Goal: Information Seeking & Learning: Compare options

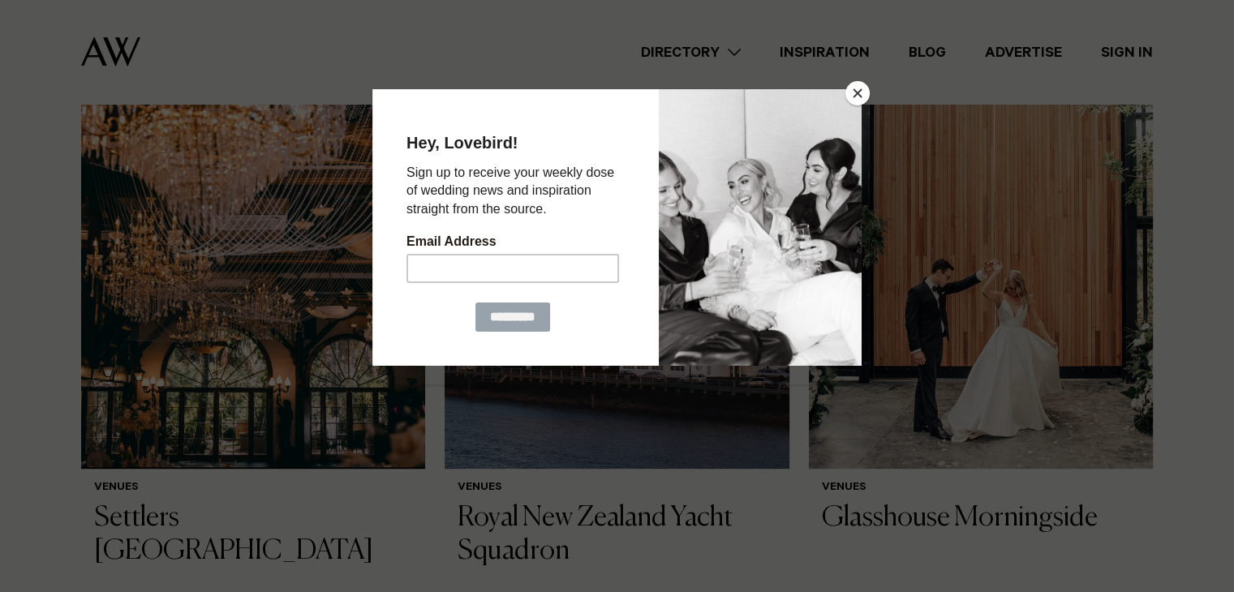
scroll to position [649, 0]
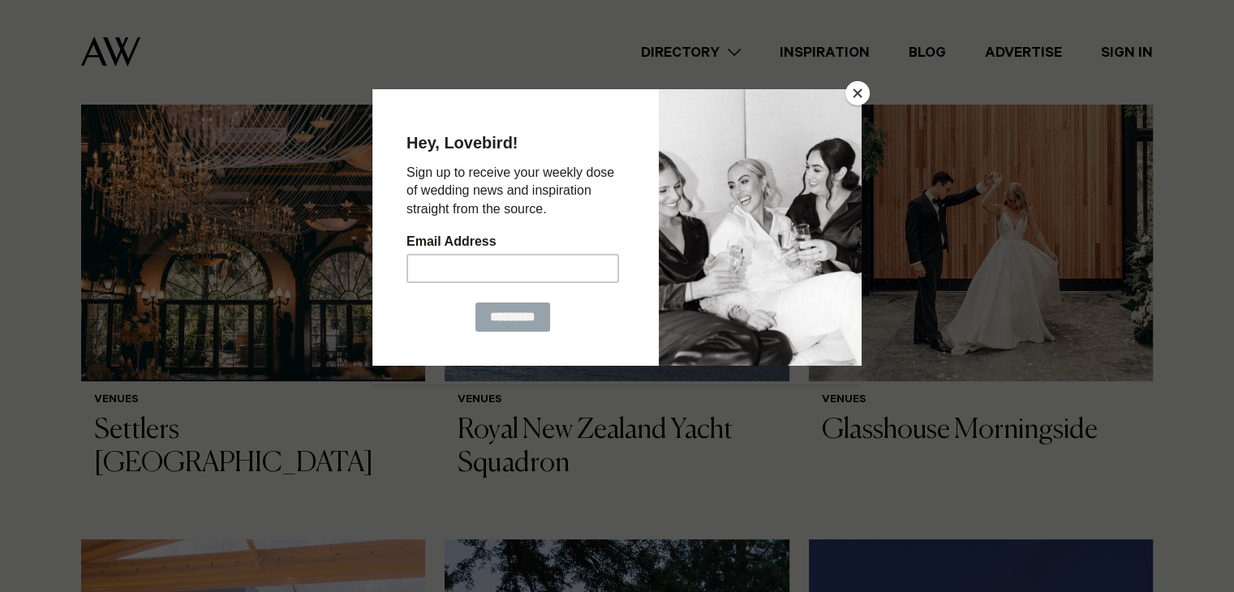
click at [863, 97] on button "Close" at bounding box center [858, 93] width 24 height 24
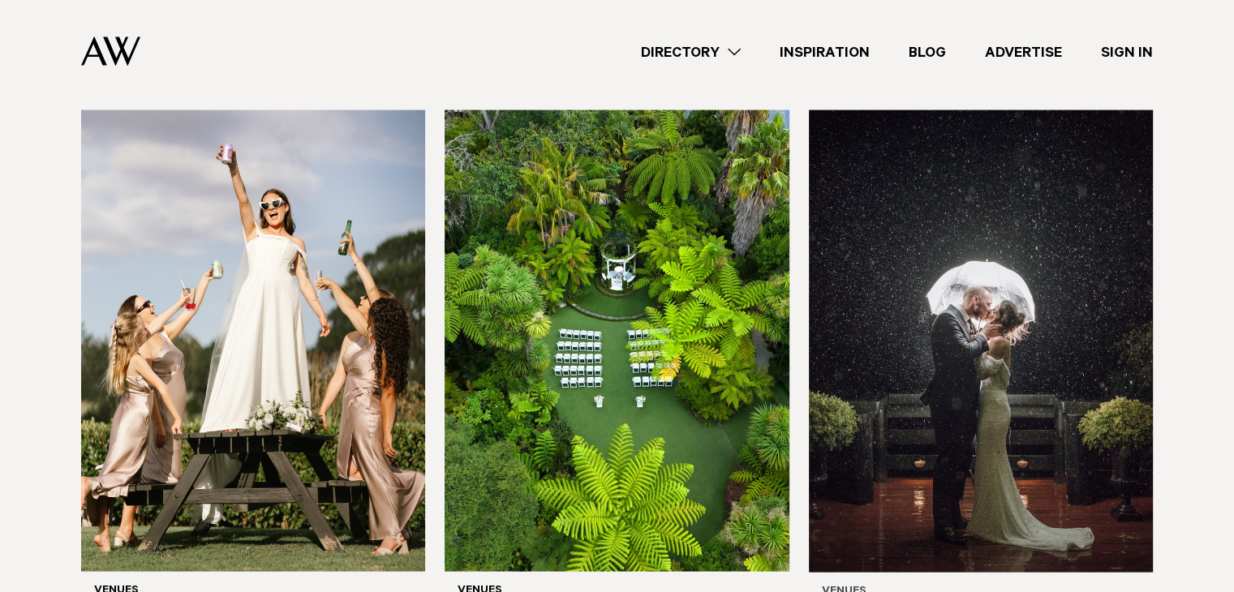
scroll to position [3651, 0]
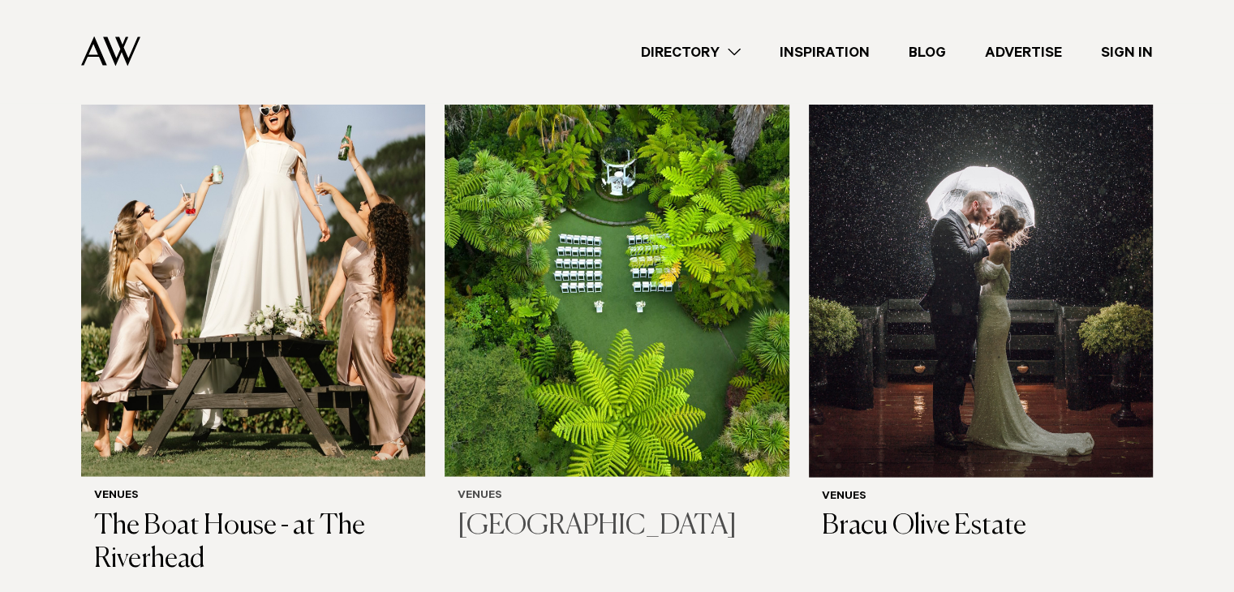
click at [675, 376] on img at bounding box center [617, 246] width 344 height 462
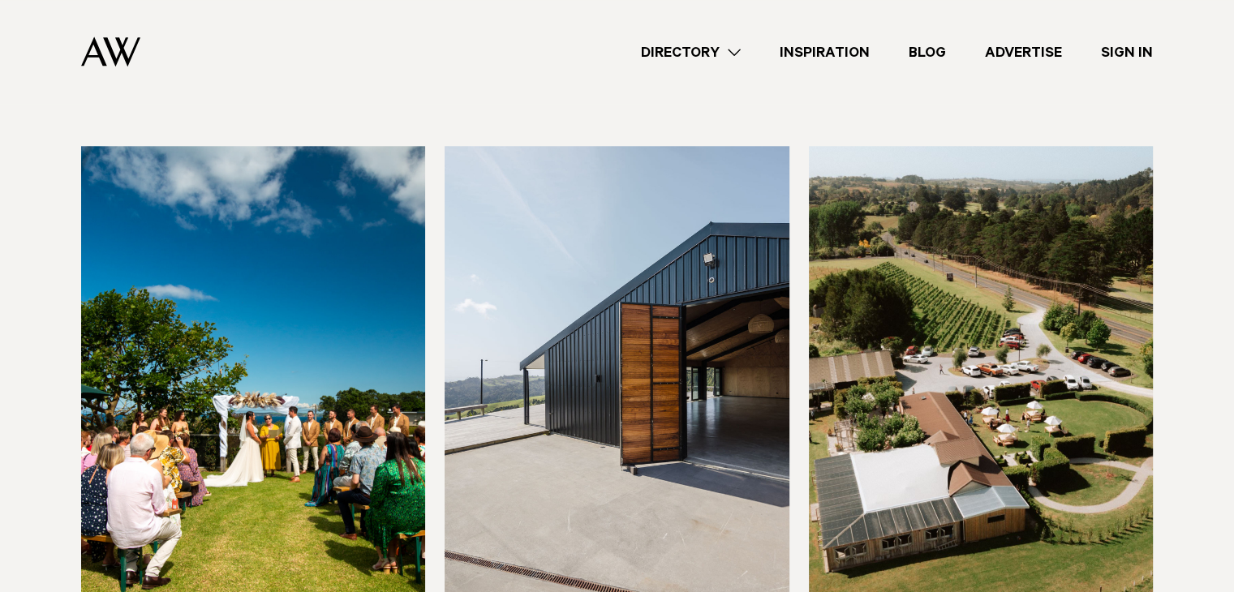
scroll to position [7843, 0]
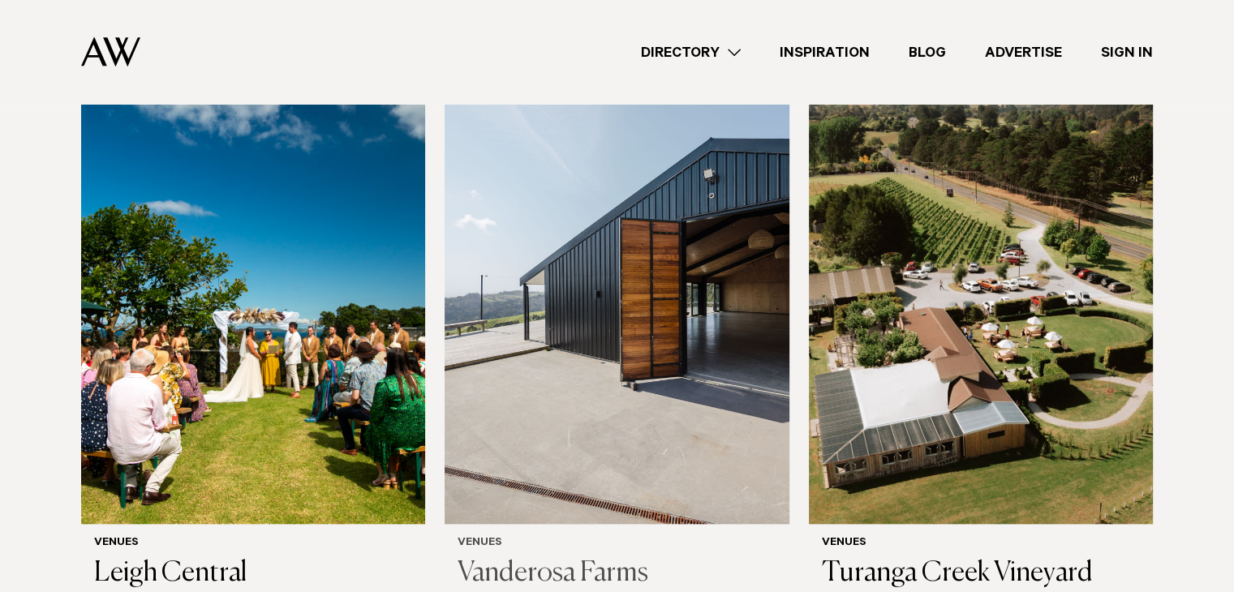
click at [666, 340] on img at bounding box center [617, 293] width 344 height 462
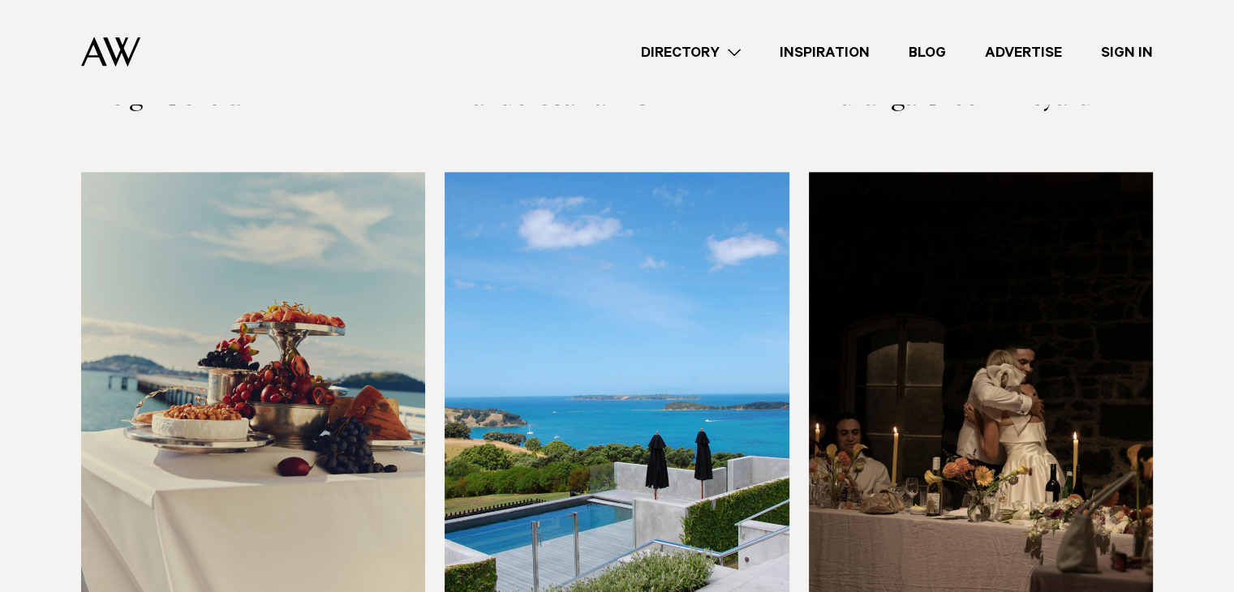
scroll to position [8426, 0]
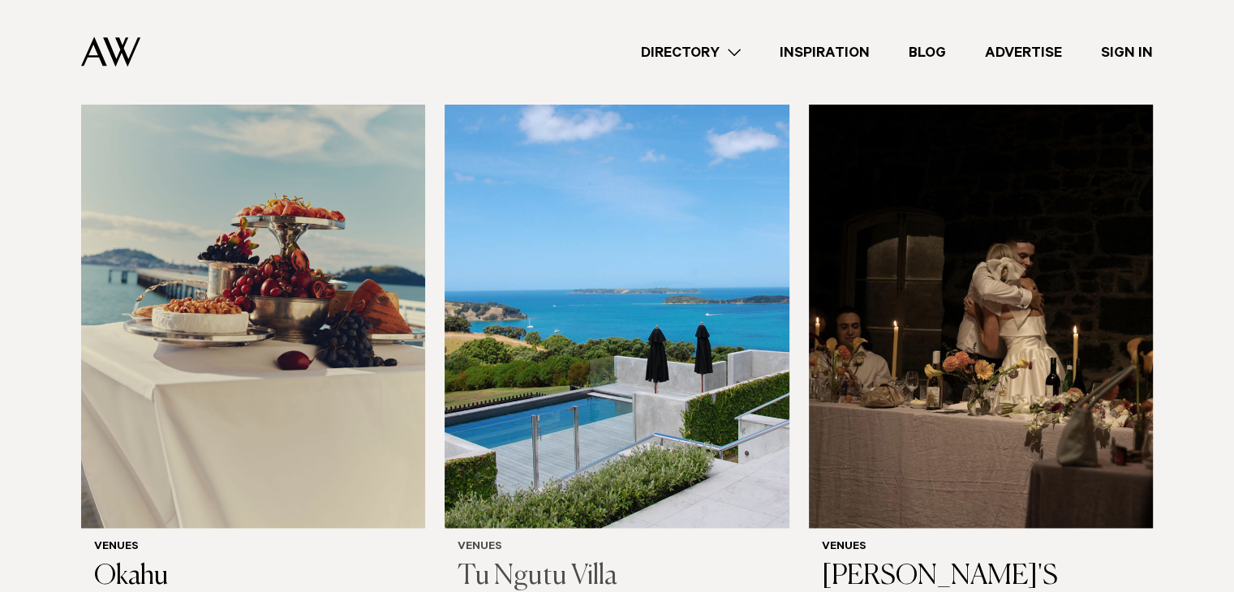
click at [685, 333] on img at bounding box center [617, 297] width 344 height 462
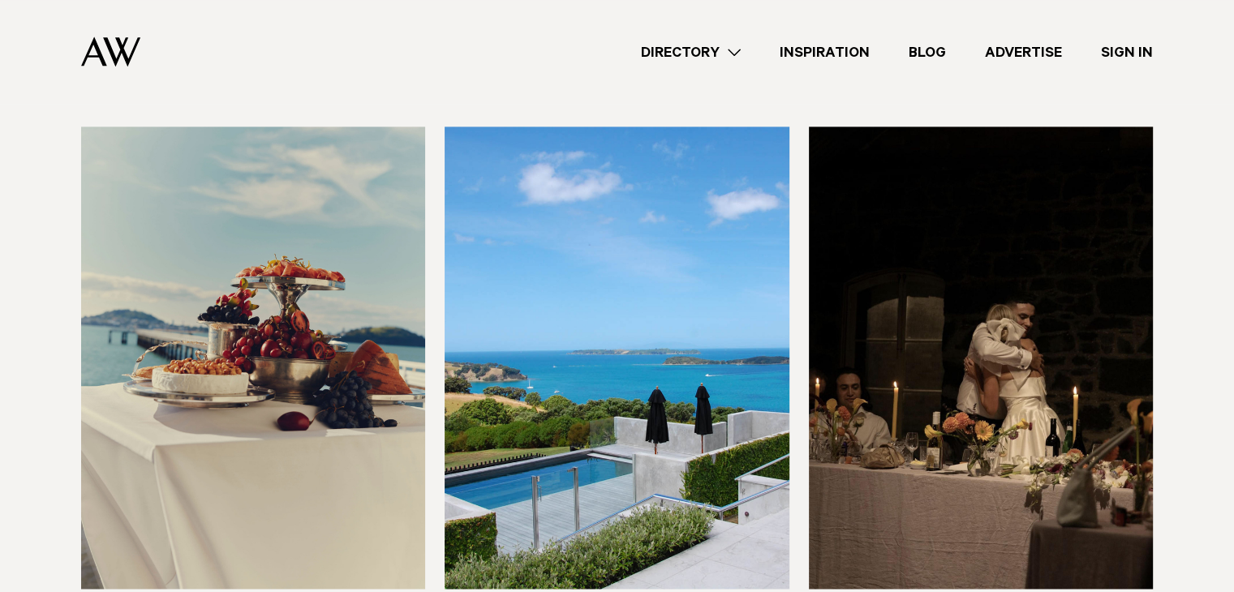
scroll to position [8517, 0]
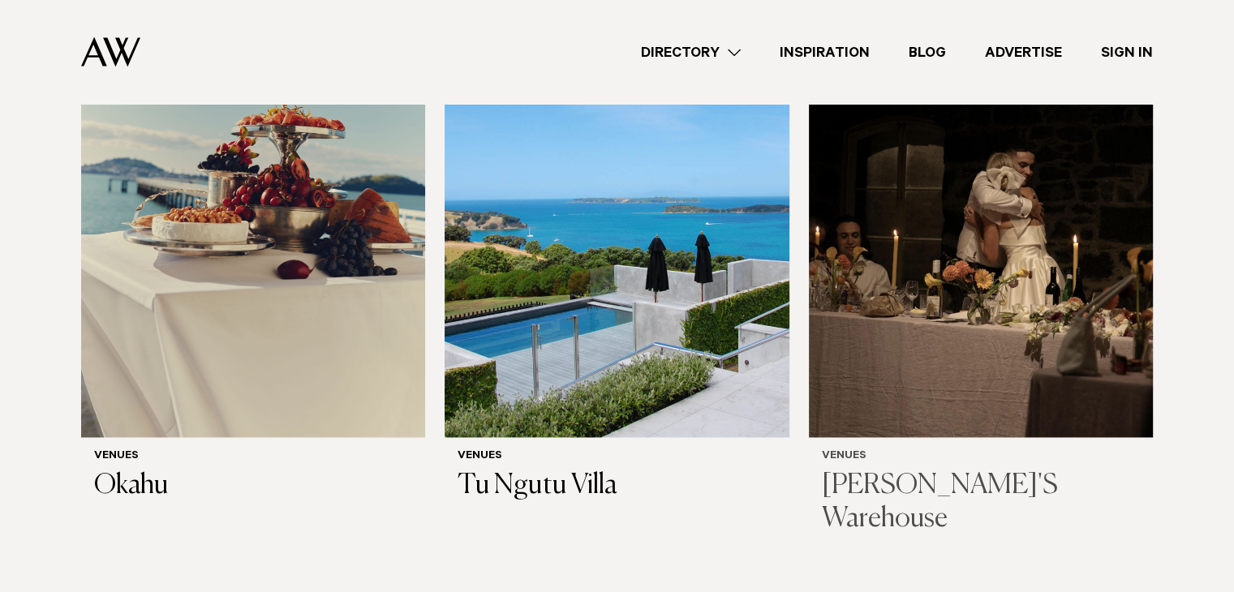
click at [957, 278] on img at bounding box center [981, 206] width 344 height 462
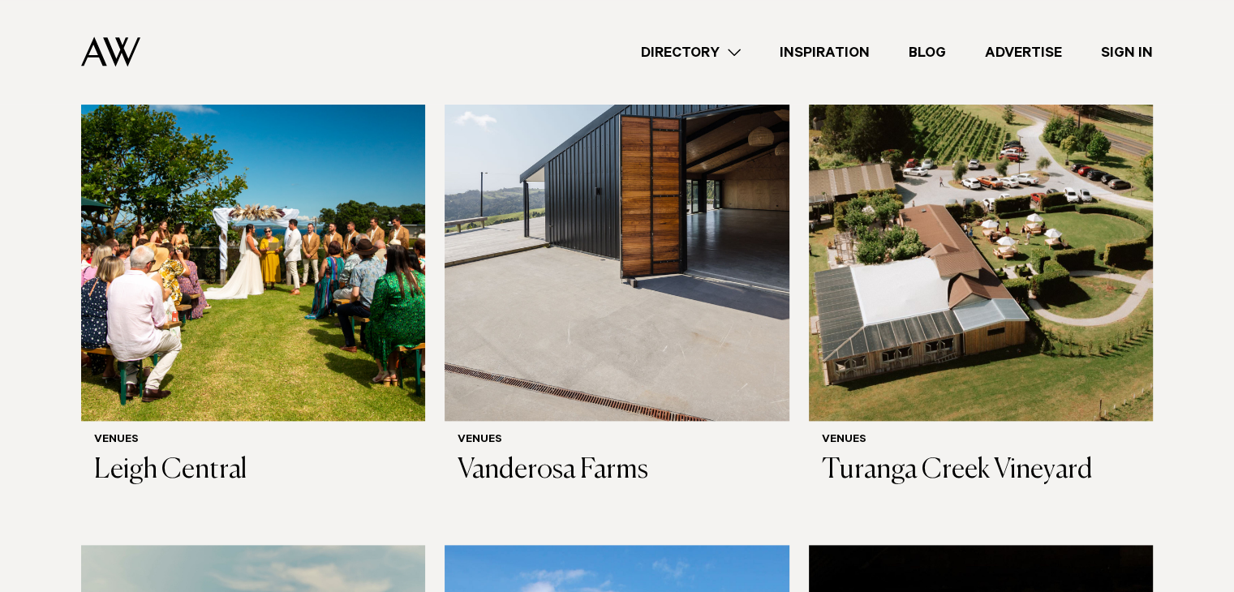
scroll to position [7877, 0]
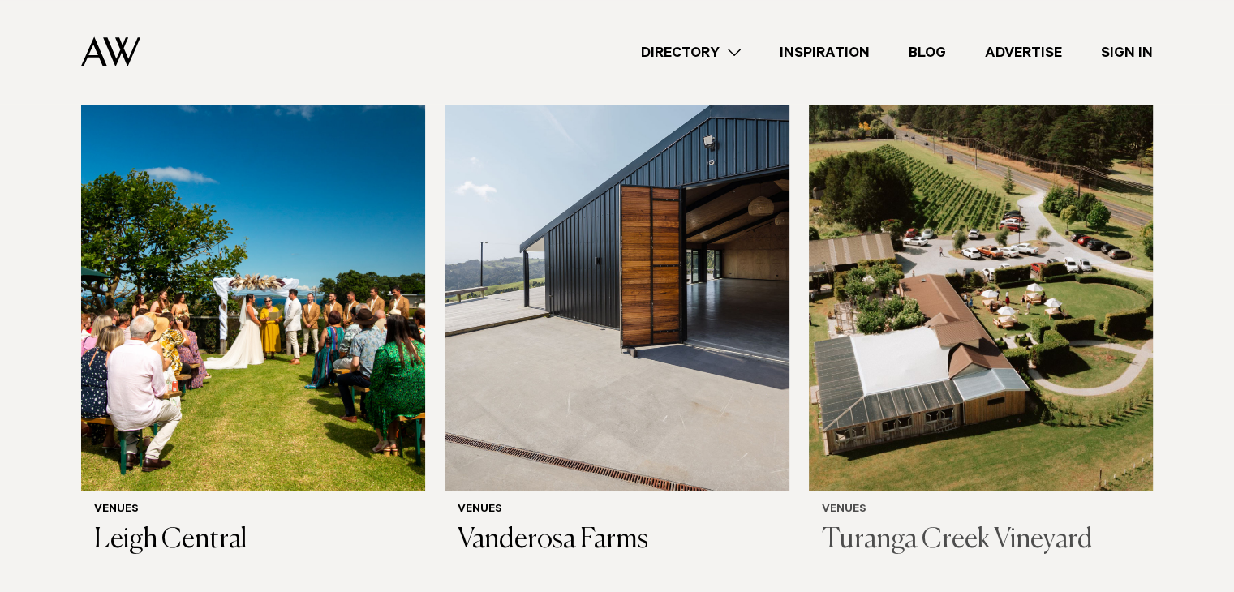
click at [966, 259] on img at bounding box center [981, 259] width 344 height 462
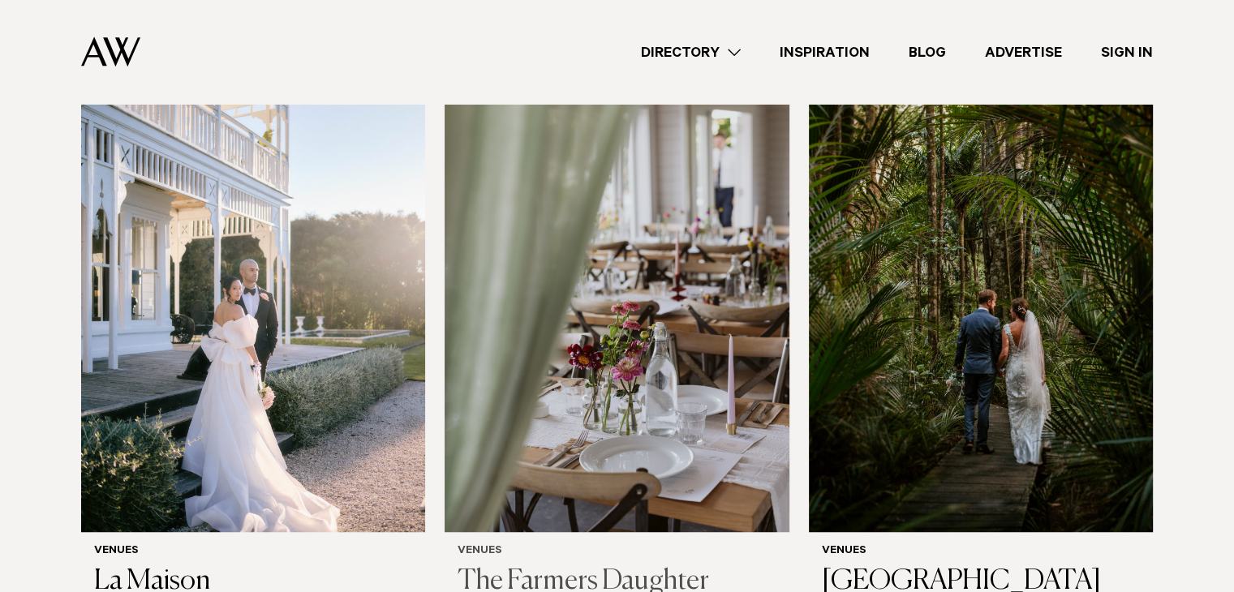
scroll to position [7161, 0]
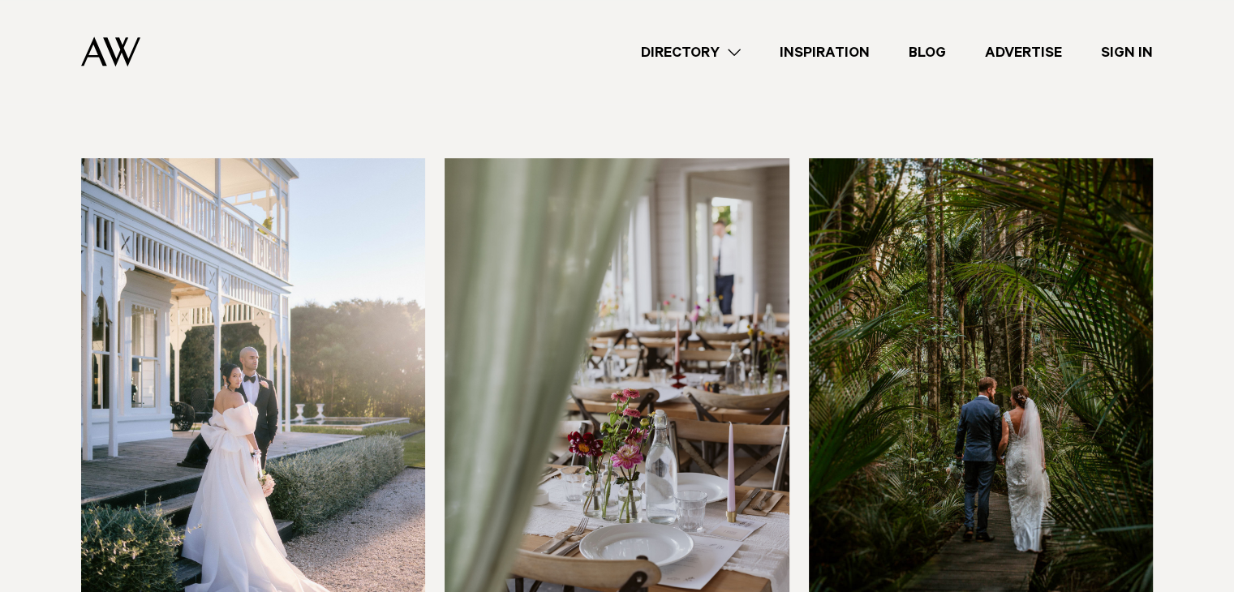
click at [278, 412] on img at bounding box center [253, 389] width 344 height 462
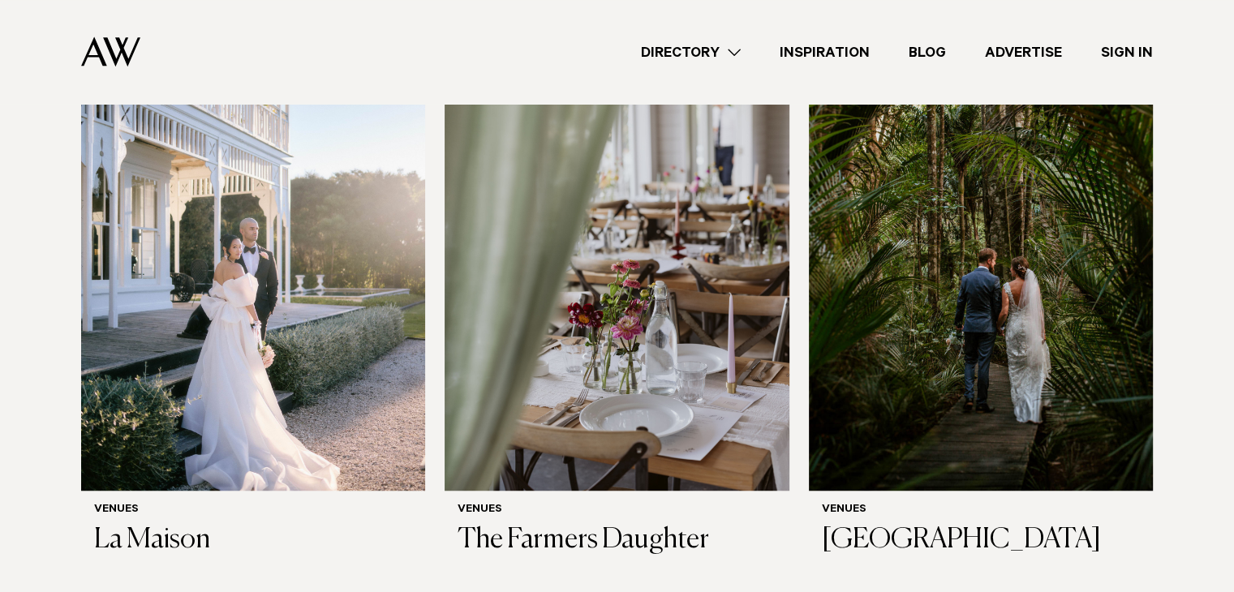
scroll to position [7262, 0]
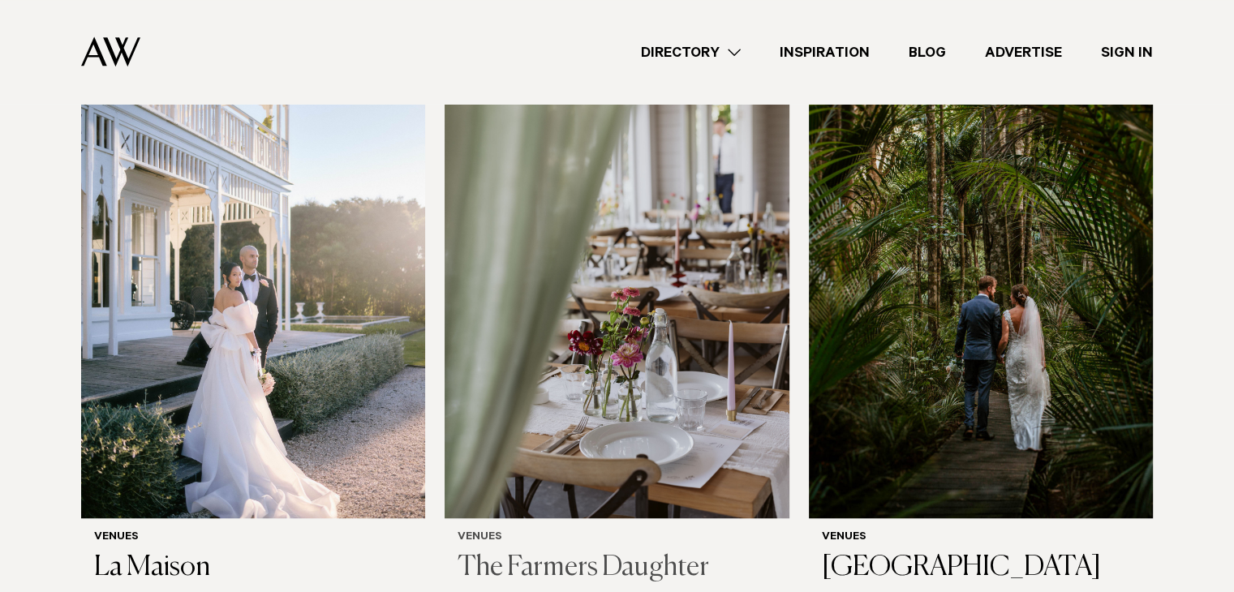
click at [686, 386] on img at bounding box center [617, 288] width 344 height 462
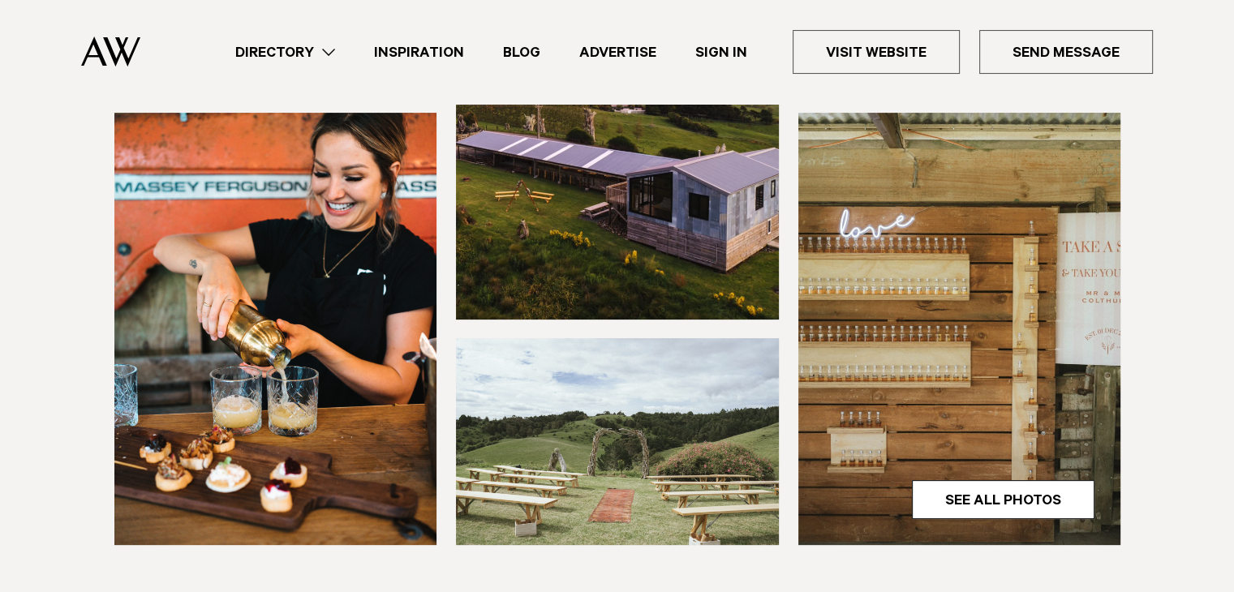
scroll to position [406, 0]
click at [591, 445] on img at bounding box center [617, 441] width 323 height 207
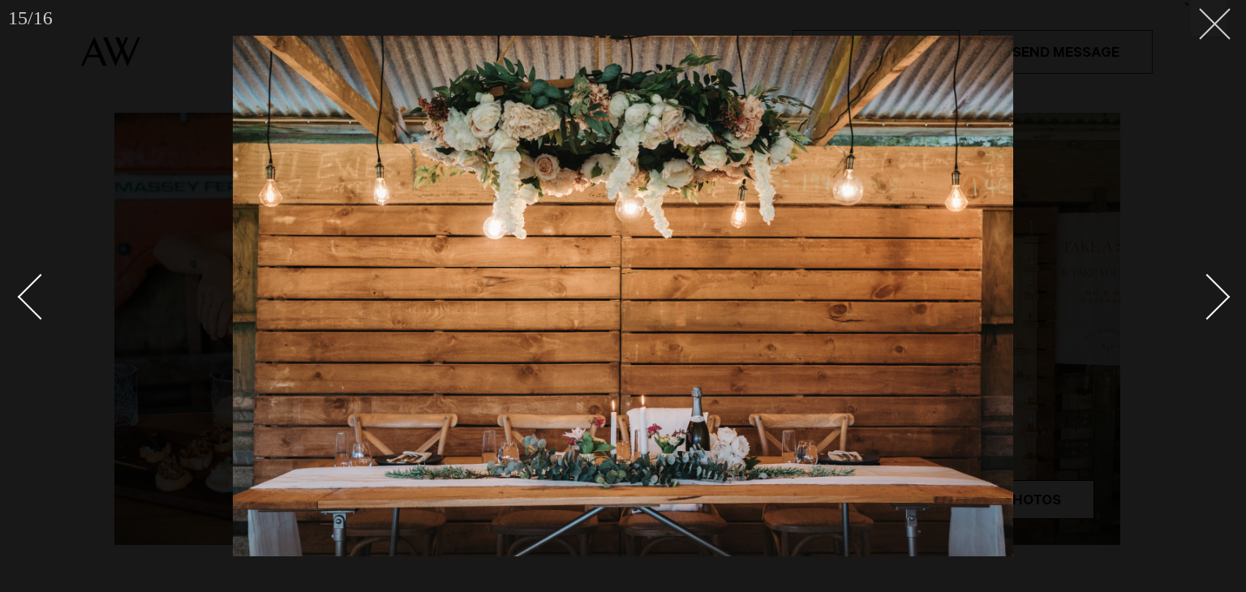
click at [1215, 24] on line at bounding box center [1215, 24] width 30 height 30
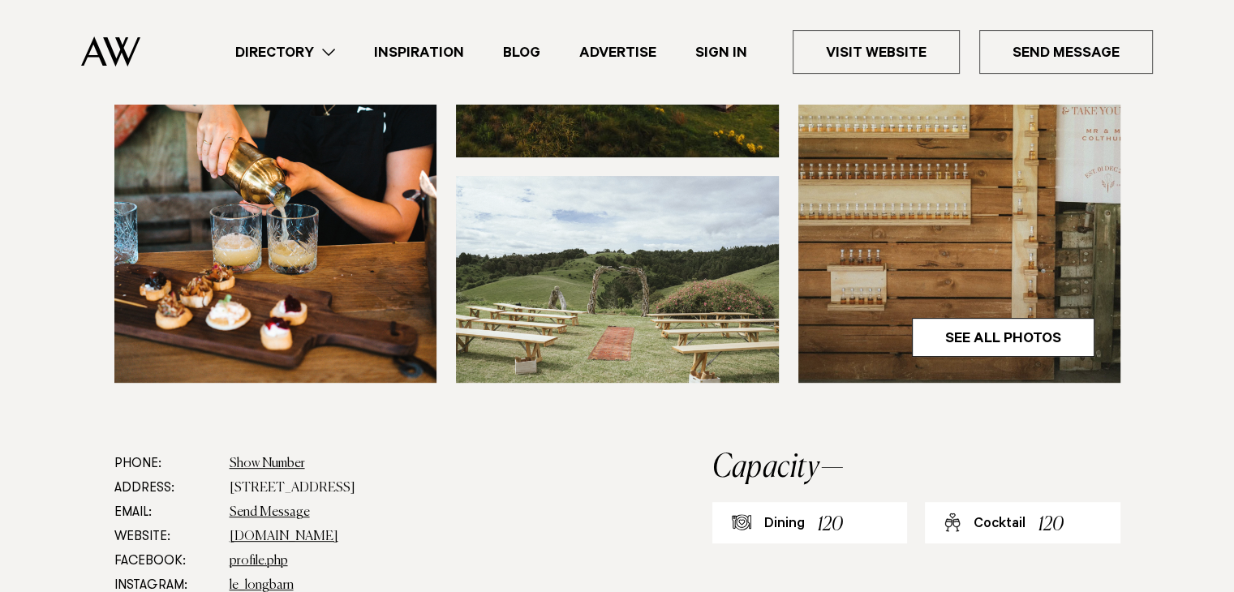
scroll to position [81, 0]
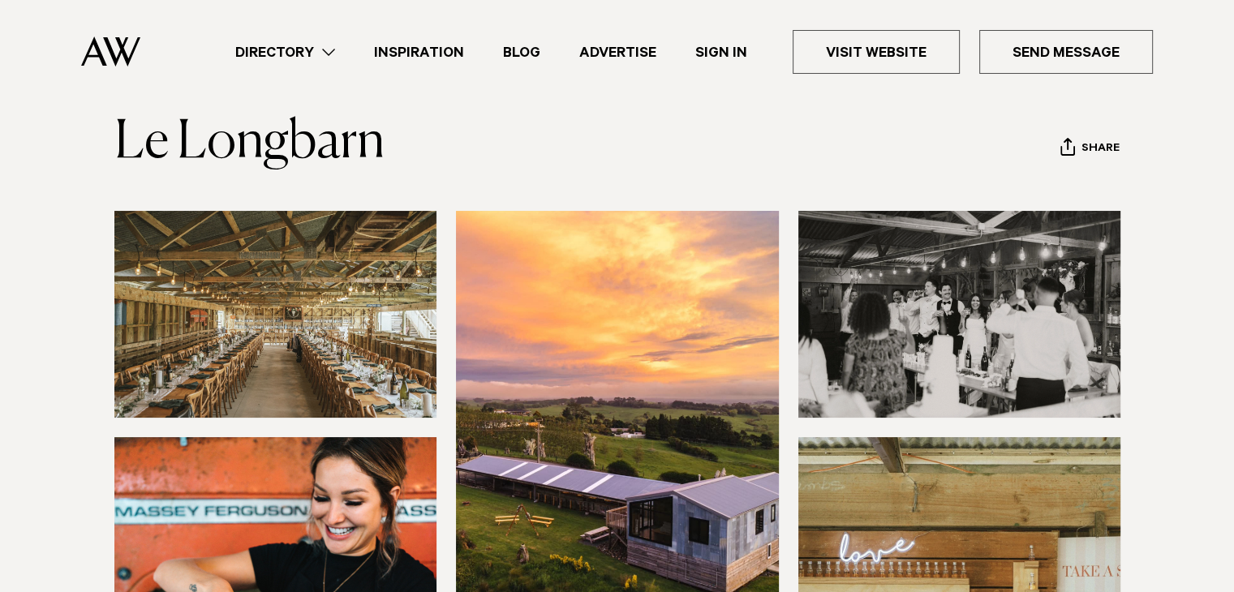
click at [299, 47] on link "Directory" at bounding box center [285, 52] width 139 height 22
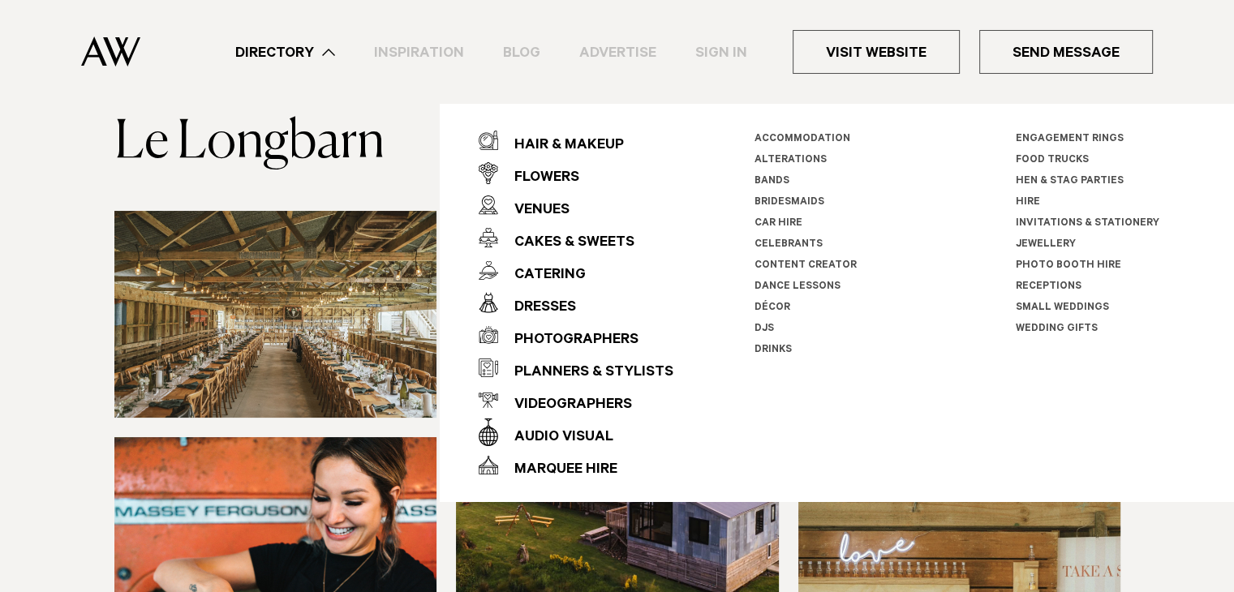
click at [0, 154] on section "Venues Le Longbarn Share Copy Link Email twitter" at bounding box center [617, 132] width 1234 height 80
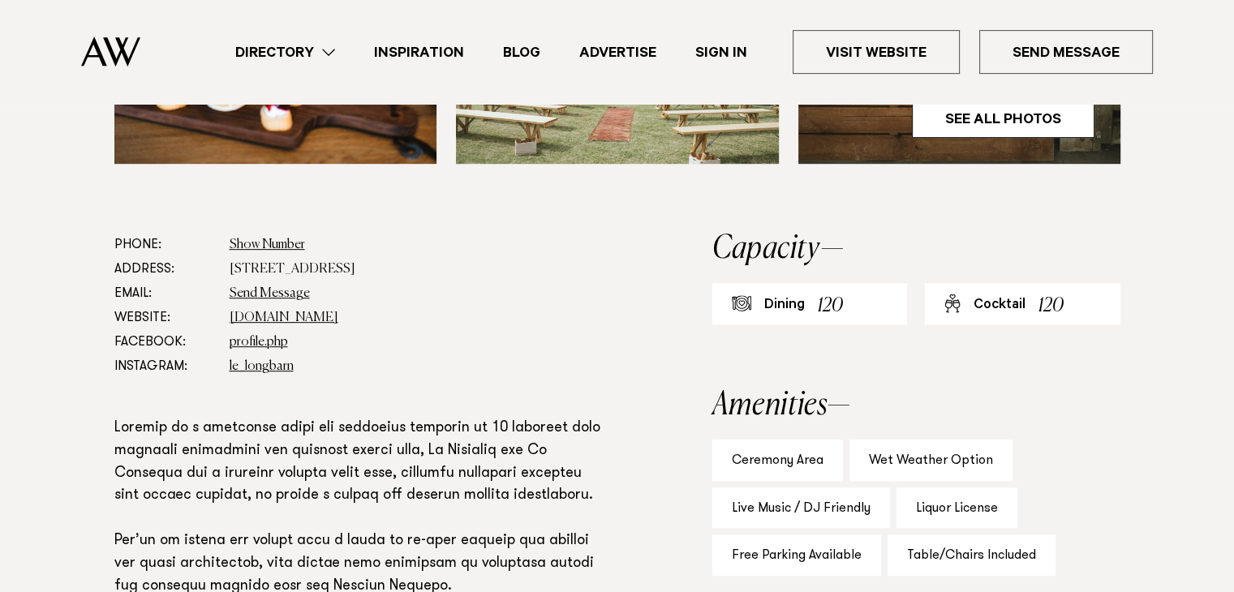
scroll to position [893, 0]
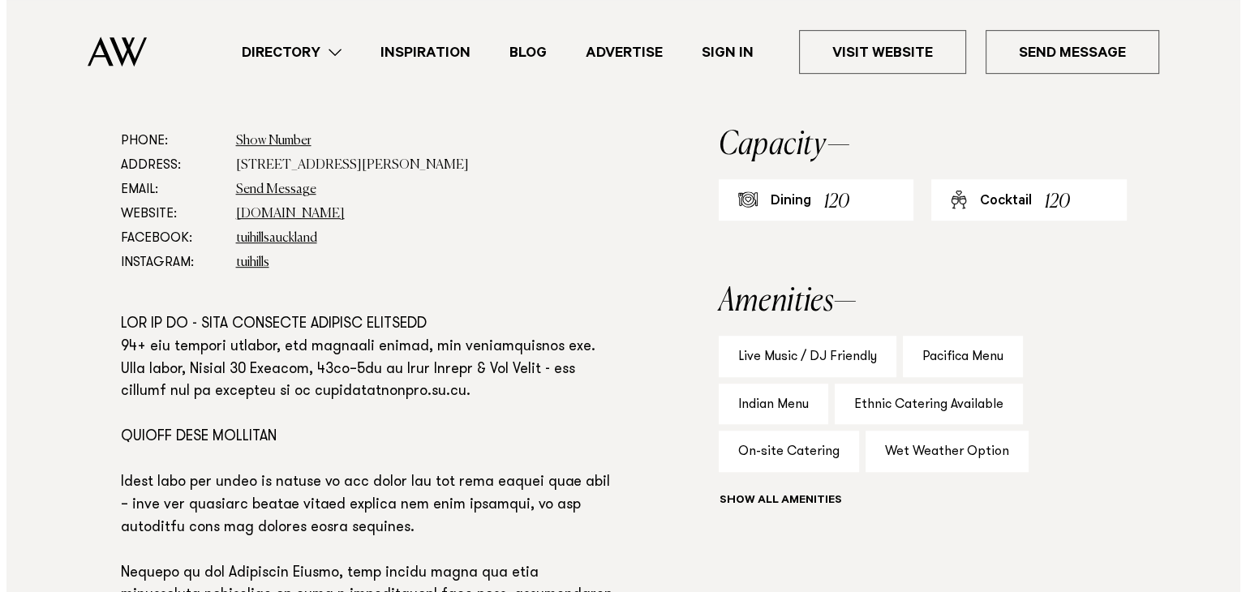
scroll to position [893, 0]
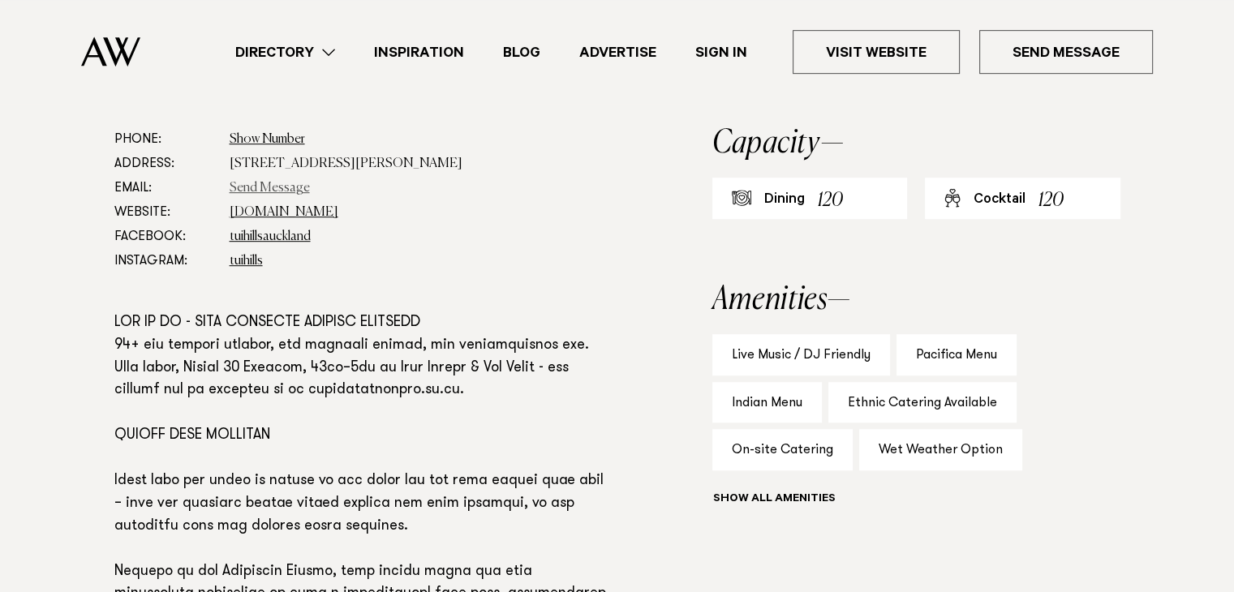
click at [274, 184] on link "Send Message" at bounding box center [270, 188] width 80 height 13
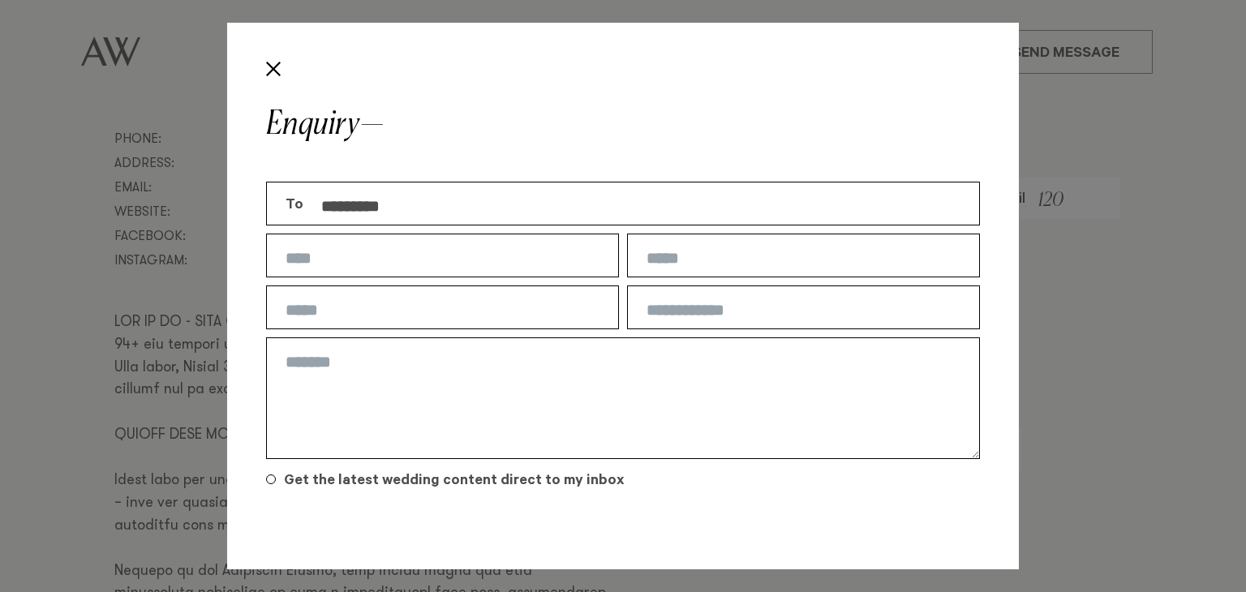
click at [347, 256] on input "text" at bounding box center [442, 256] width 353 height 44
type input "****"
type input "**********"
click at [348, 310] on input "text" at bounding box center [442, 308] width 353 height 44
type input "**********"
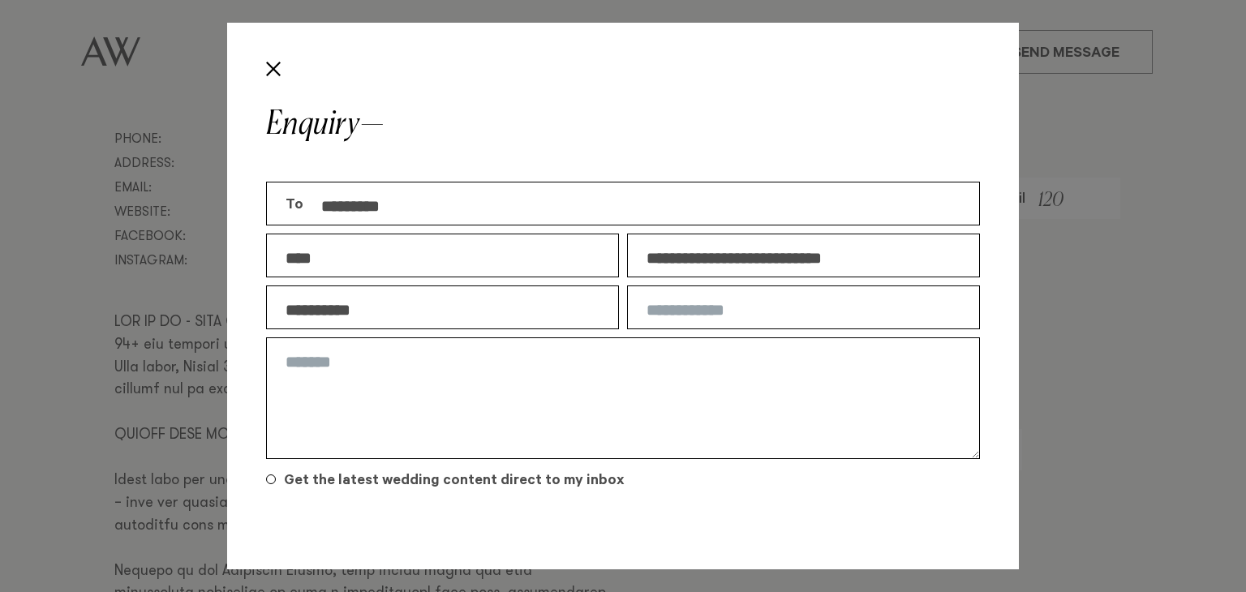
click at [661, 325] on input "text" at bounding box center [803, 308] width 353 height 44
type input "**********"
click at [529, 388] on textarea at bounding box center [623, 399] width 714 height 122
type textarea "*"
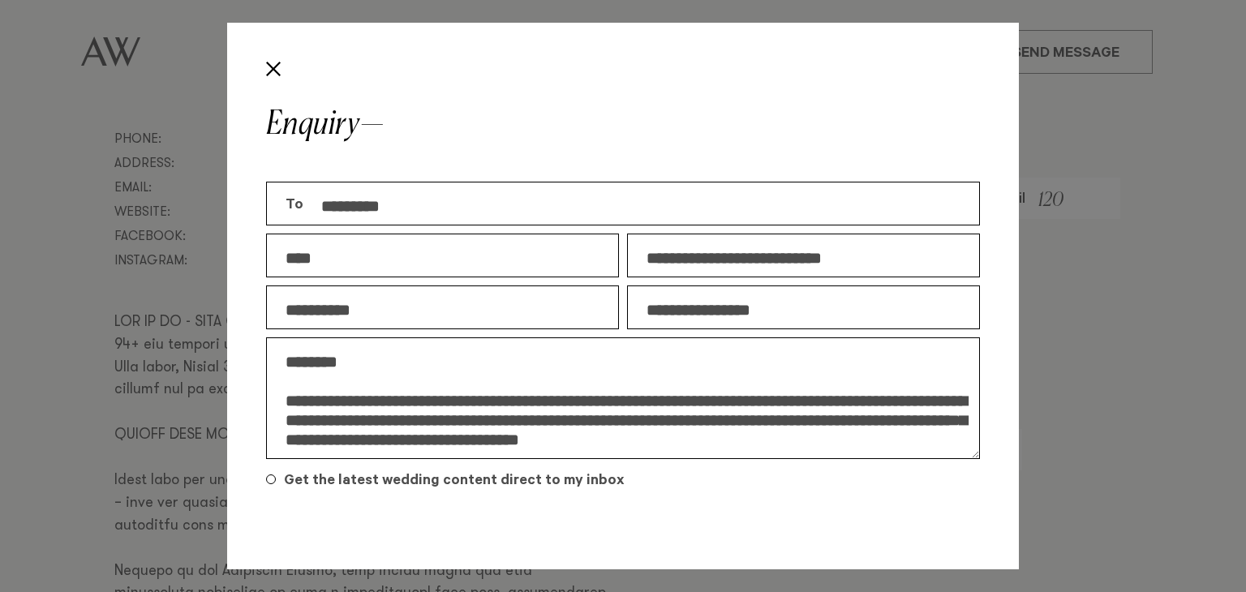
click at [705, 415] on textarea "**********" at bounding box center [623, 399] width 714 height 122
click at [621, 449] on textarea "**********" at bounding box center [623, 399] width 714 height 122
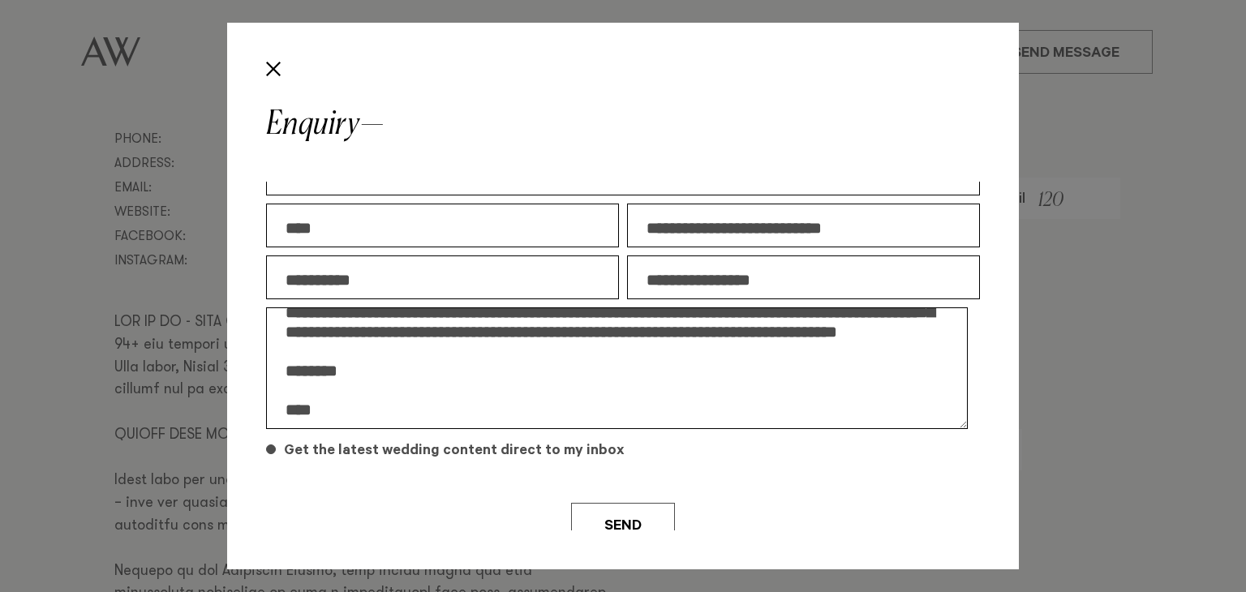
scroll to position [45, 0]
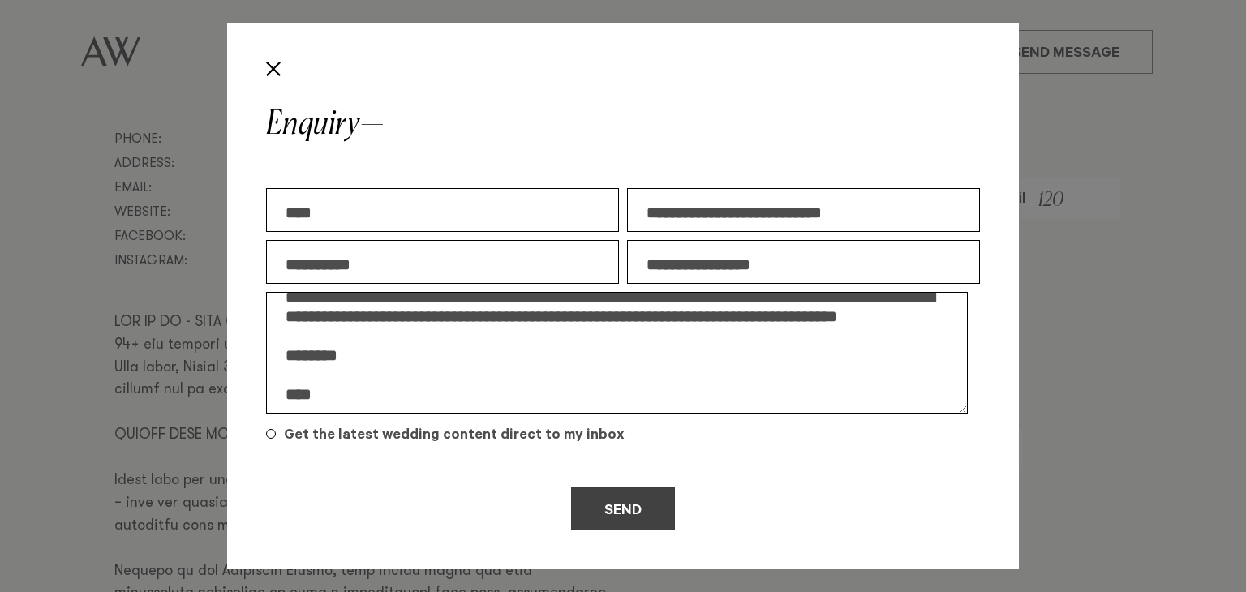
type textarea "**********"
click at [616, 501] on button "Send" at bounding box center [623, 510] width 104 height 44
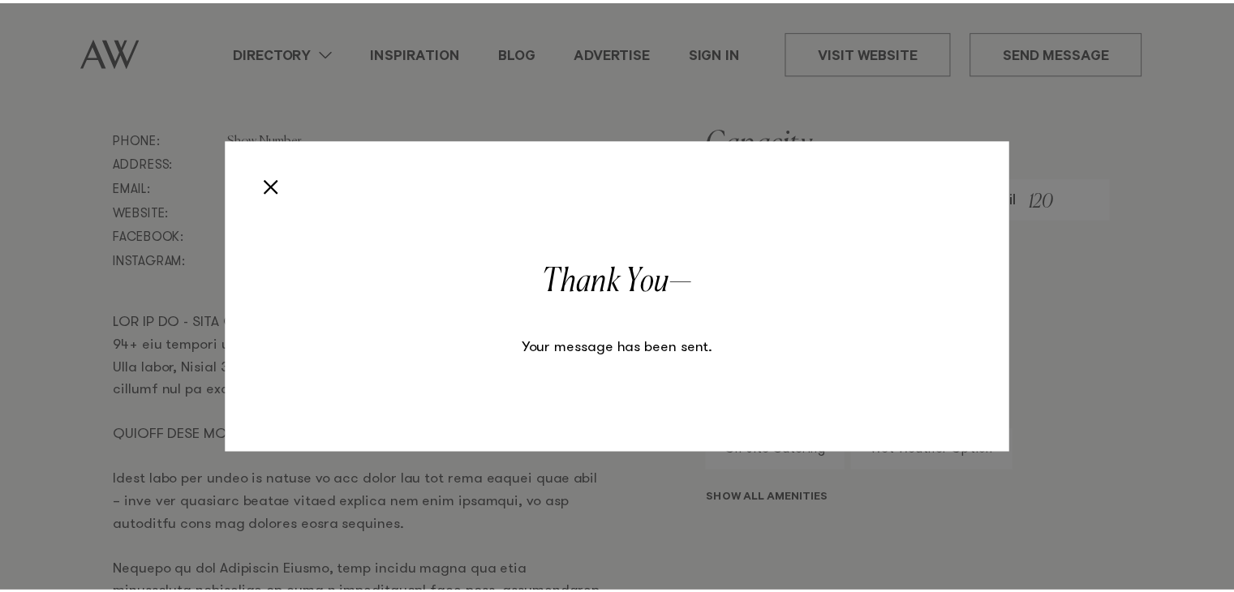
scroll to position [0, 0]
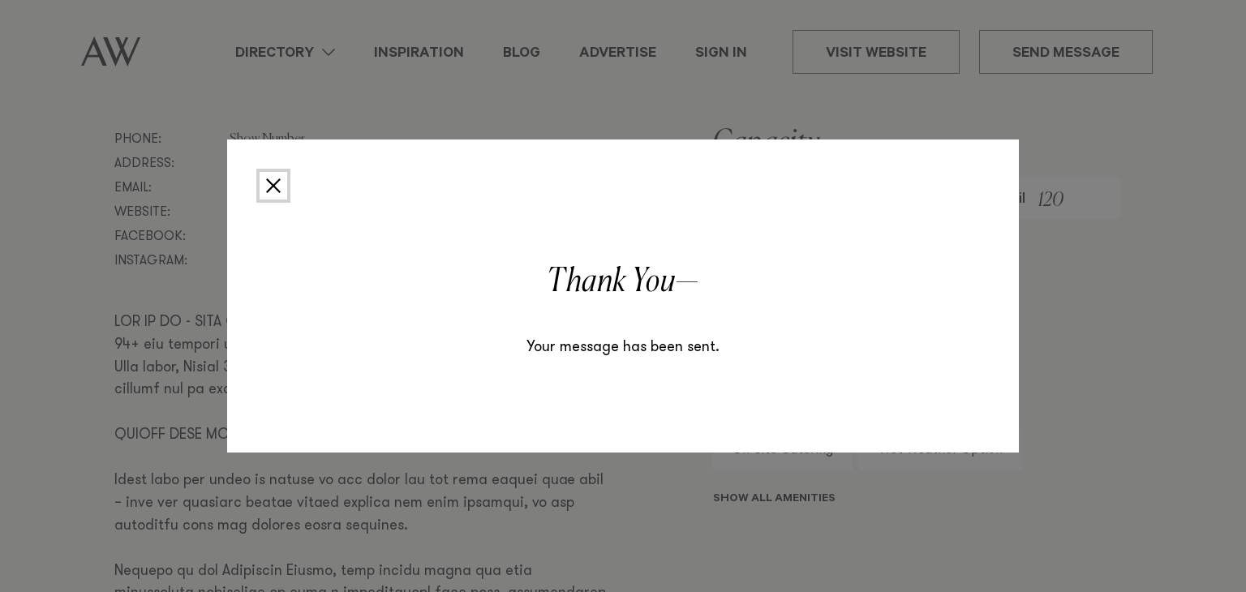
click at [277, 187] on button "Close" at bounding box center [274, 186] width 28 height 28
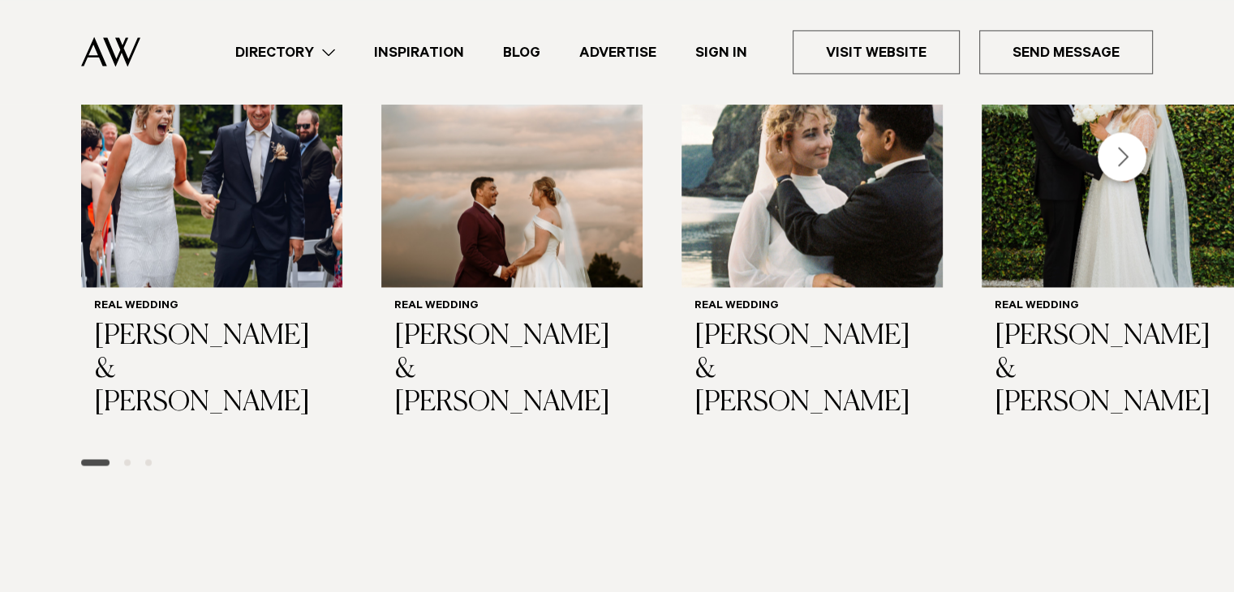
scroll to position [2353, 0]
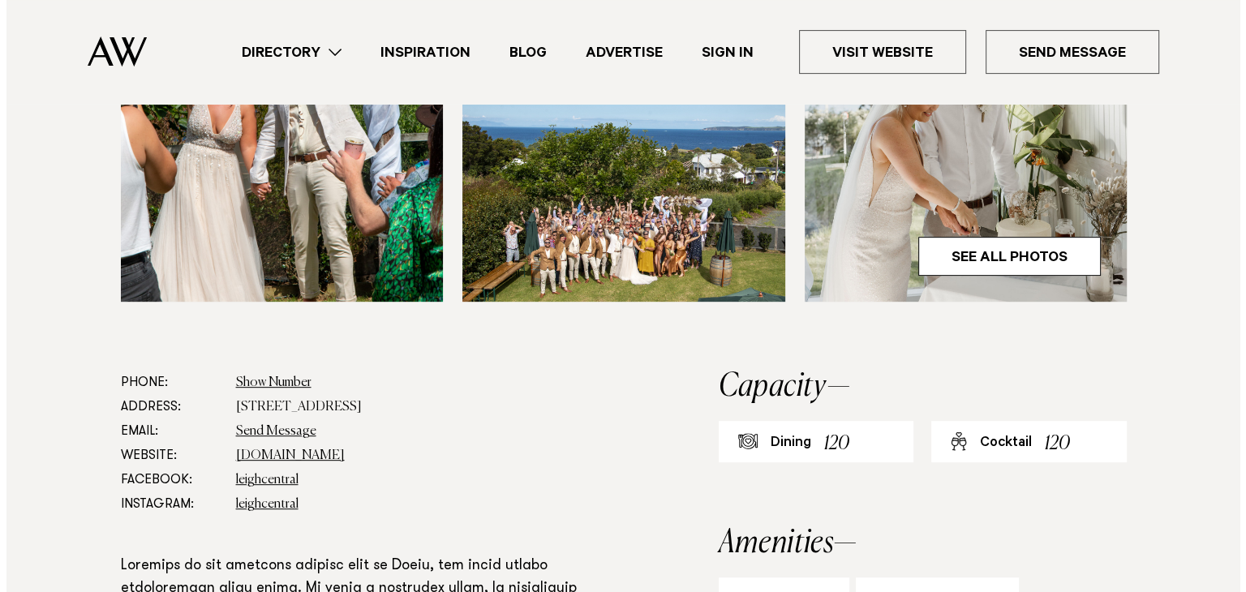
scroll to position [162, 0]
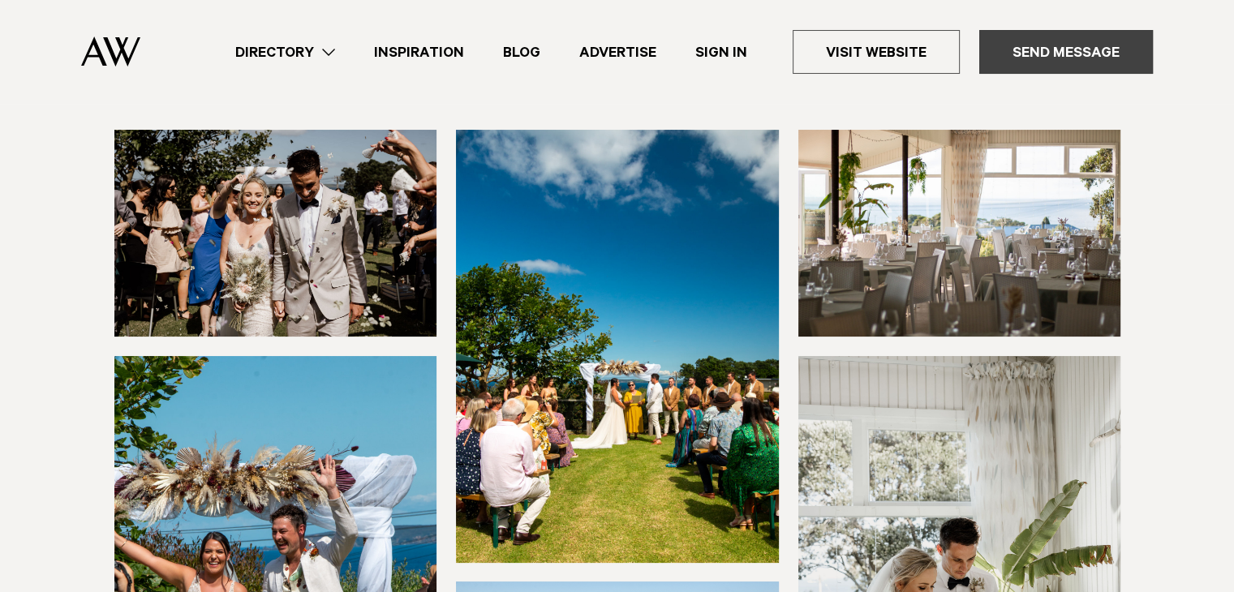
click at [1065, 49] on link "Send Message" at bounding box center [1066, 52] width 174 height 44
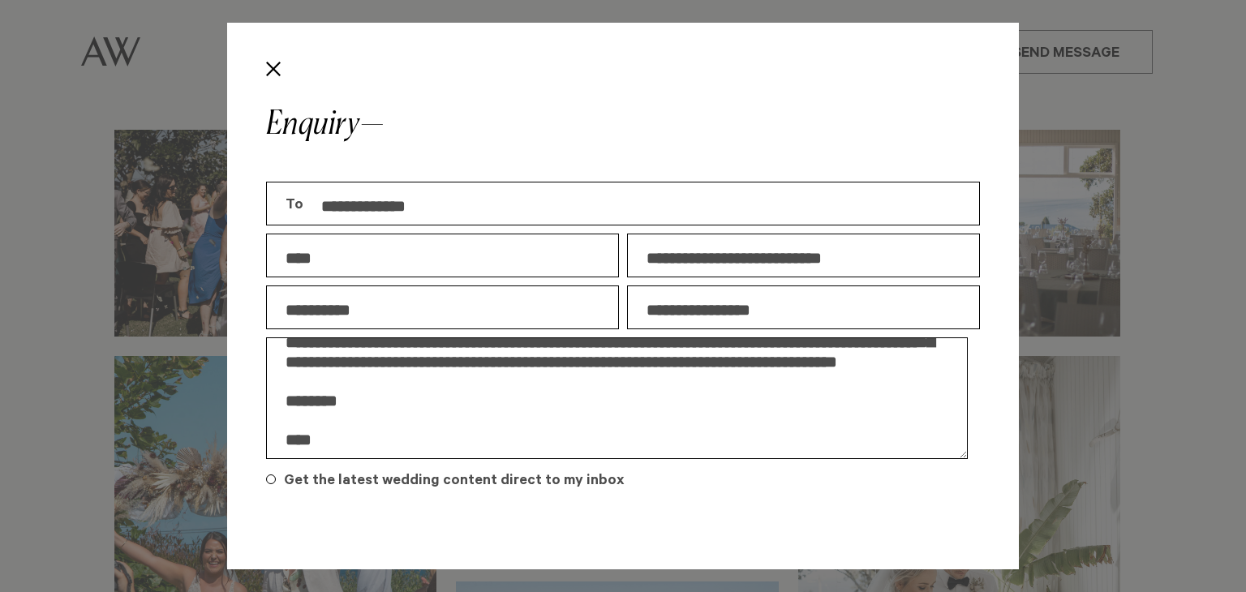
scroll to position [0, 0]
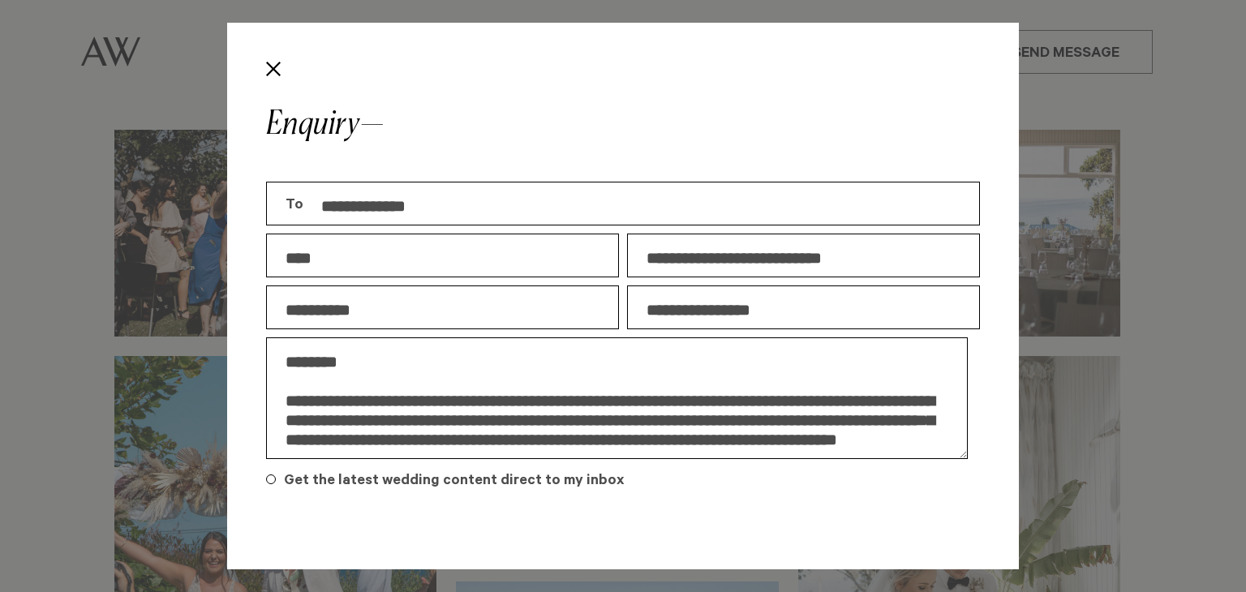
drag, startPoint x: 597, startPoint y: 404, endPoint x: 606, endPoint y: 410, distance: 10.6
click at [597, 402] on textarea "**********" at bounding box center [617, 399] width 702 height 122
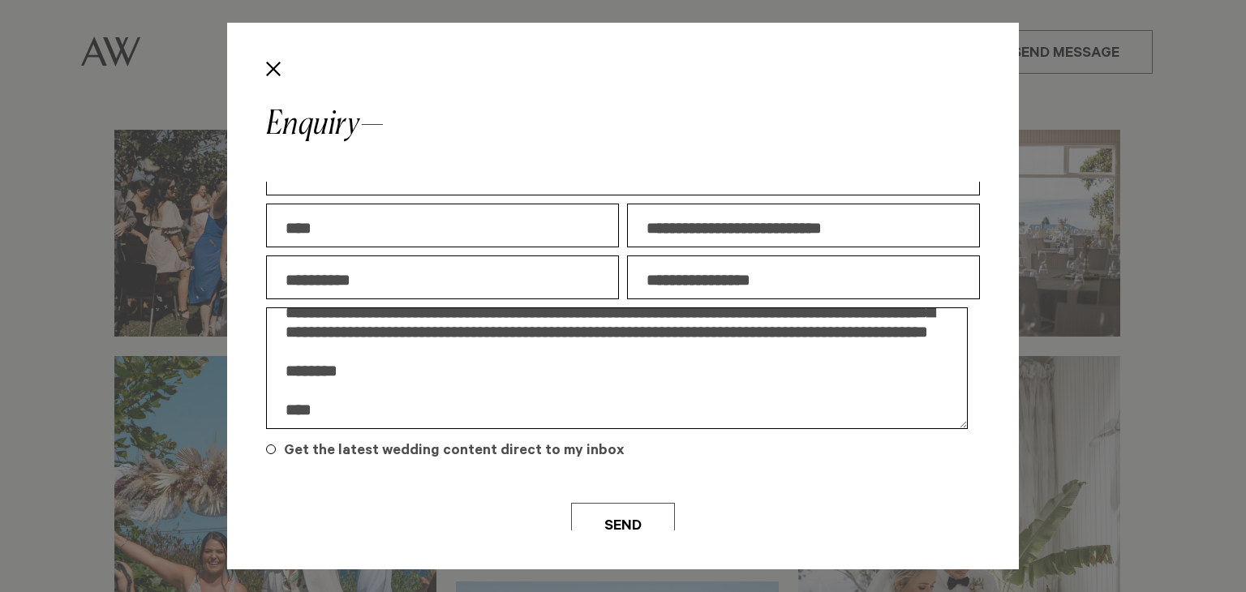
scroll to position [45, 0]
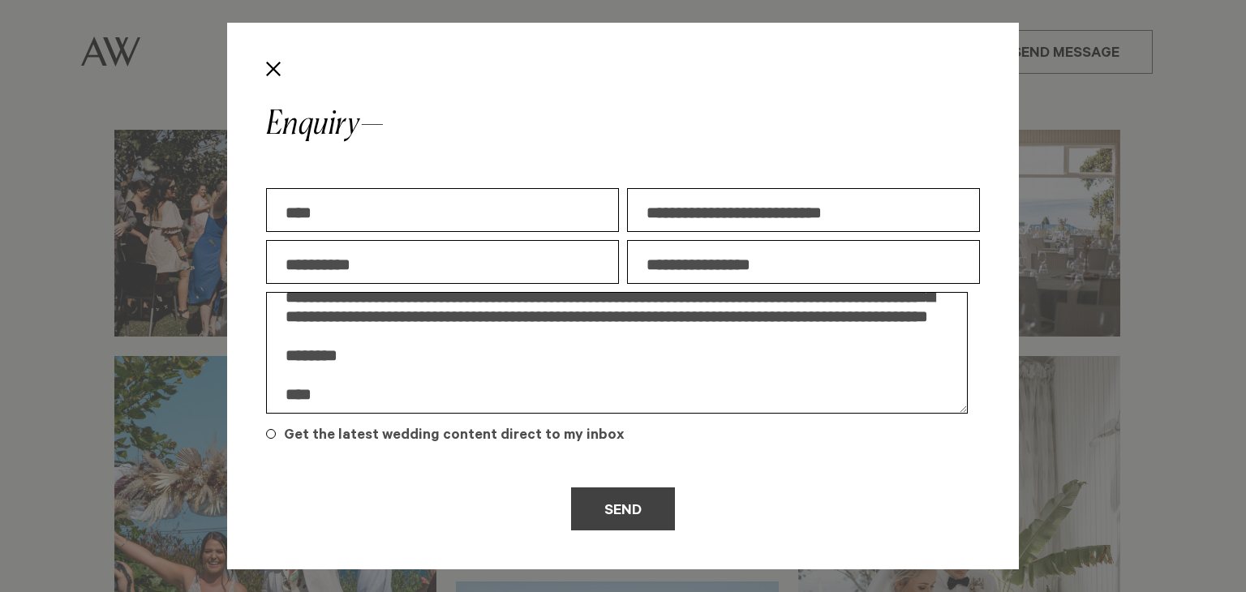
type textarea "**********"
click at [597, 515] on button "Send" at bounding box center [623, 510] width 104 height 44
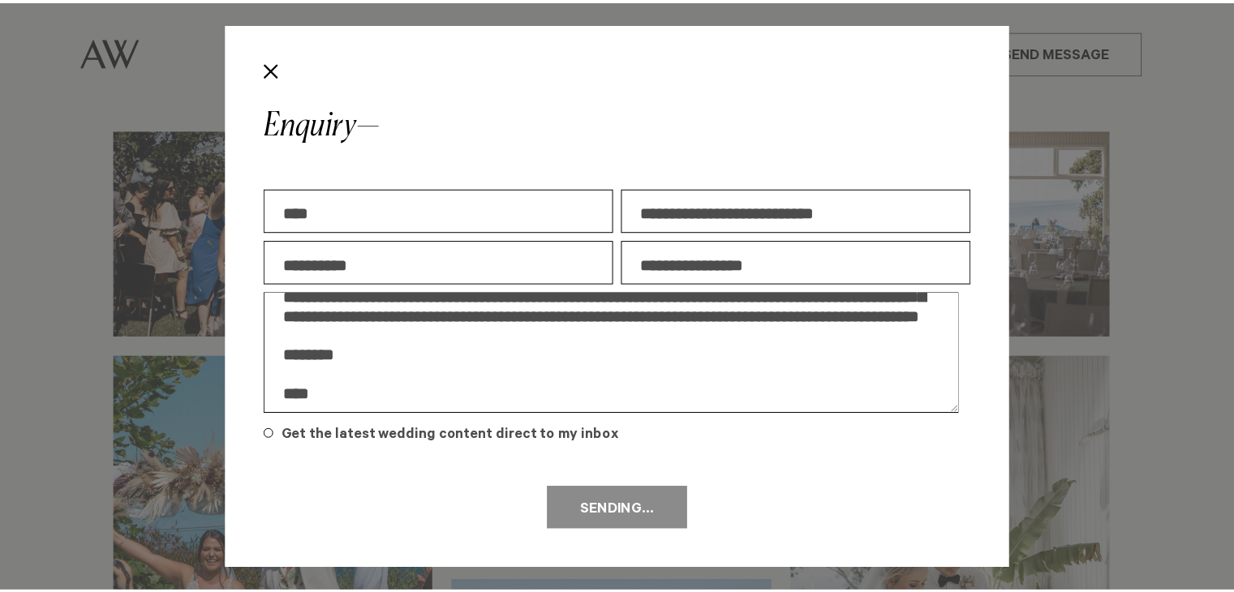
scroll to position [0, 0]
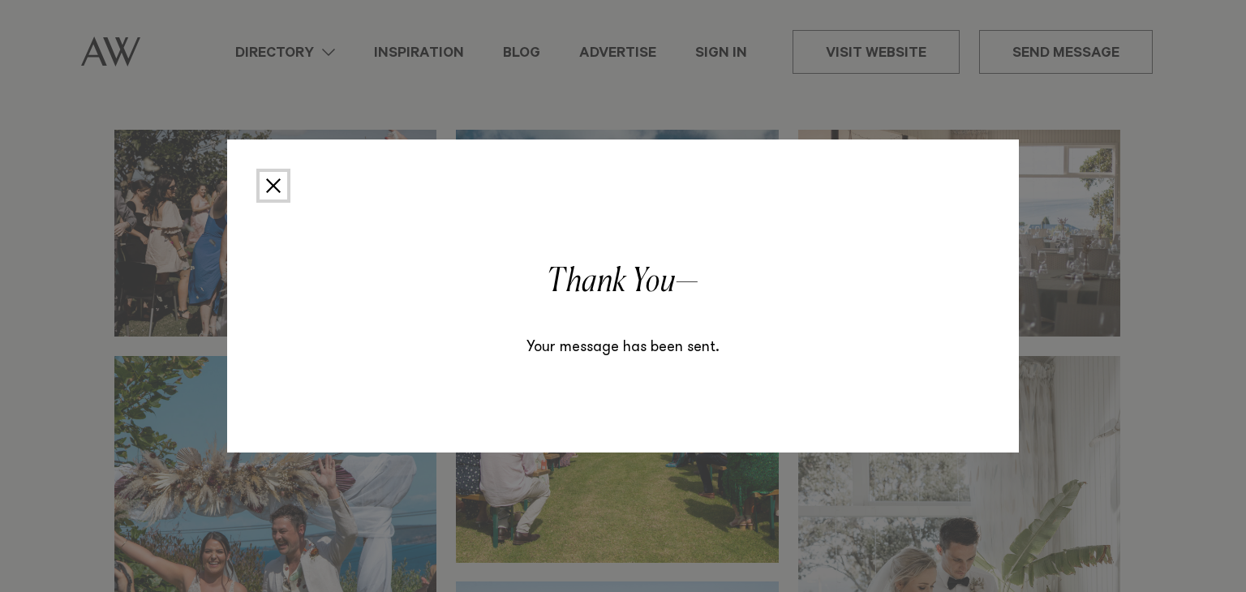
click at [278, 186] on button "Close" at bounding box center [274, 186] width 28 height 28
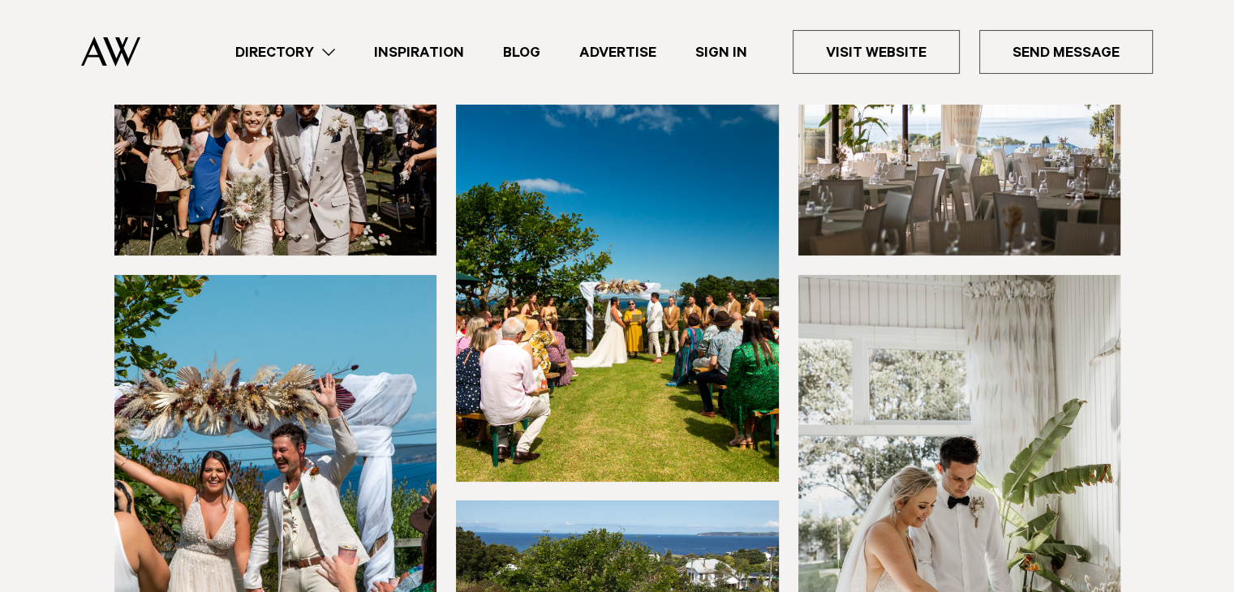
scroll to position [568, 0]
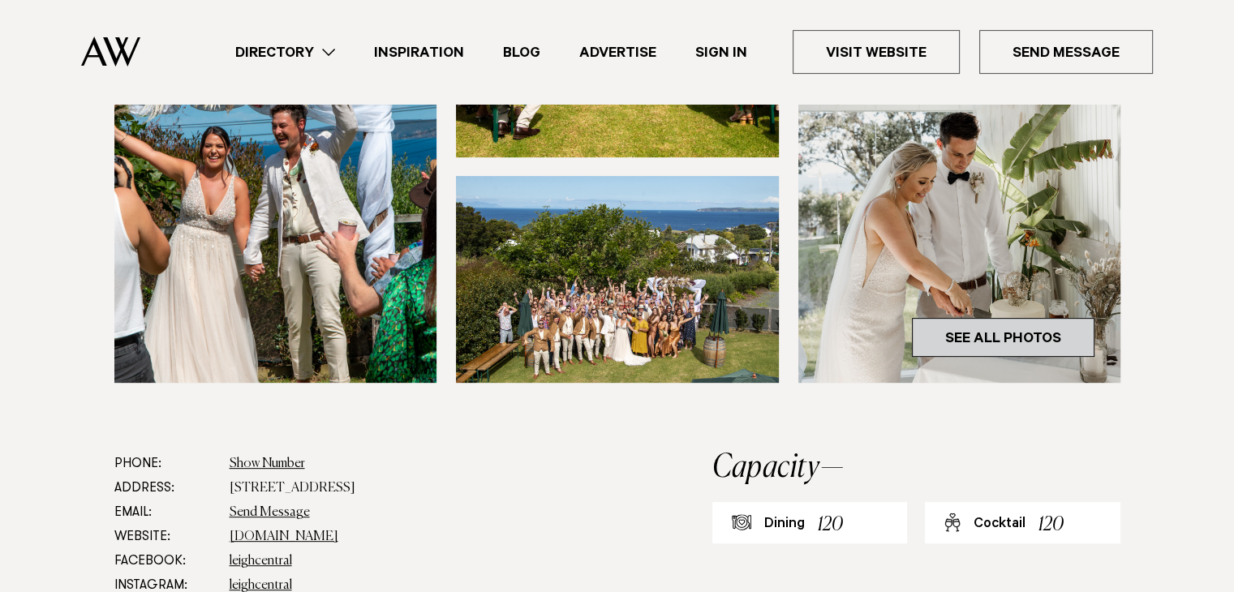
click at [962, 338] on link "See All Photos" at bounding box center [1003, 337] width 183 height 39
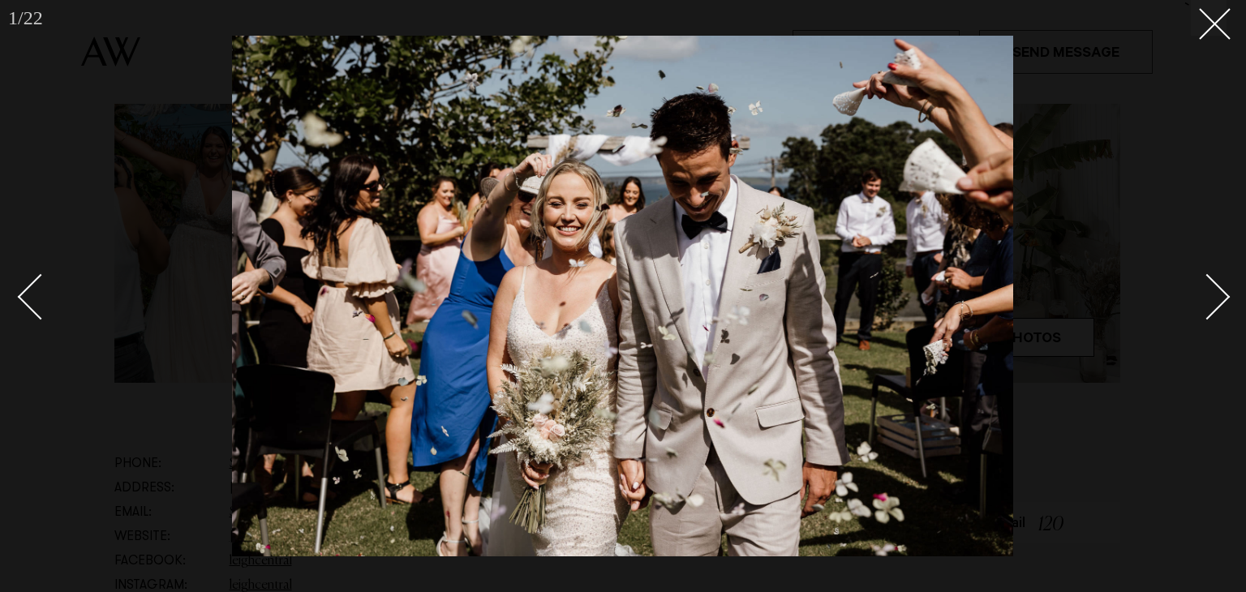
click at [1211, 294] on div "Next slide" at bounding box center [1208, 297] width 46 height 46
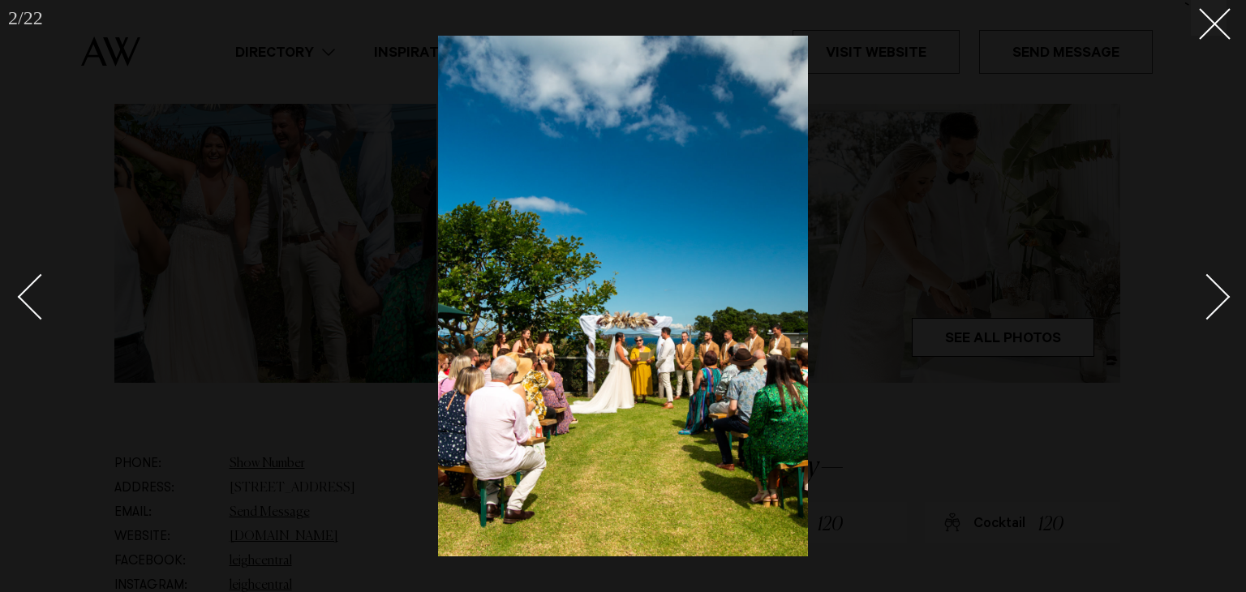
click at [1213, 297] on div "Next slide" at bounding box center [1208, 297] width 46 height 46
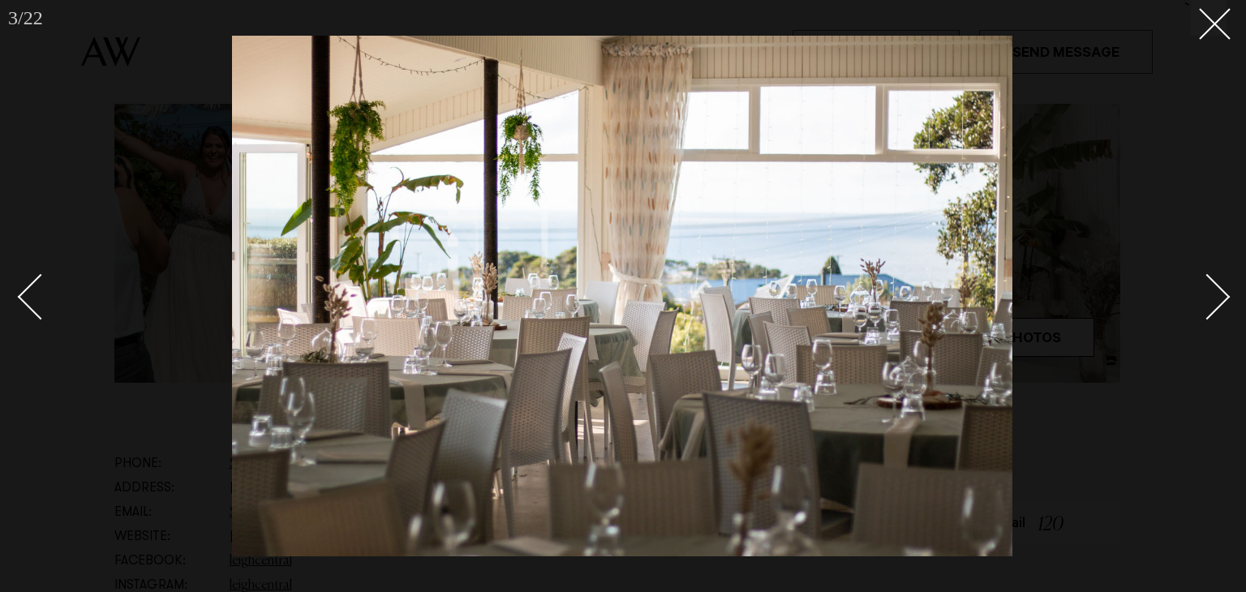
click at [1213, 297] on div "Next slide" at bounding box center [1208, 297] width 46 height 46
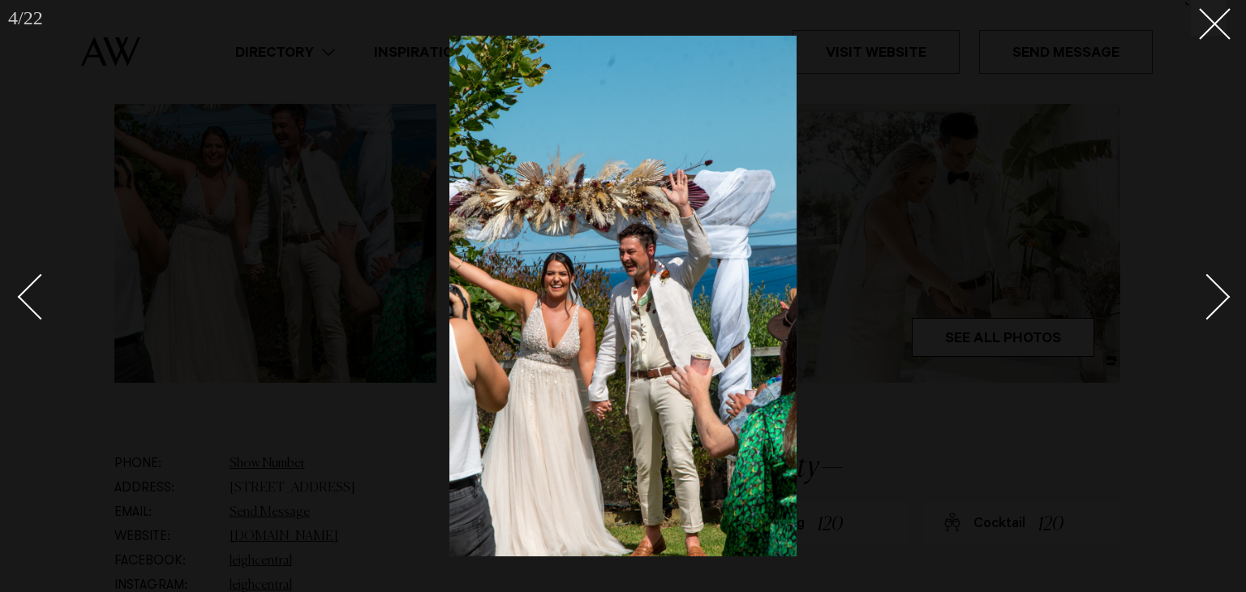
click at [1213, 298] on div "Next slide" at bounding box center [1208, 297] width 46 height 46
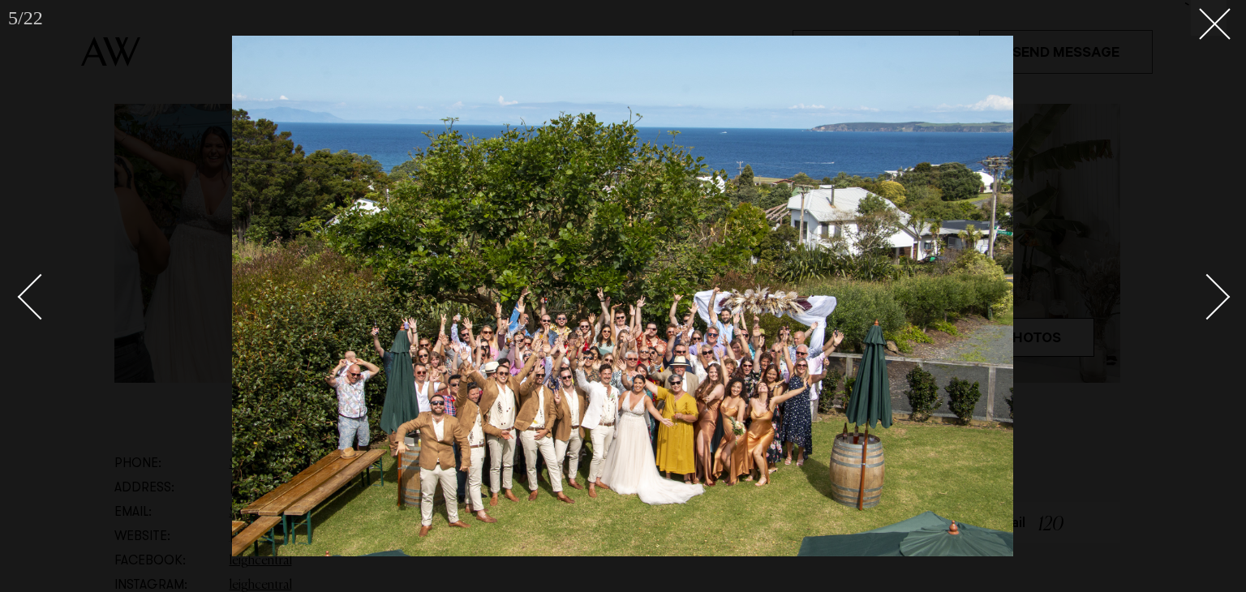
click at [20, 300] on link at bounding box center [47, 296] width 57 height 81
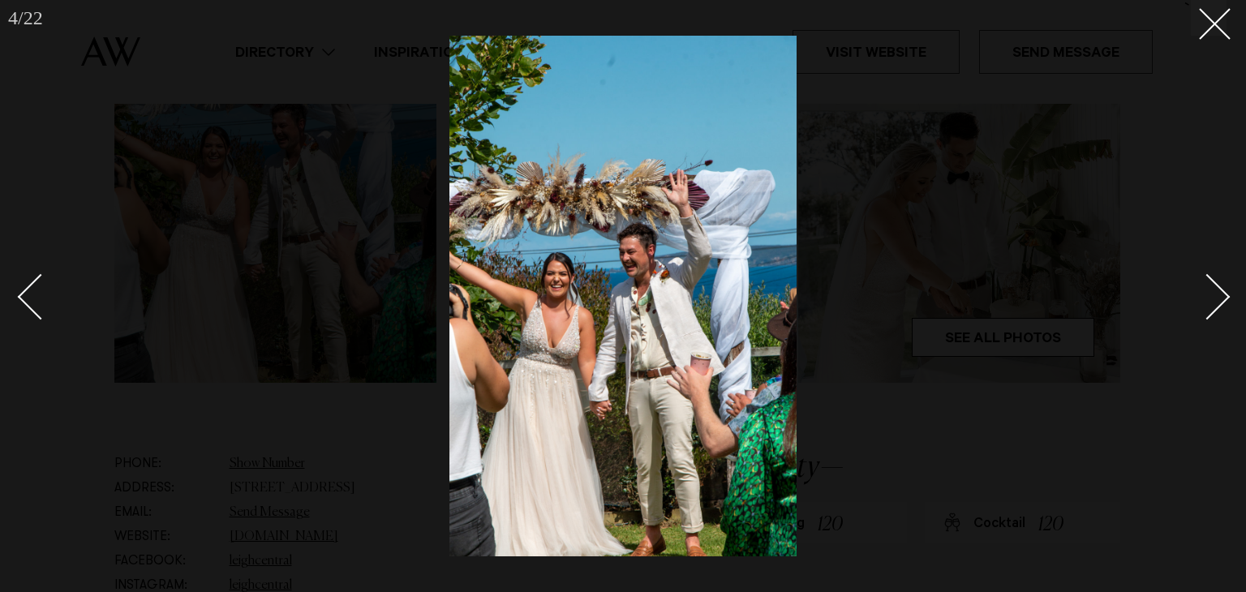
click at [1212, 296] on div "Next slide" at bounding box center [1208, 297] width 46 height 46
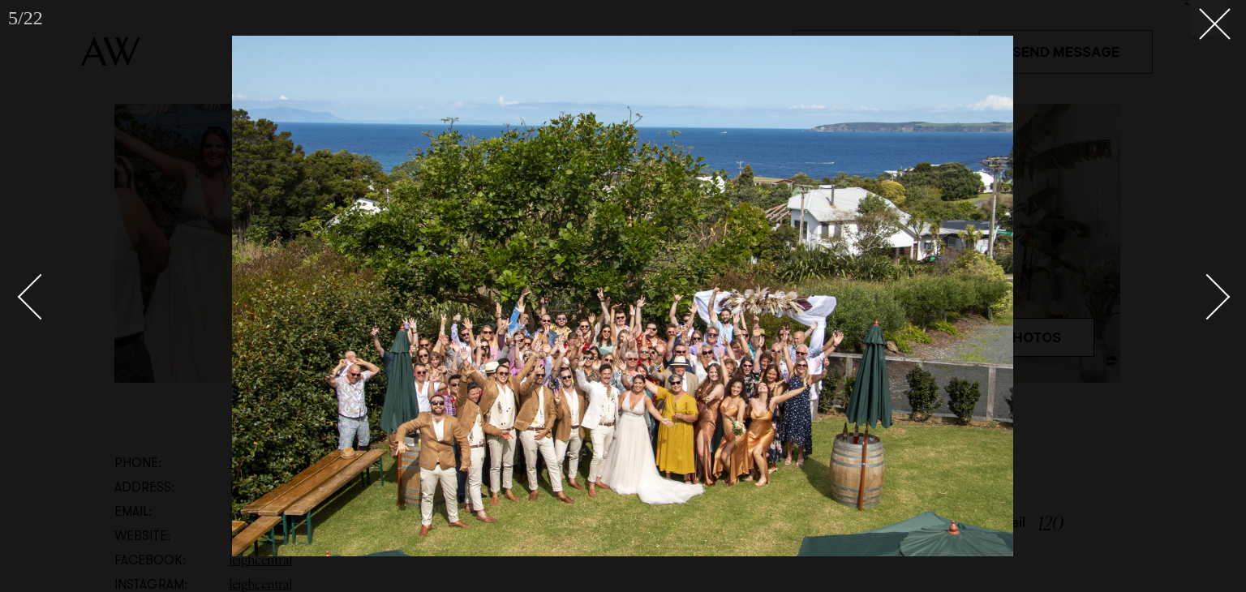
click at [1212, 296] on div "Next slide" at bounding box center [1208, 297] width 46 height 46
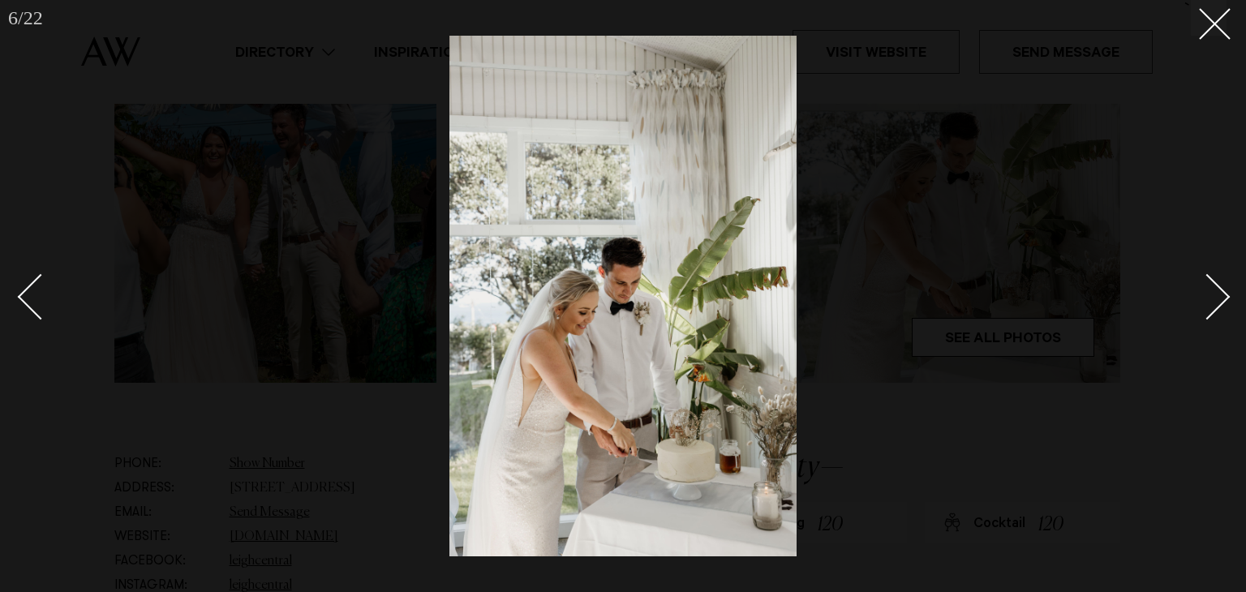
click at [1212, 296] on div "Next slide" at bounding box center [1208, 297] width 46 height 46
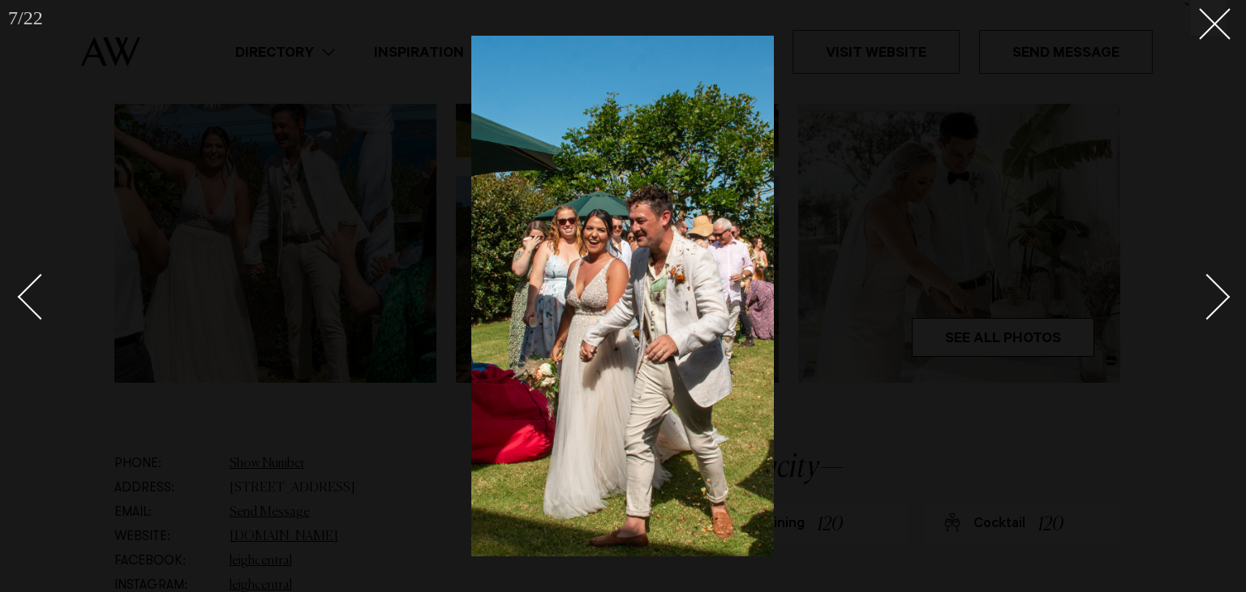
click at [1212, 296] on div "Next slide" at bounding box center [1208, 297] width 46 height 46
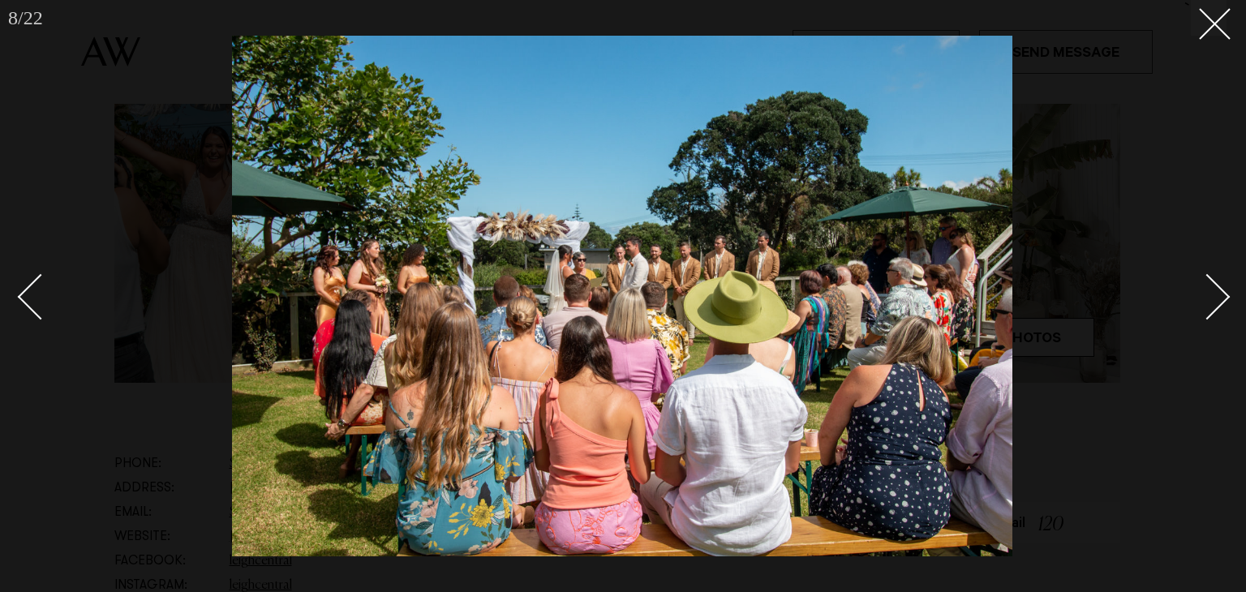
click at [1212, 296] on div "Next slide" at bounding box center [1208, 297] width 46 height 46
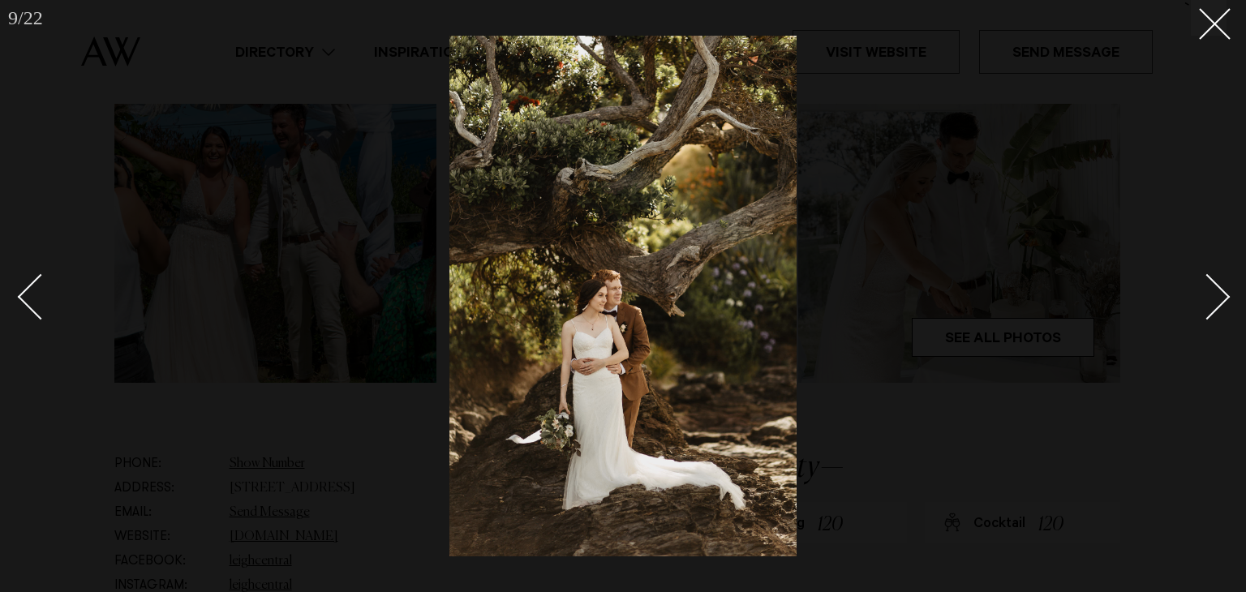
click at [1212, 296] on div "Next slide" at bounding box center [1208, 297] width 46 height 46
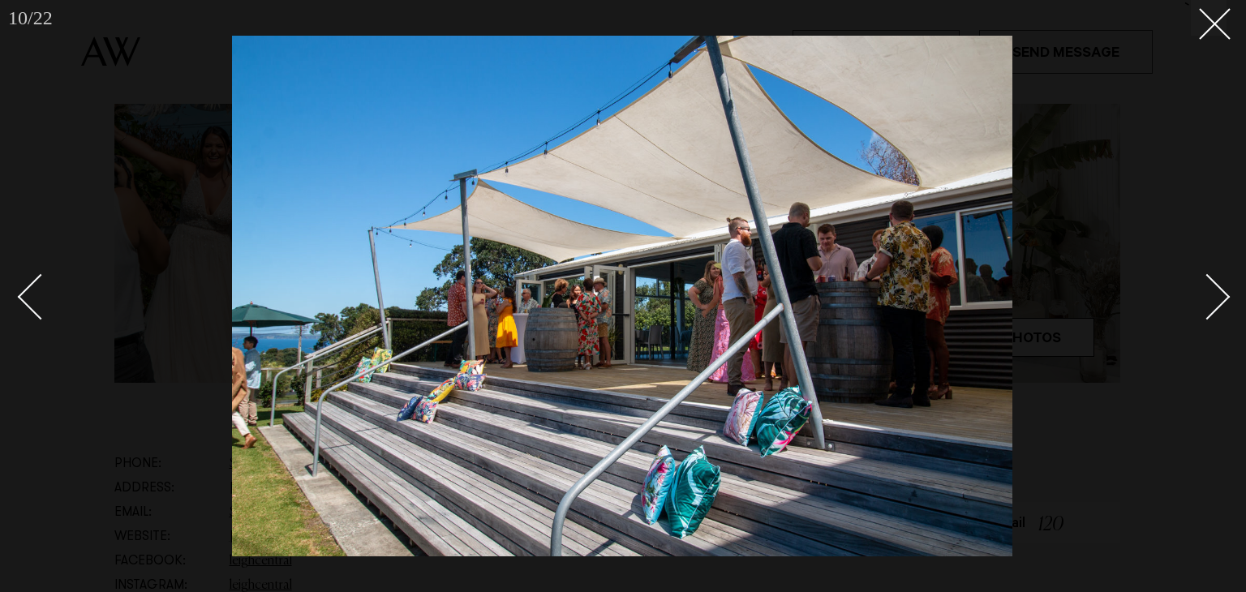
click at [1213, 296] on div "Next slide" at bounding box center [1208, 297] width 46 height 46
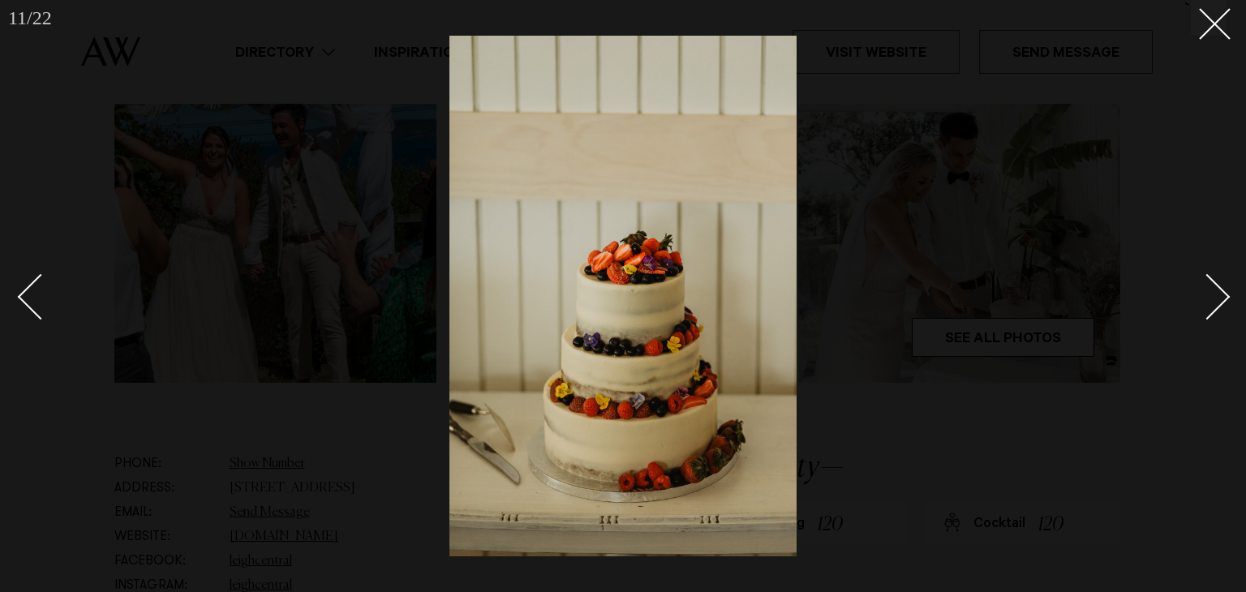
click at [1213, 296] on div "Next slide" at bounding box center [1208, 297] width 46 height 46
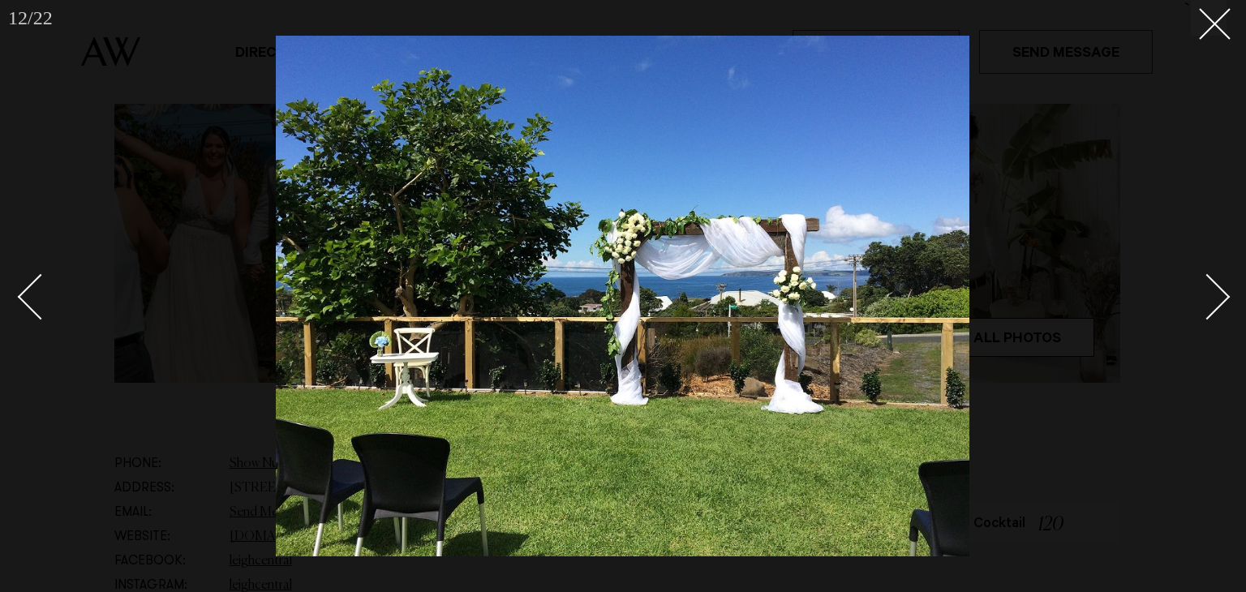
click at [1213, 296] on div "Next slide" at bounding box center [1208, 297] width 46 height 46
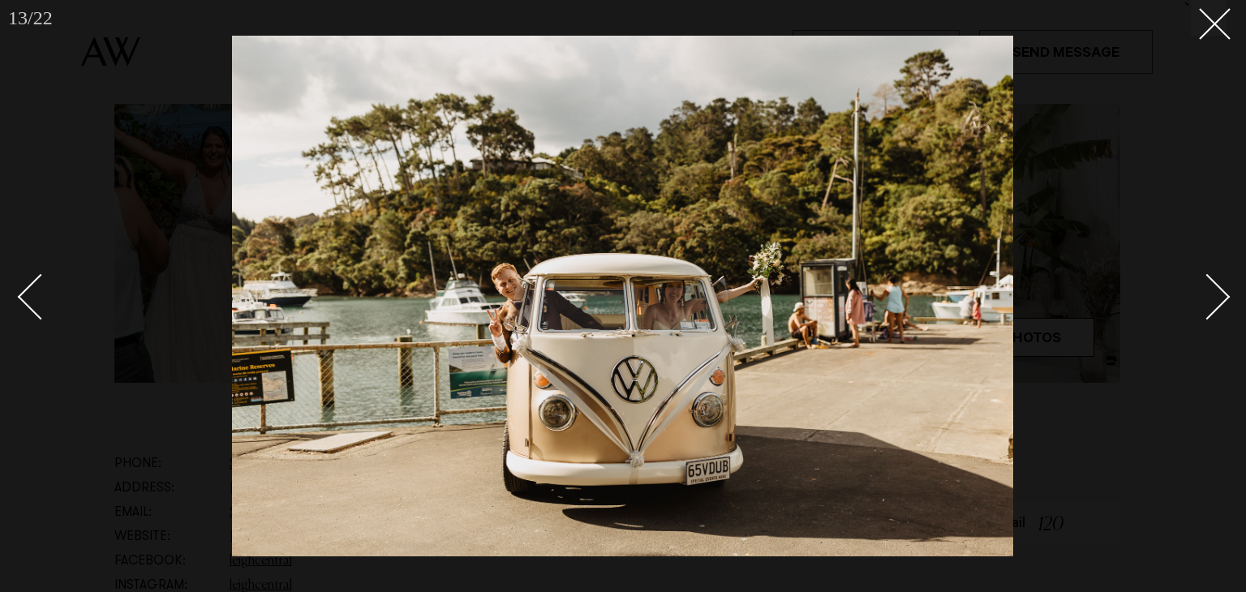
click at [1213, 296] on div "Next slide" at bounding box center [1208, 297] width 46 height 46
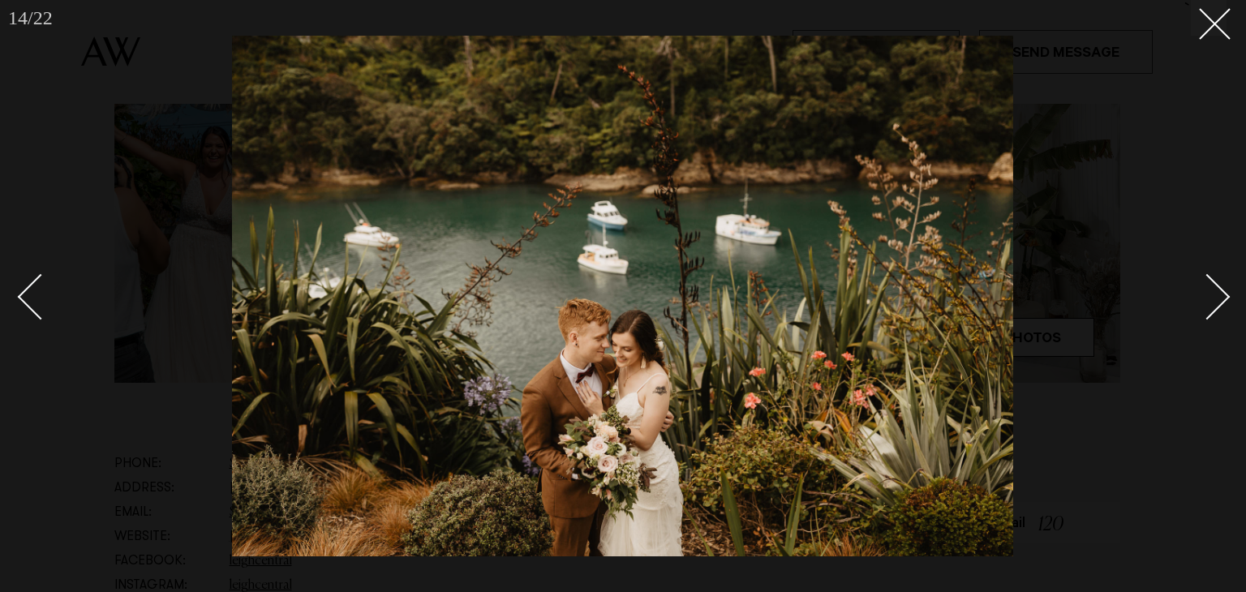
click at [1213, 296] on div "Next slide" at bounding box center [1208, 297] width 46 height 46
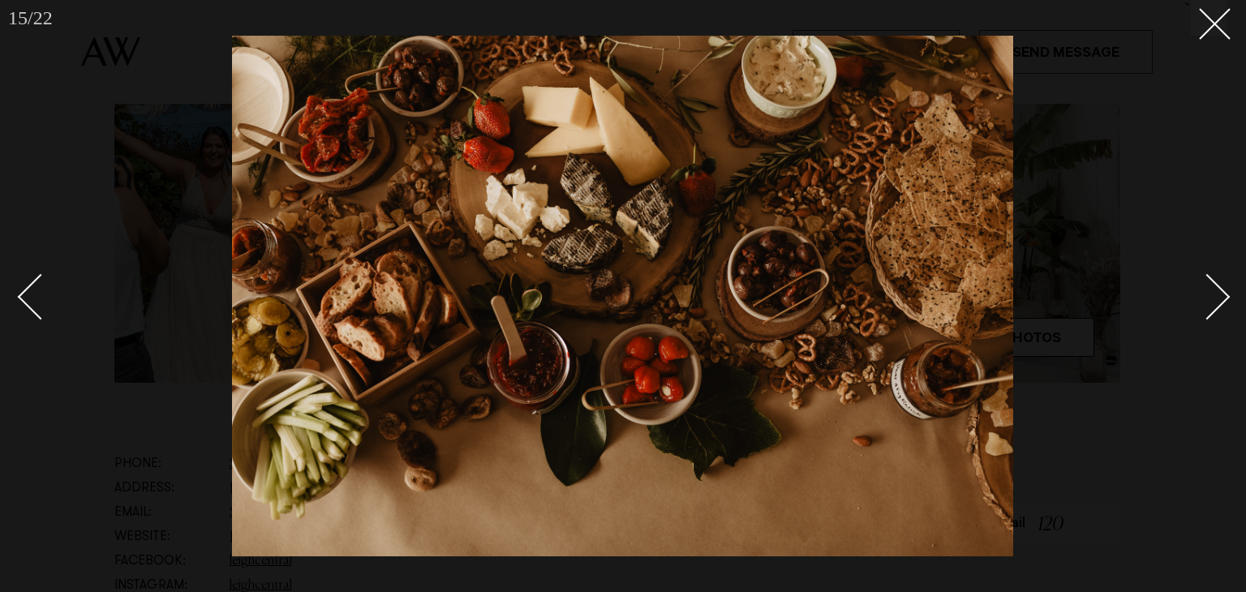
click at [1213, 296] on div "Next slide" at bounding box center [1208, 297] width 46 height 46
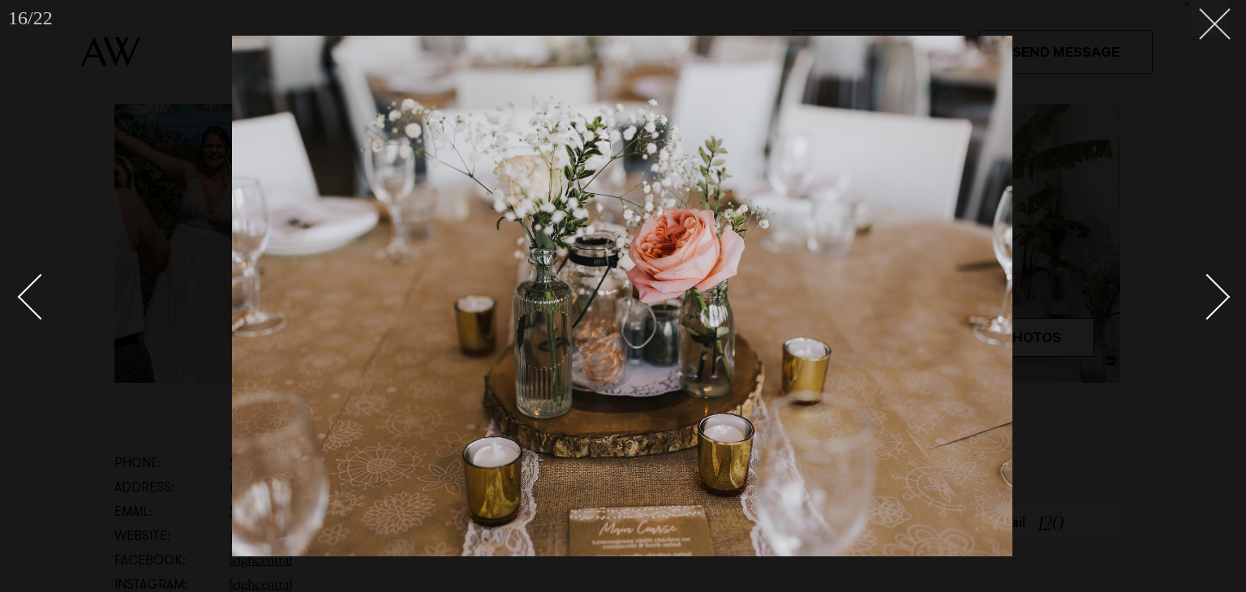
click at [1213, 32] on div "16 / 22 `" at bounding box center [623, 296] width 1246 height 592
click at [1219, 28] on line at bounding box center [1215, 24] width 30 height 30
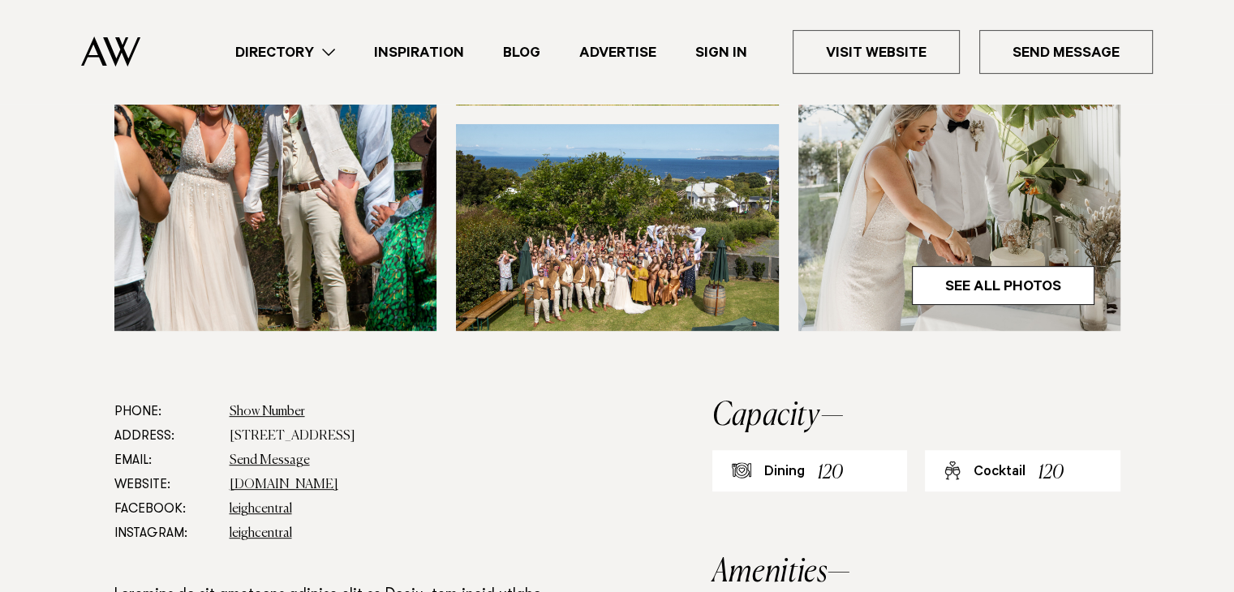
scroll to position [649, 0]
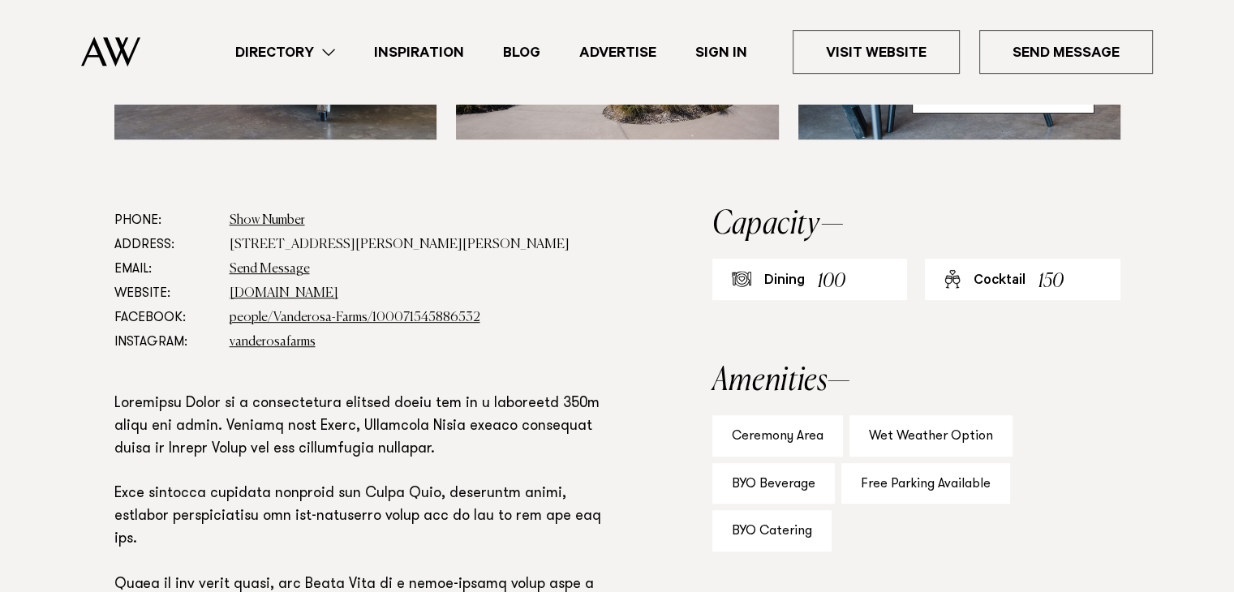
scroll to position [487, 0]
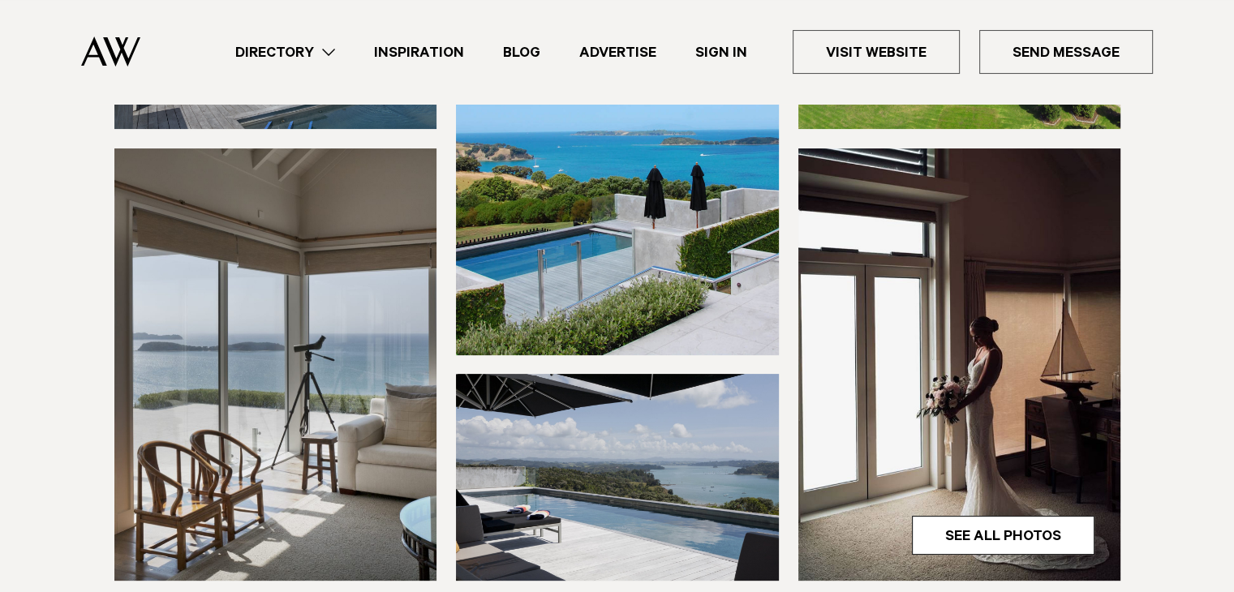
scroll to position [487, 0]
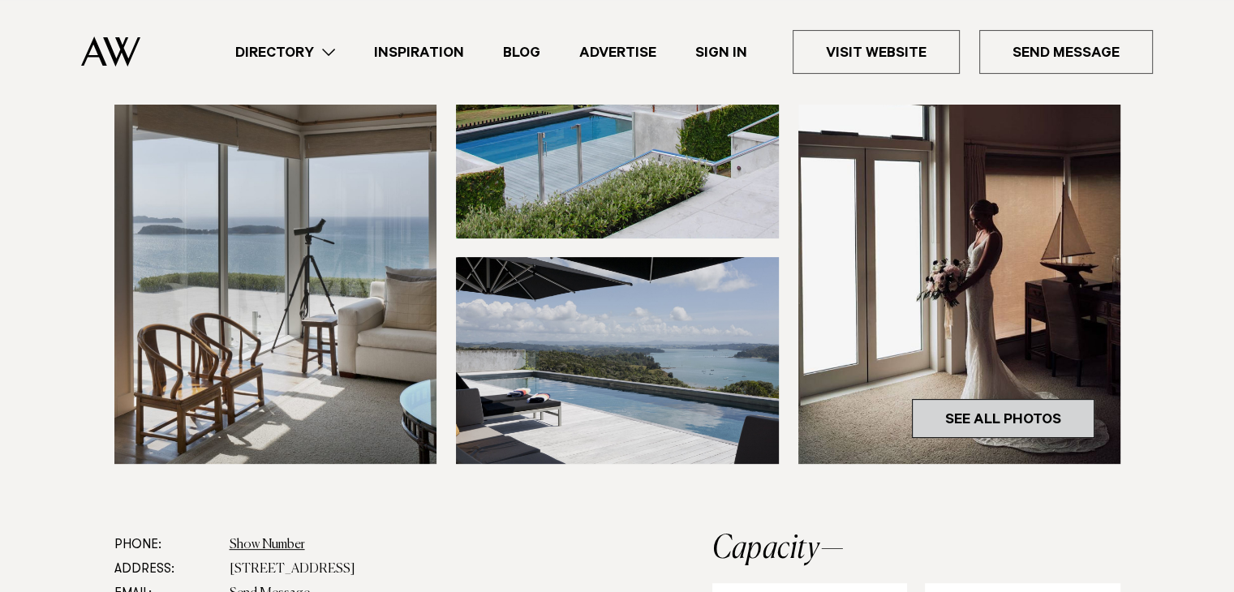
click at [970, 403] on link "See All Photos" at bounding box center [1003, 418] width 183 height 39
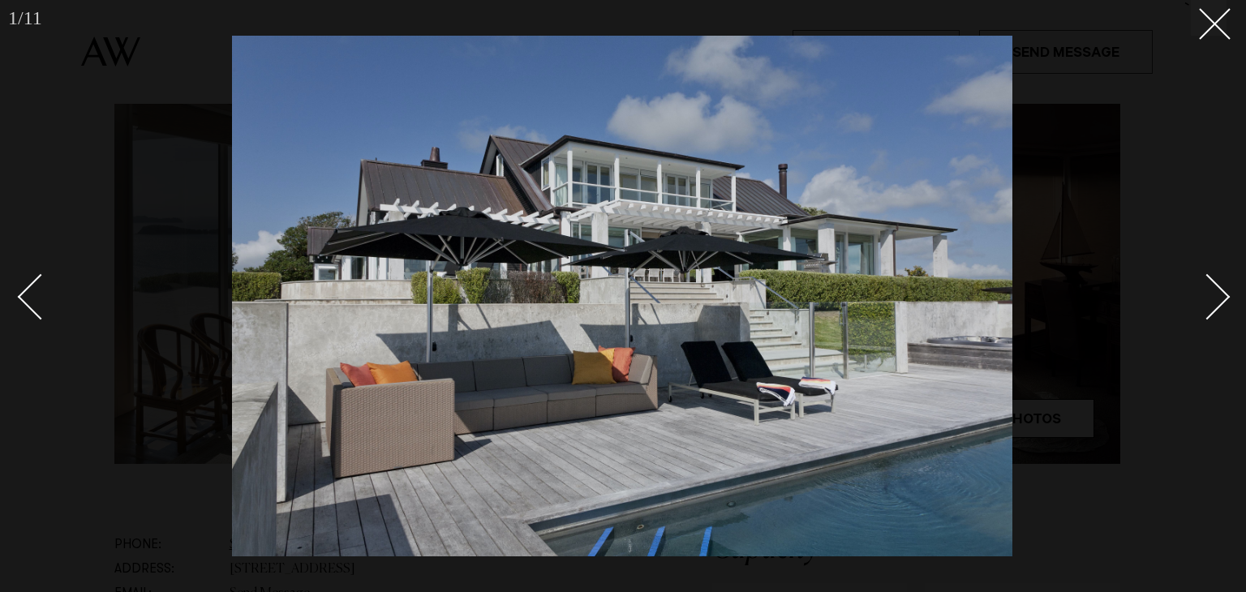
click at [1219, 290] on div "Next slide" at bounding box center [1208, 297] width 46 height 46
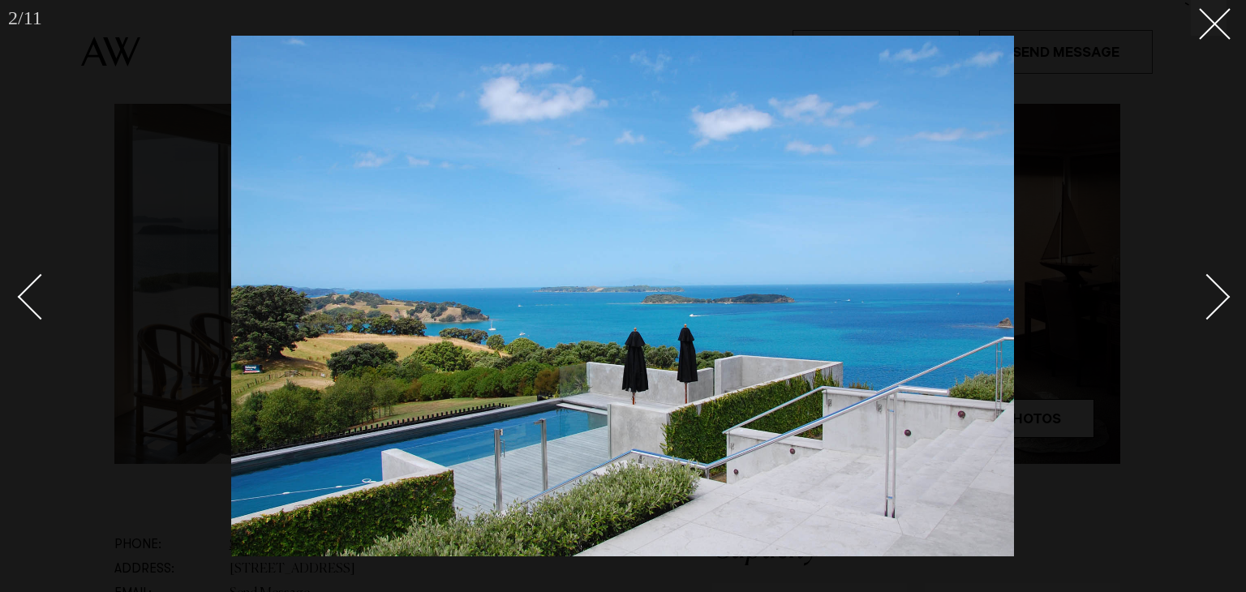
click at [1219, 290] on div "Next slide" at bounding box center [1208, 297] width 46 height 46
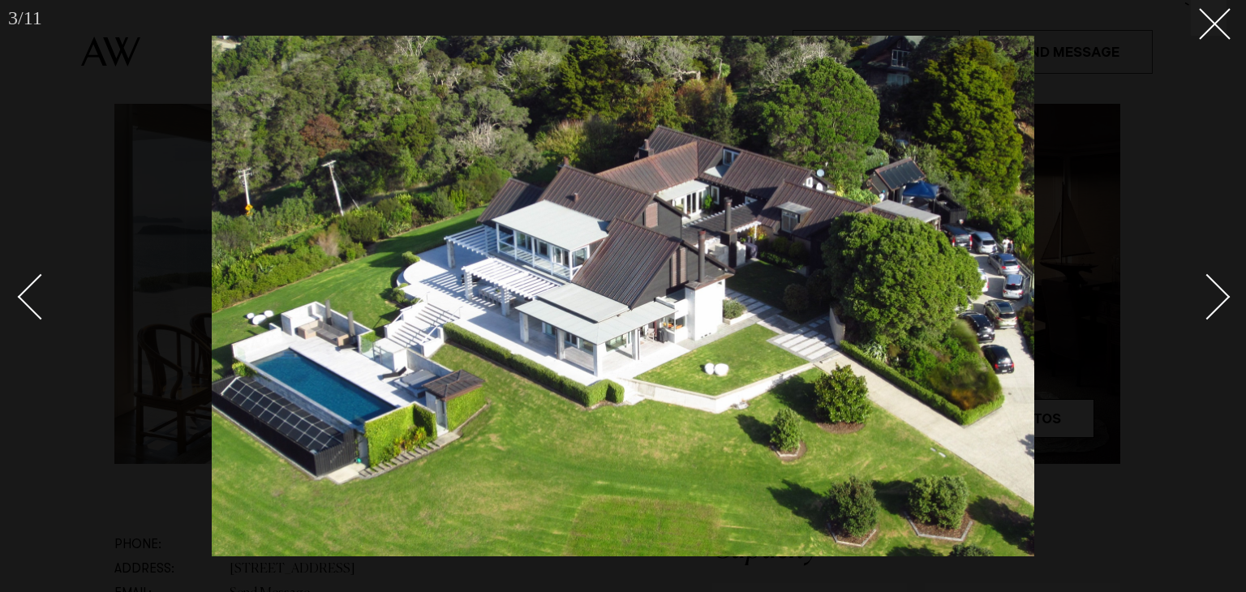
click at [1219, 290] on div "Next slide" at bounding box center [1208, 297] width 46 height 46
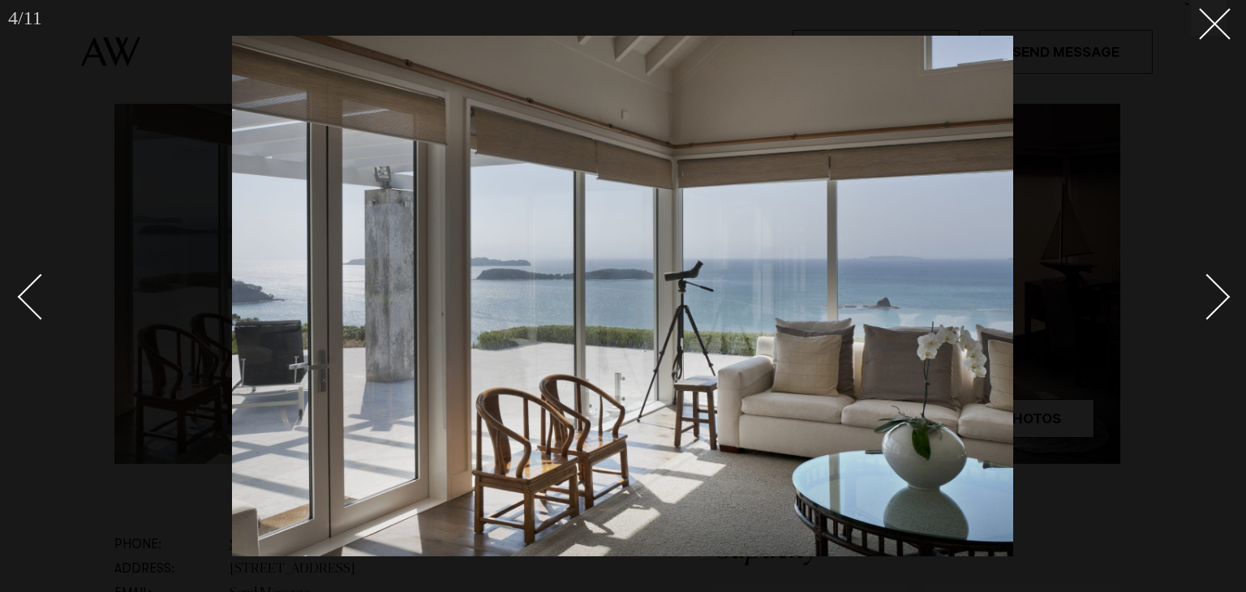
click at [1219, 290] on div "Next slide" at bounding box center [1208, 297] width 46 height 46
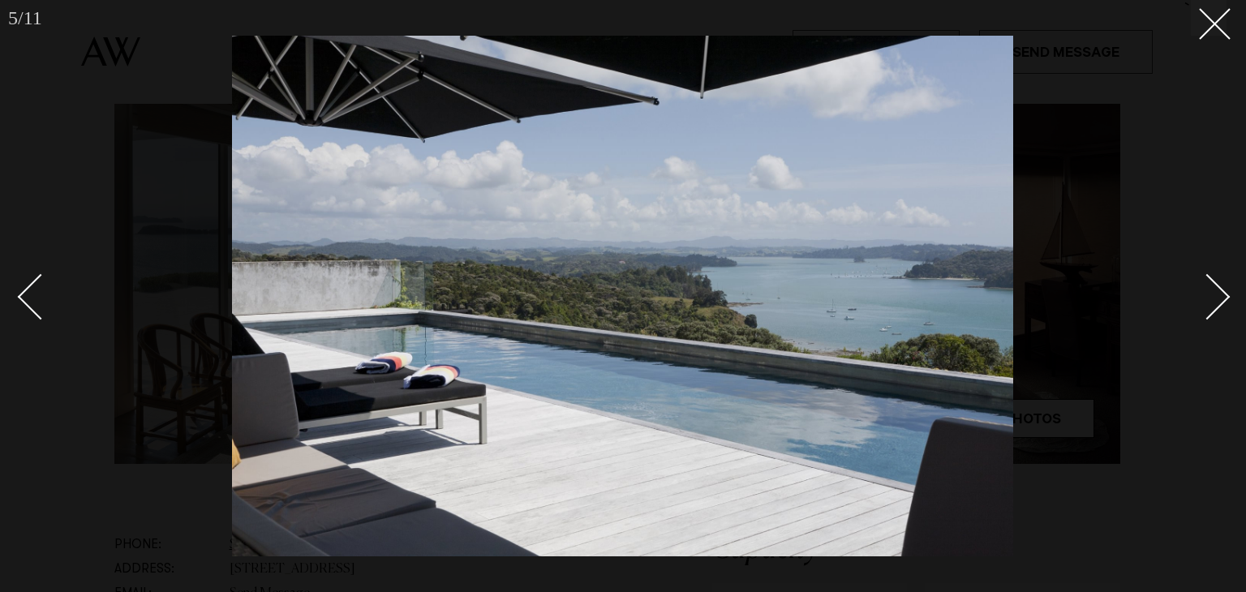
click at [1219, 290] on div "Next slide" at bounding box center [1208, 297] width 46 height 46
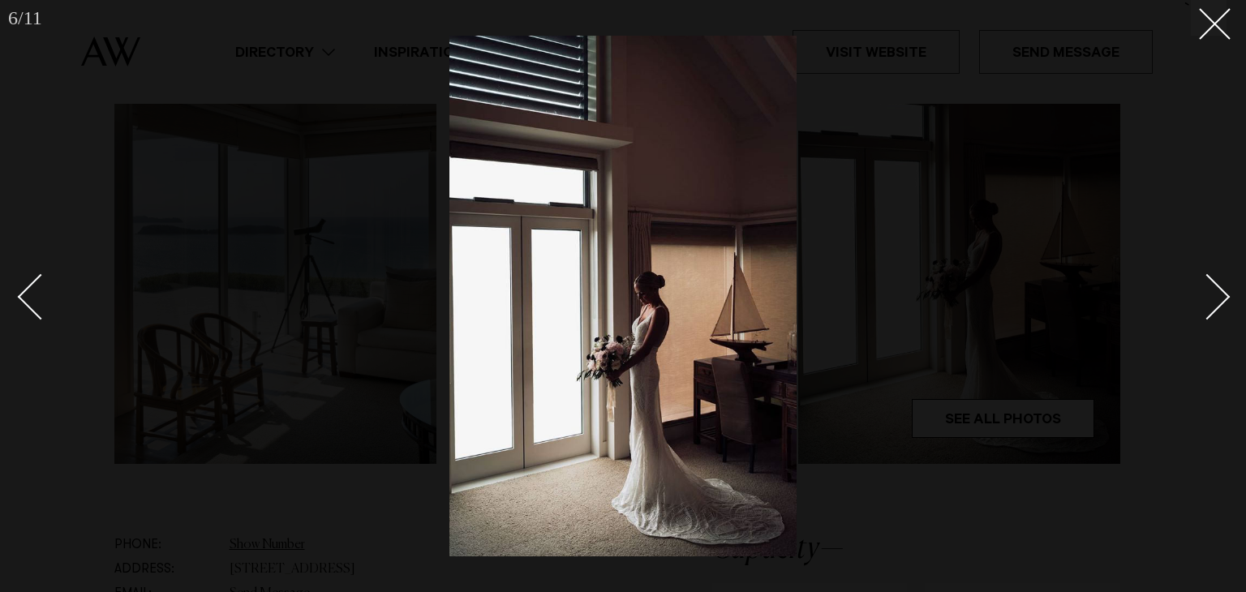
click at [1219, 290] on div "Next slide" at bounding box center [1208, 297] width 46 height 46
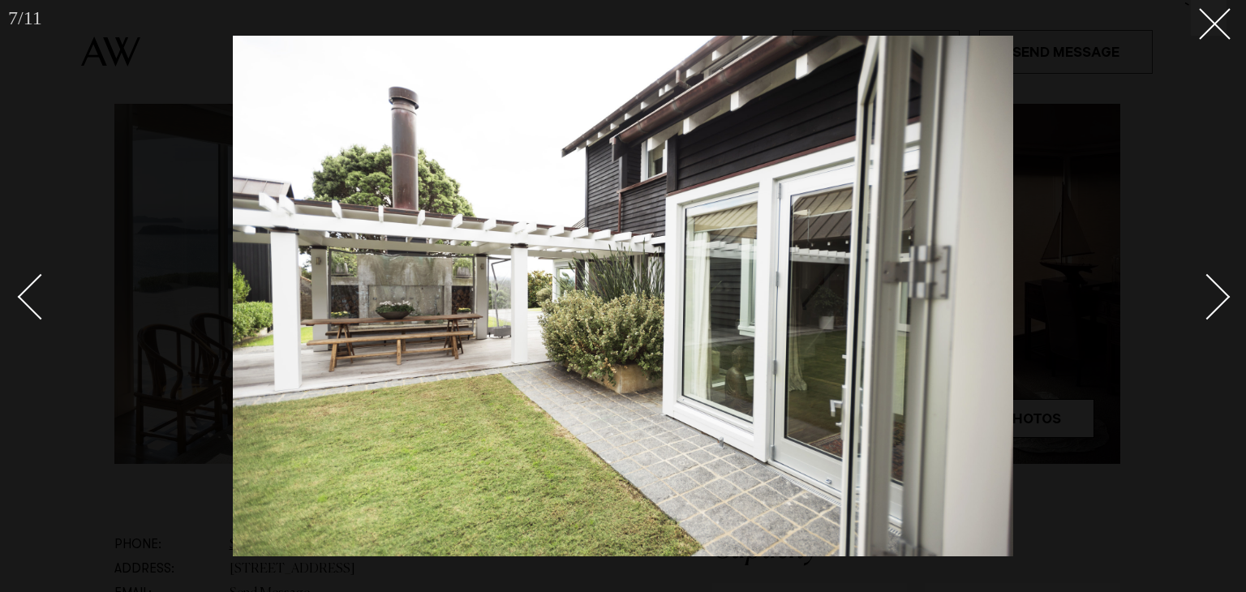
click at [1220, 292] on div "Next slide" at bounding box center [1208, 297] width 46 height 46
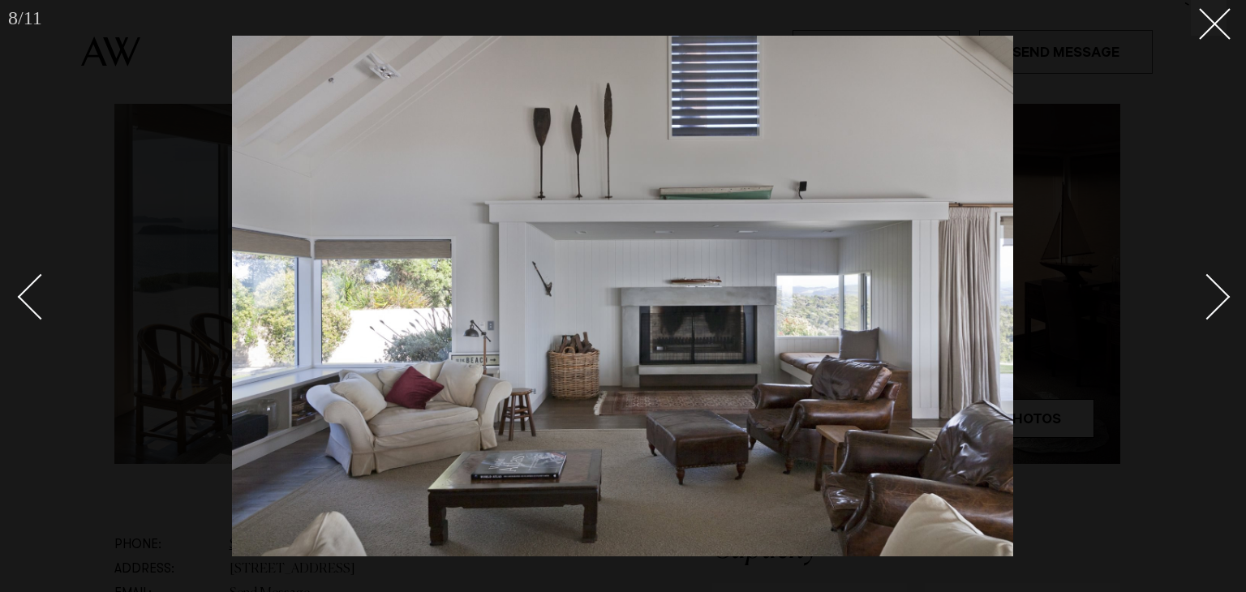
click at [1220, 292] on div "Next slide" at bounding box center [1208, 297] width 46 height 46
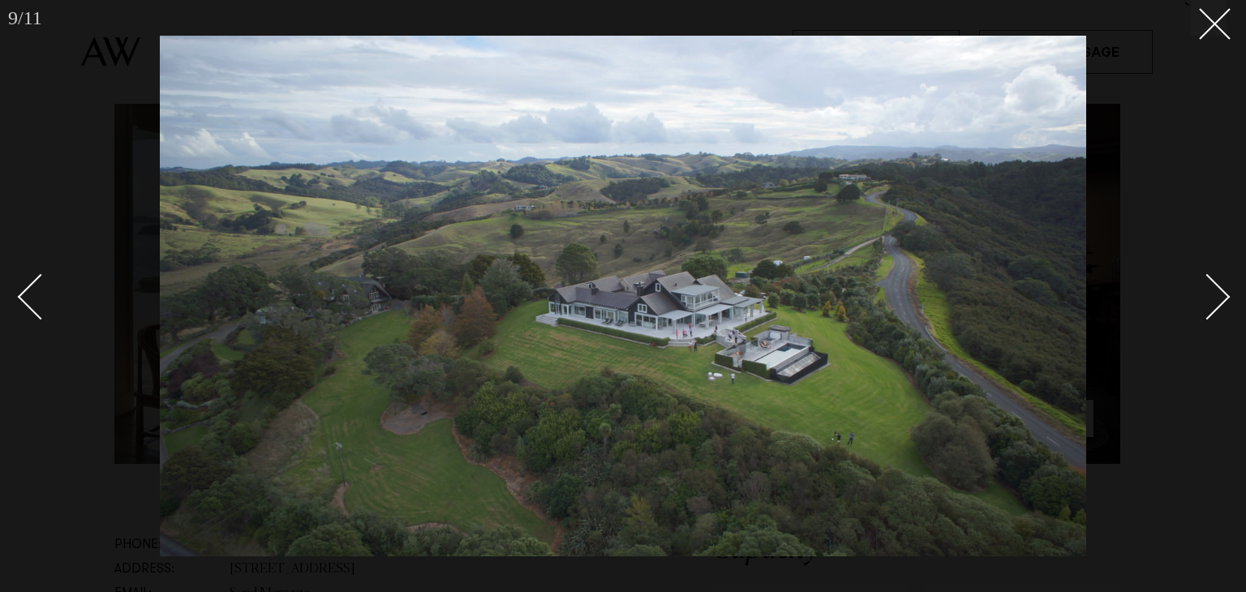
click at [1220, 292] on div "Next slide" at bounding box center [1208, 297] width 46 height 46
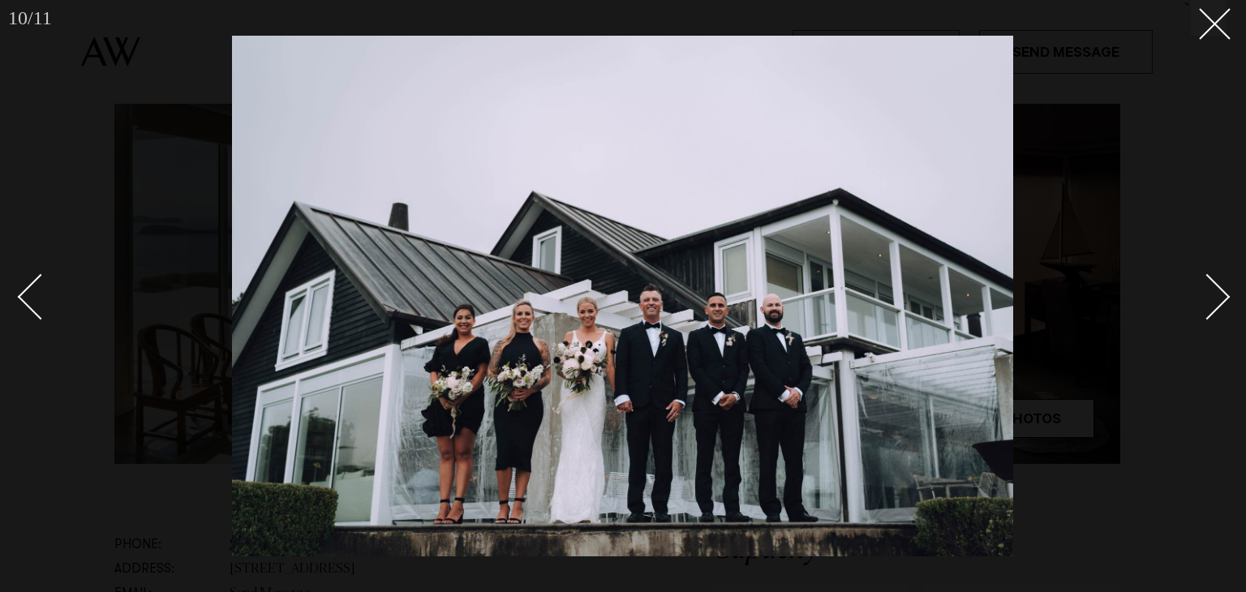
click at [1220, 292] on div "Next slide" at bounding box center [1208, 297] width 46 height 46
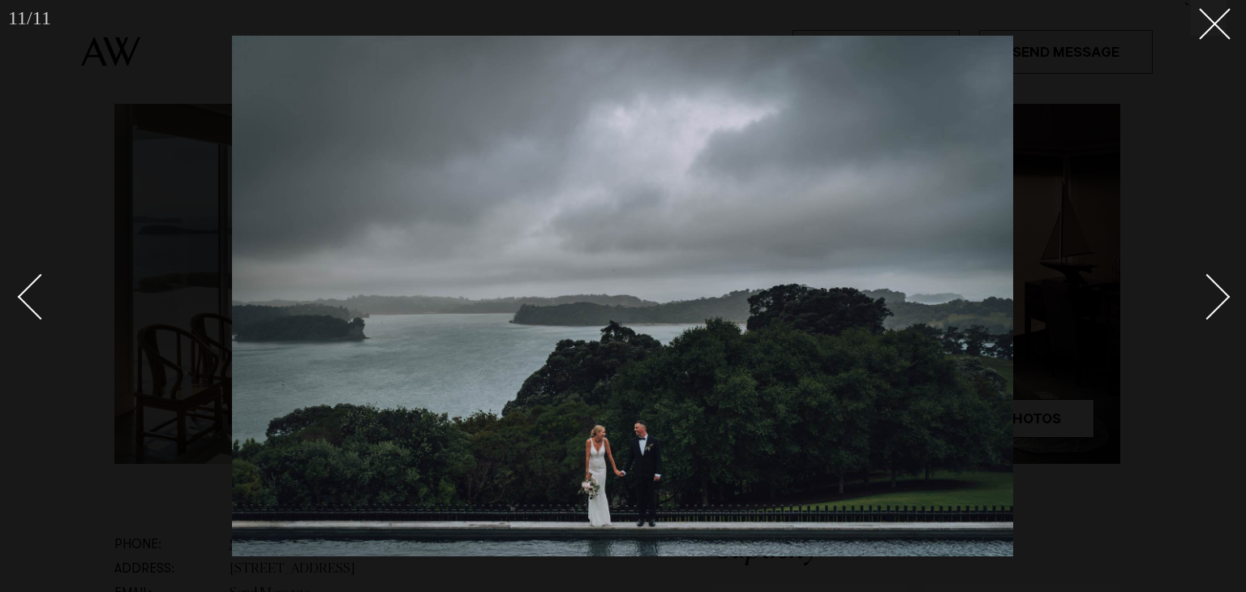
click at [1220, 292] on div "Next slide" at bounding box center [1208, 297] width 46 height 46
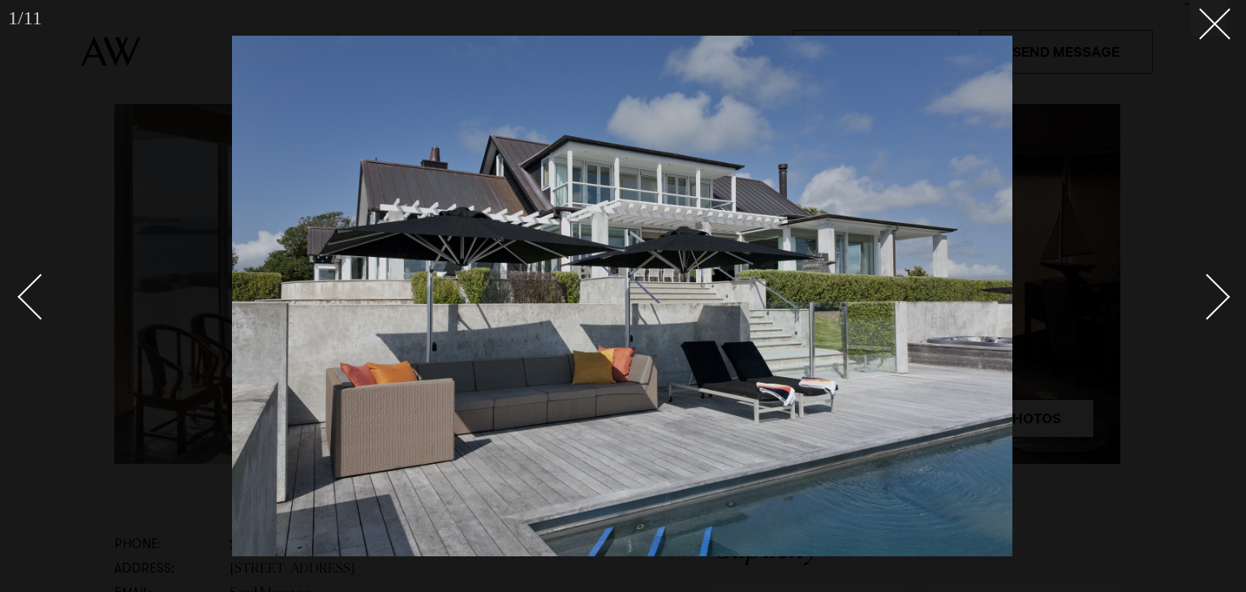
click at [1220, 293] on div "Next slide" at bounding box center [1208, 297] width 46 height 46
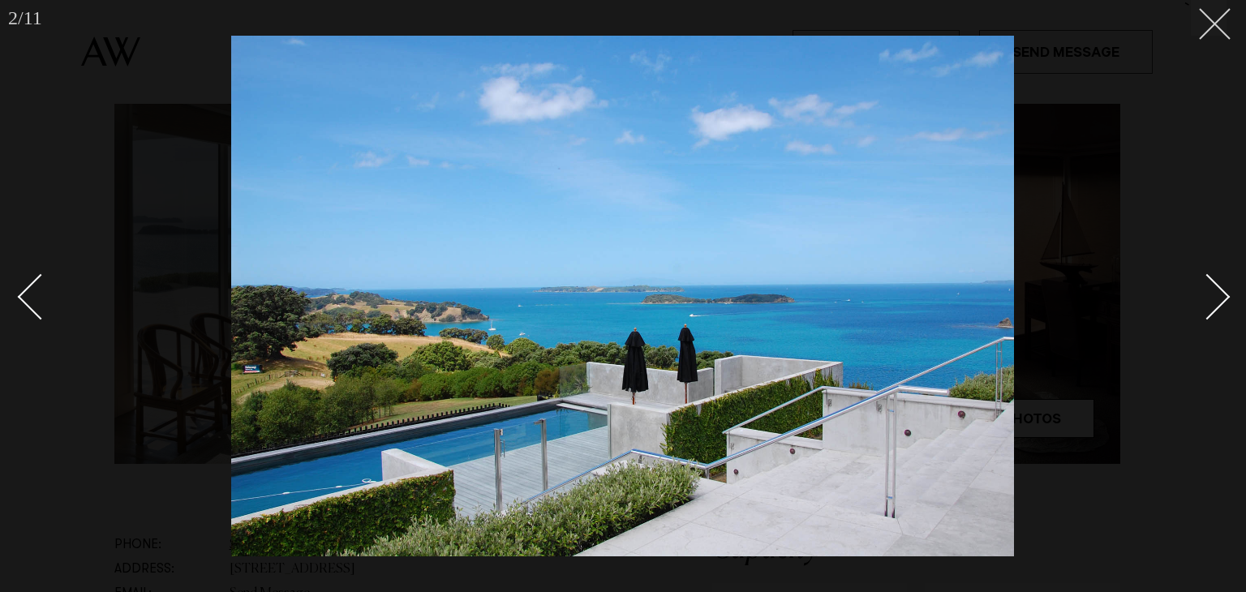
click at [1216, 24] on icon at bounding box center [1208, 17] width 19 height 19
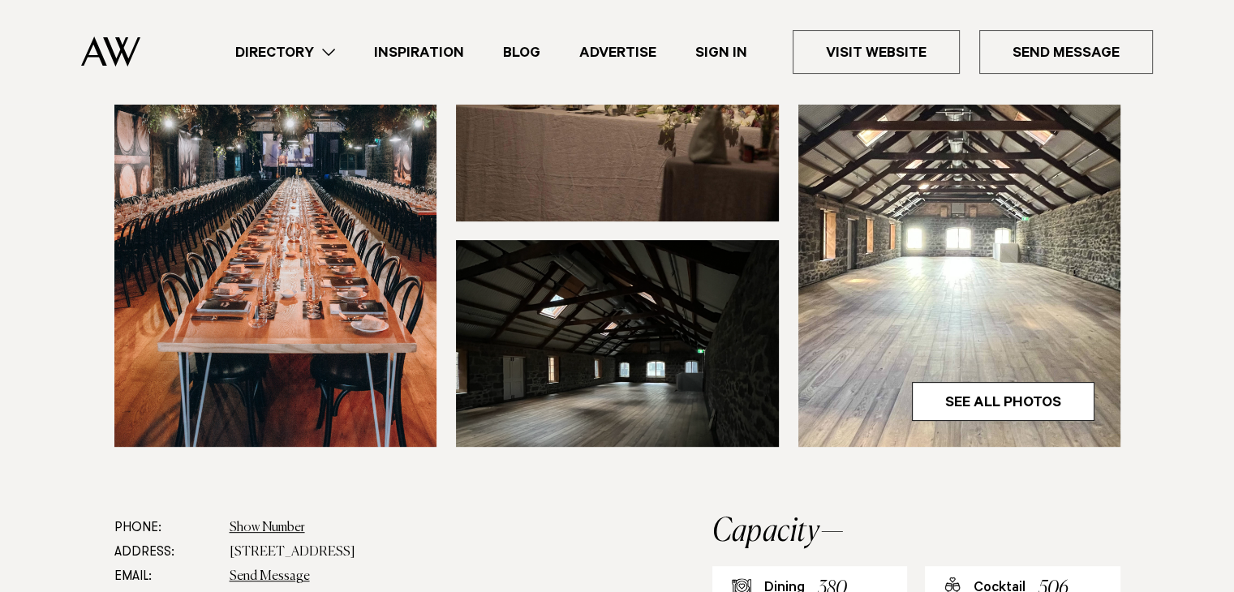
scroll to position [811, 0]
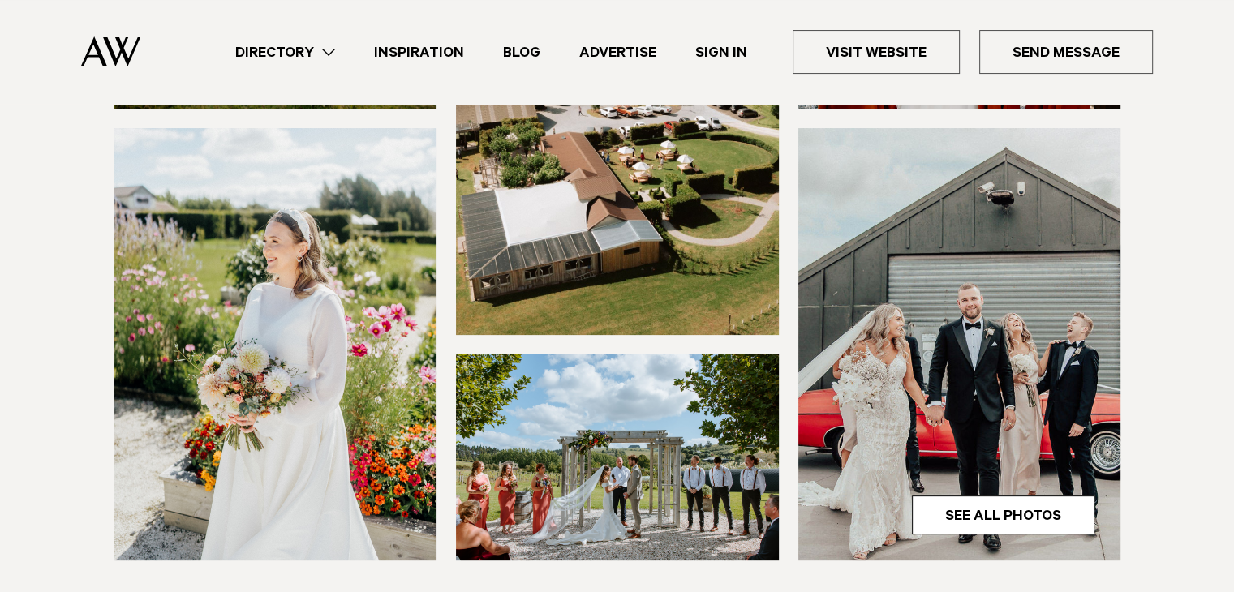
scroll to position [487, 0]
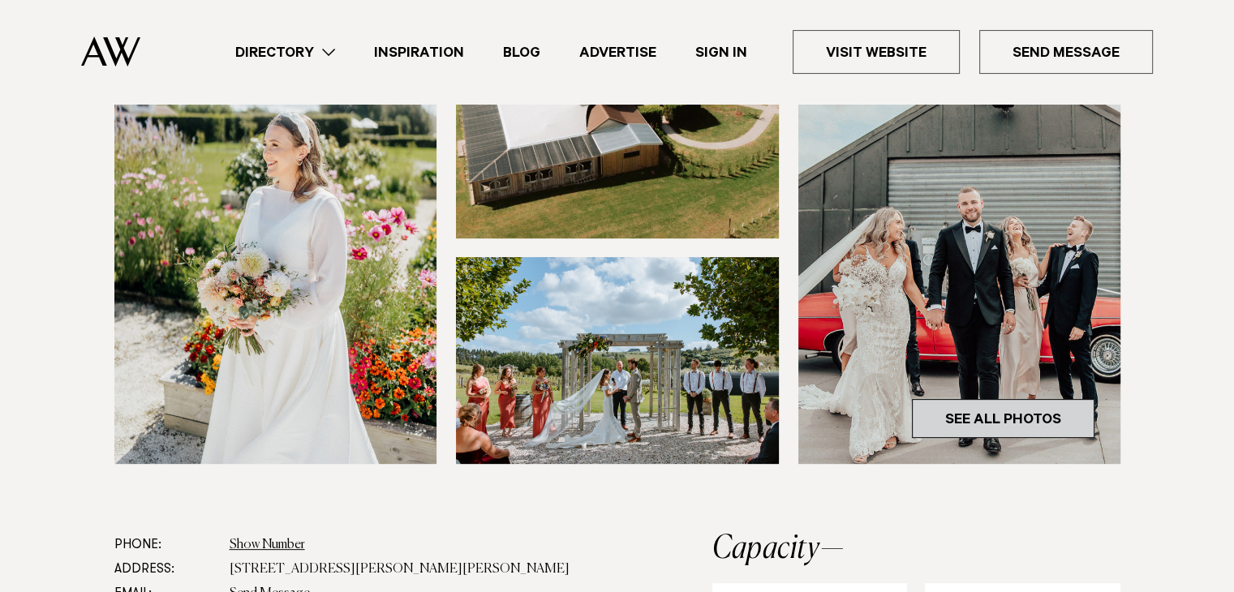
click at [967, 407] on link "See All Photos" at bounding box center [1003, 418] width 183 height 39
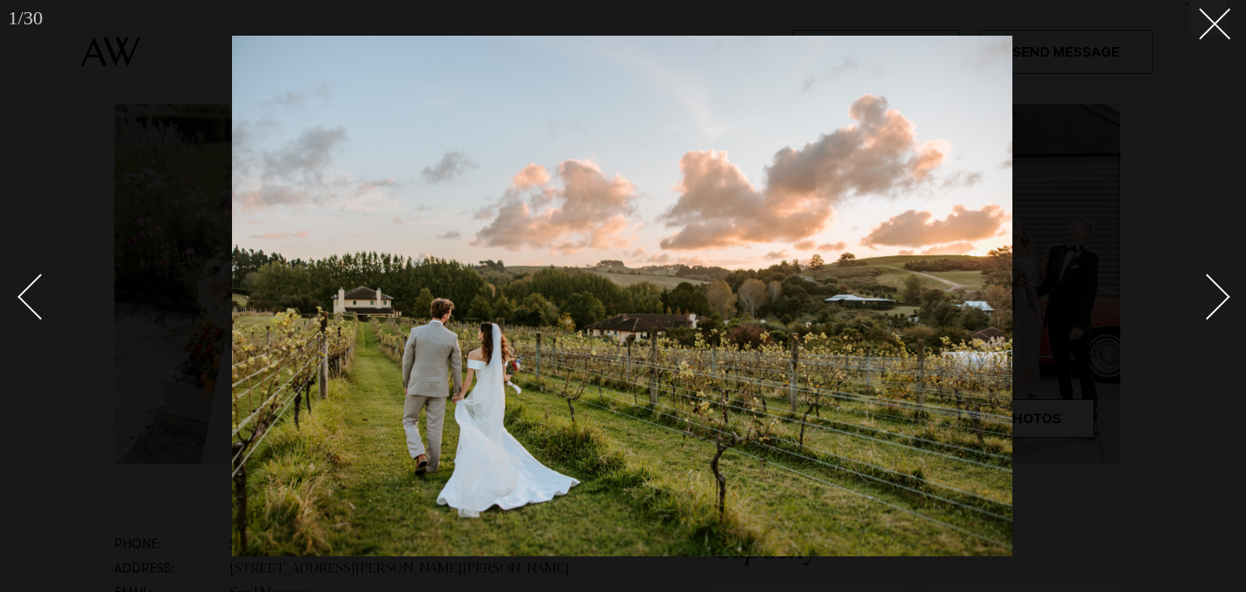
click at [1221, 296] on div "Next slide" at bounding box center [1208, 297] width 46 height 46
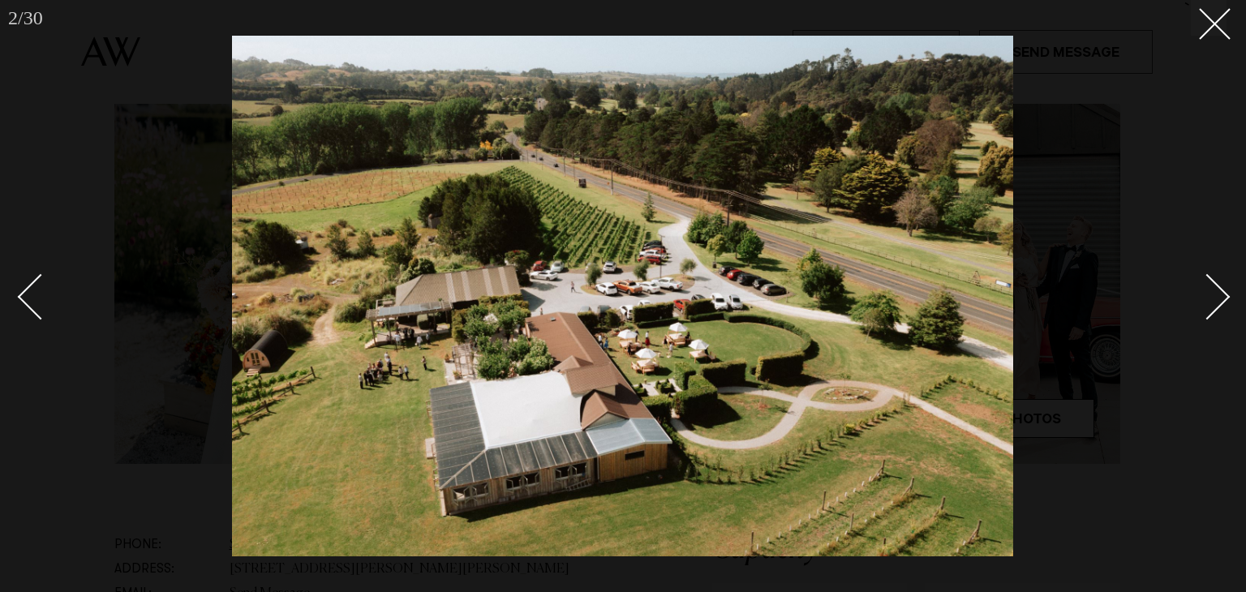
click at [1221, 296] on div "Next slide" at bounding box center [1208, 297] width 46 height 46
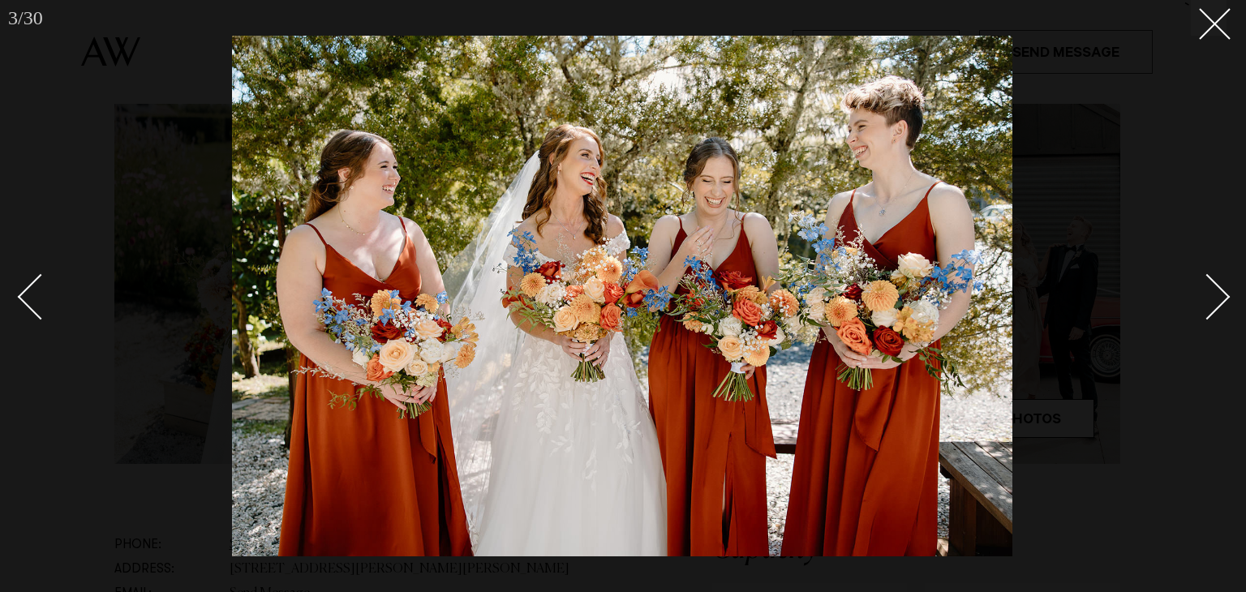
click at [1221, 296] on div "Next slide" at bounding box center [1208, 297] width 46 height 46
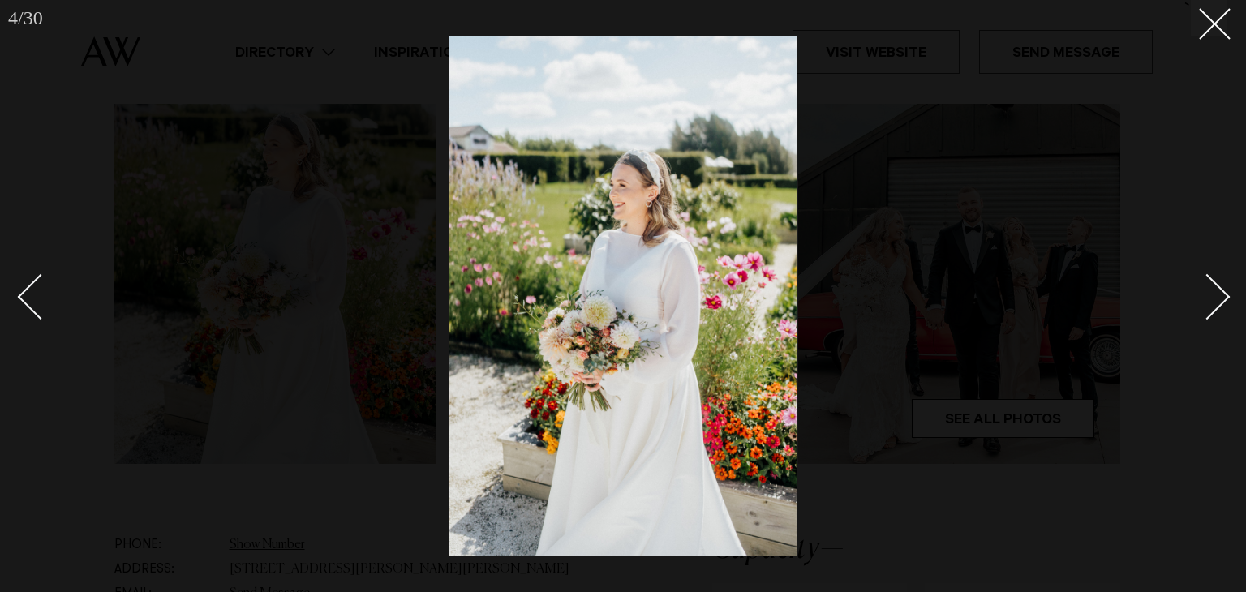
click at [1221, 296] on div "Next slide" at bounding box center [1208, 297] width 46 height 46
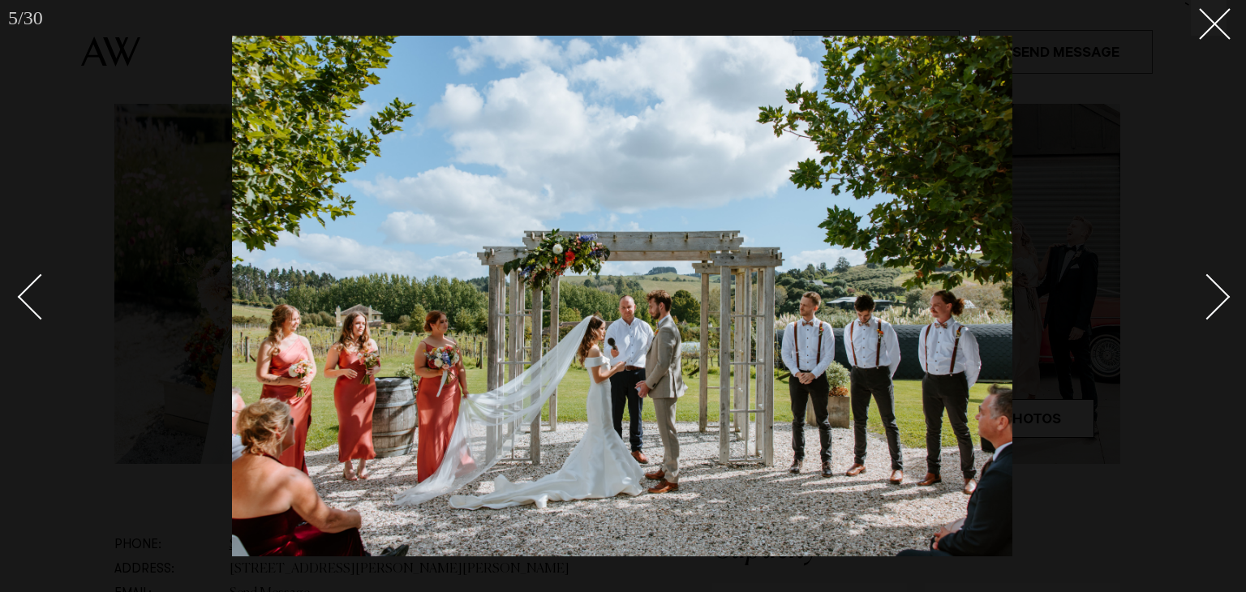
click at [1221, 296] on div "Next slide" at bounding box center [1208, 297] width 46 height 46
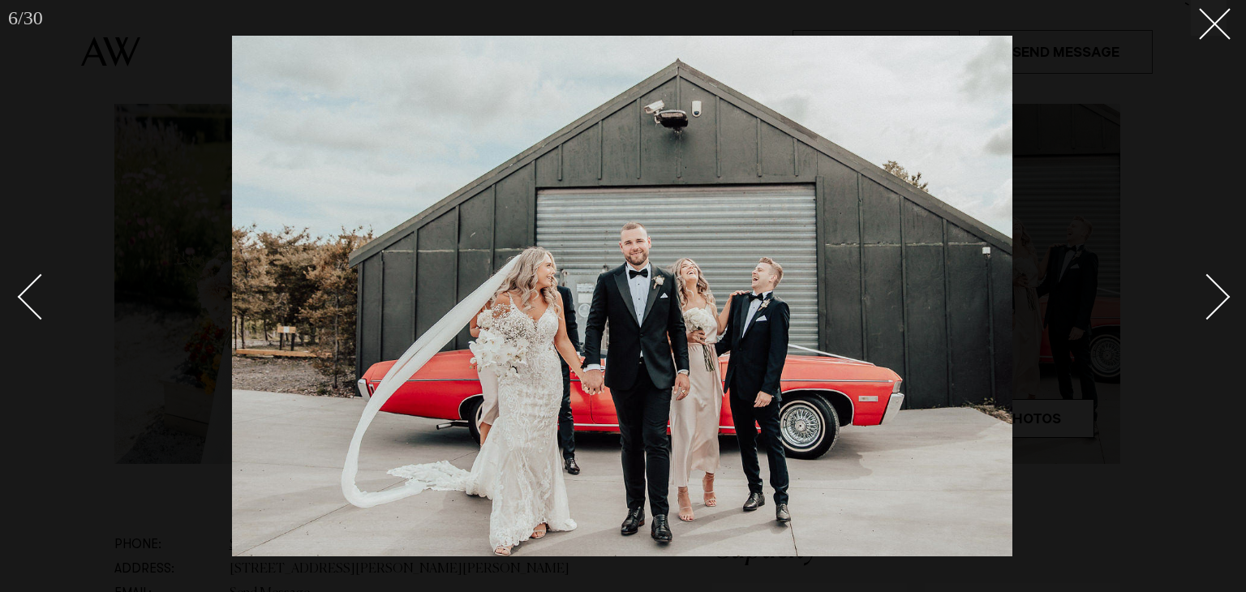
click at [1221, 296] on div "Next slide" at bounding box center [1208, 297] width 46 height 46
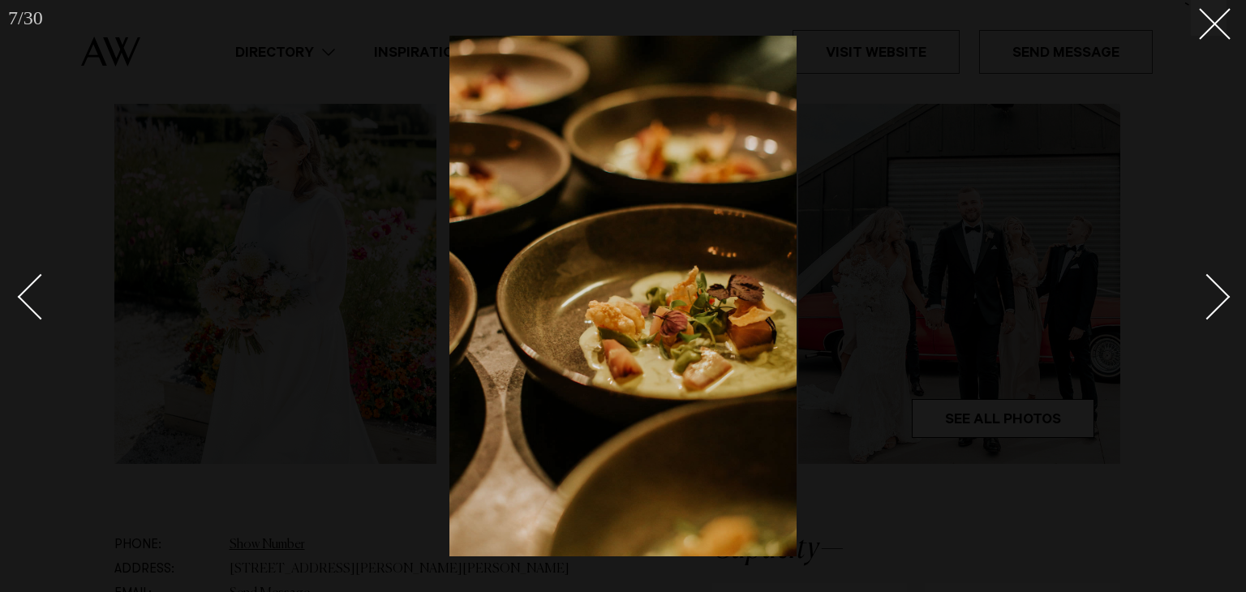
click at [1221, 296] on div "Next slide" at bounding box center [1208, 297] width 46 height 46
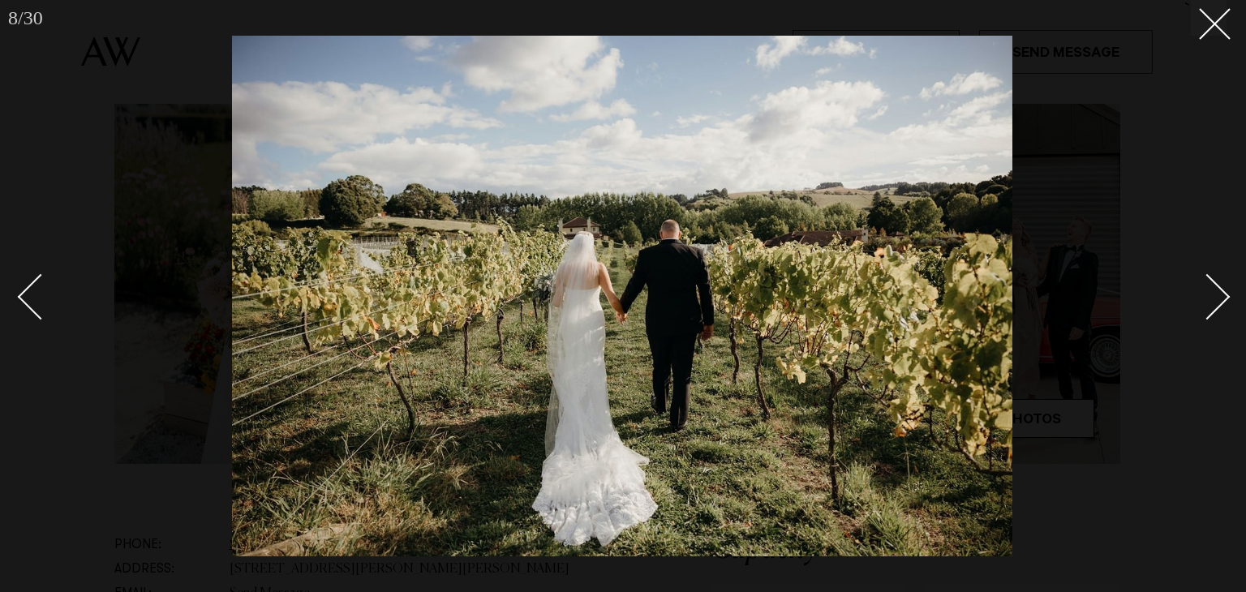
click at [1221, 296] on div "Next slide" at bounding box center [1208, 297] width 46 height 46
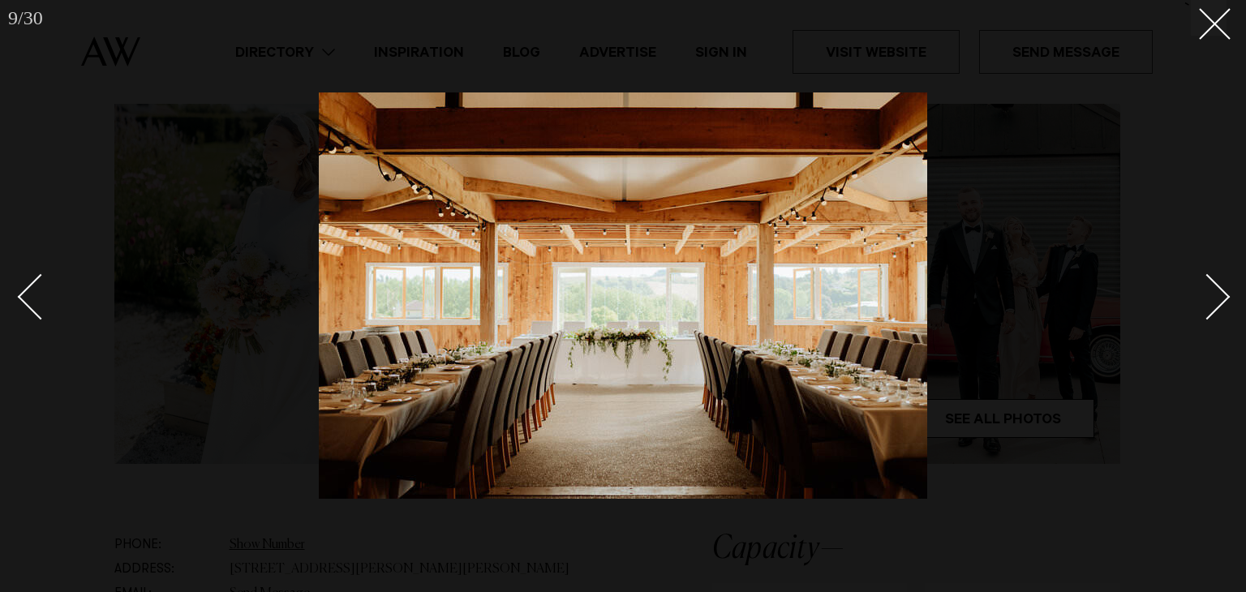
click at [1221, 296] on div "Next slide" at bounding box center [1208, 297] width 46 height 46
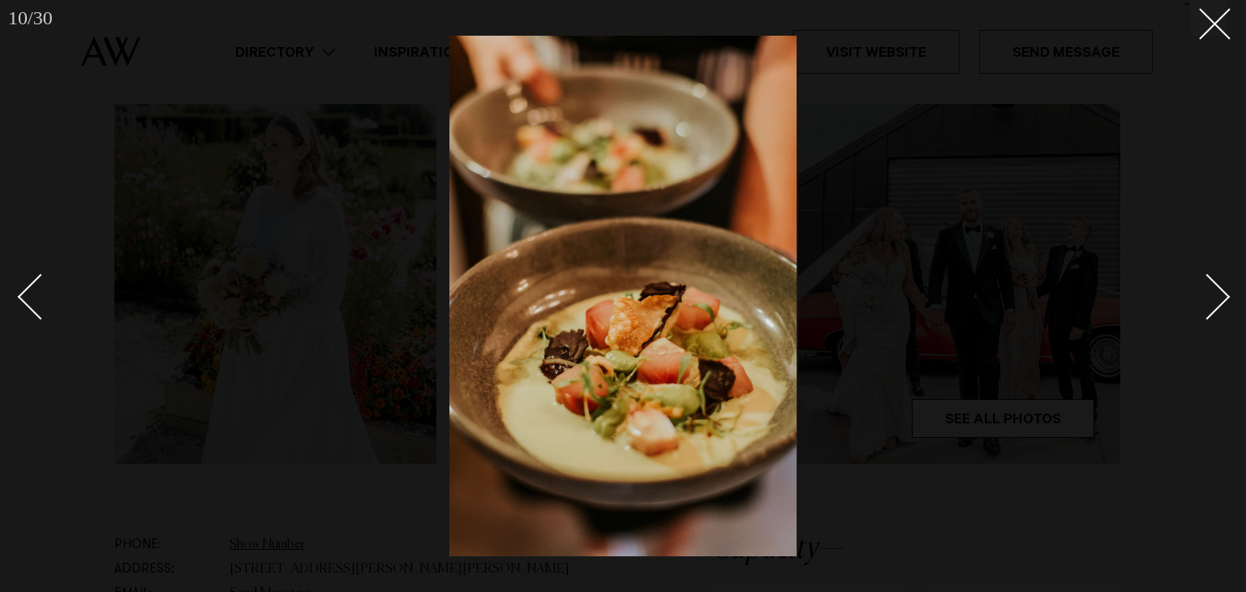
click at [1221, 296] on div "Next slide" at bounding box center [1208, 297] width 46 height 46
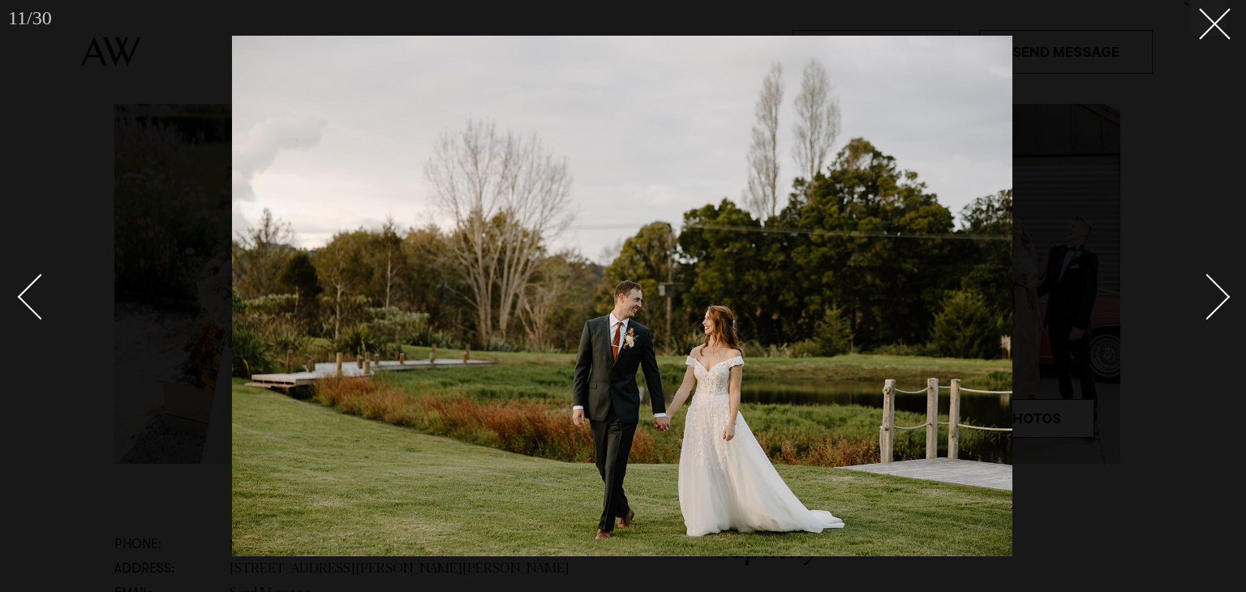
click at [1221, 296] on div "Next slide" at bounding box center [1208, 297] width 46 height 46
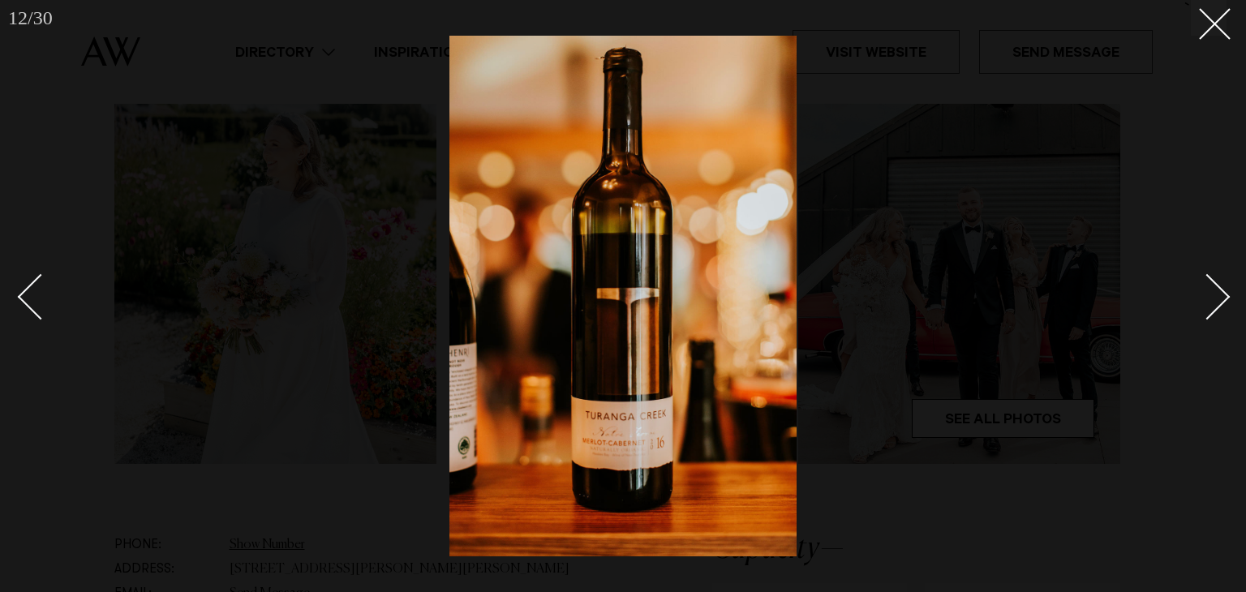
click at [1221, 296] on div "Next slide" at bounding box center [1208, 297] width 46 height 46
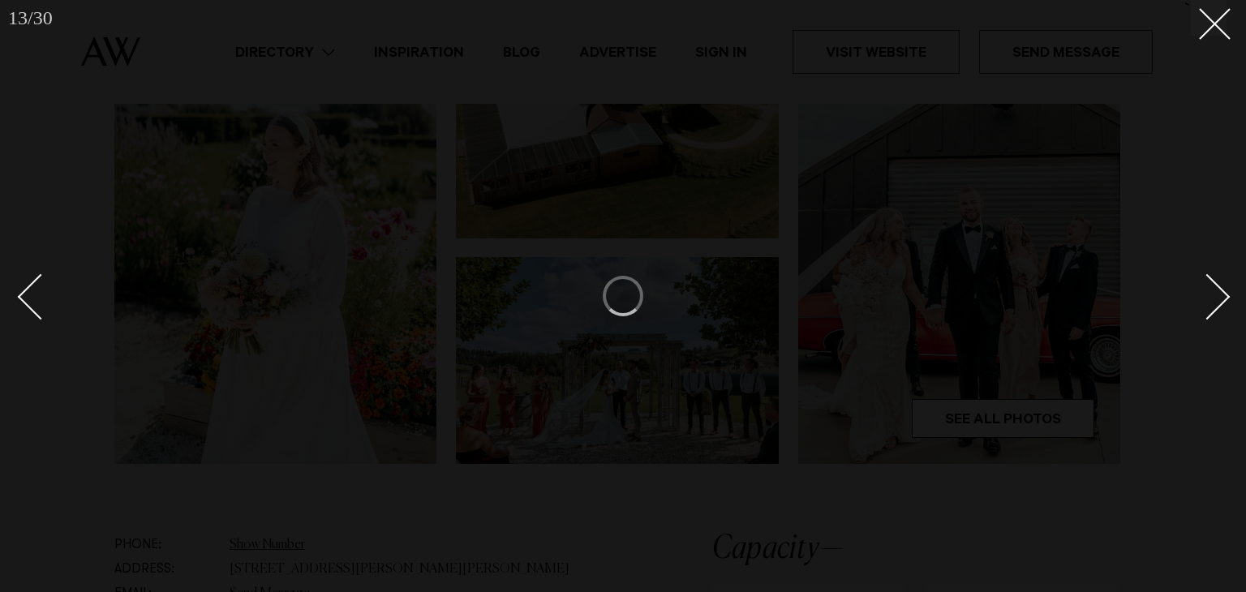
click at [1221, 296] on div "Next slide" at bounding box center [1208, 297] width 46 height 46
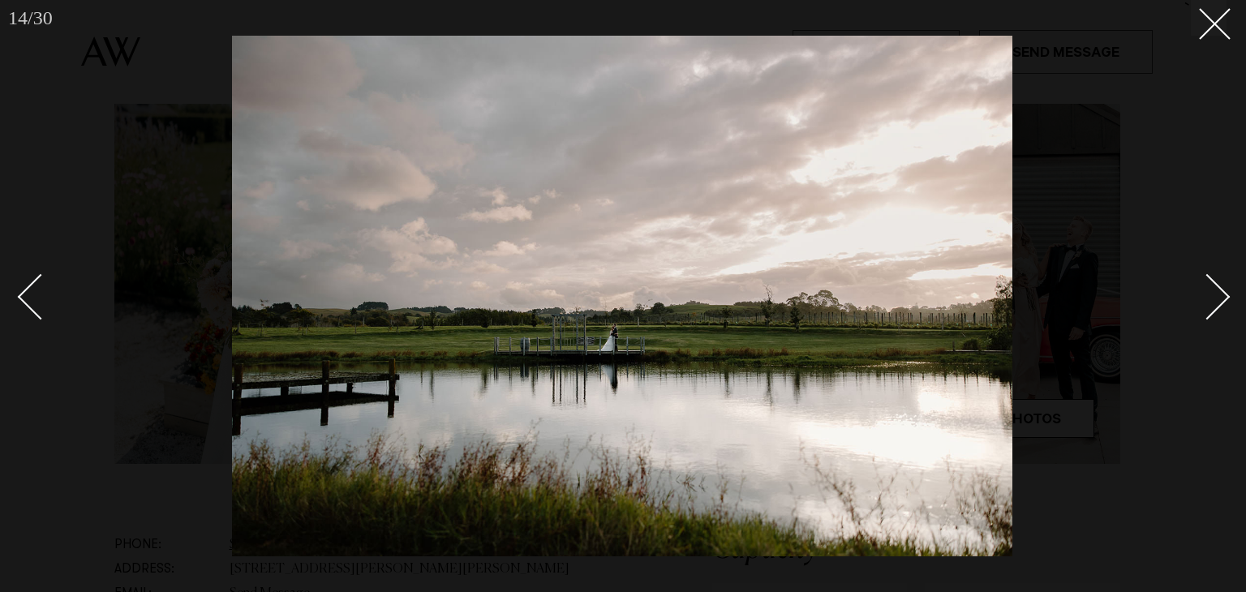
click at [1221, 296] on div "Next slide" at bounding box center [1208, 297] width 46 height 46
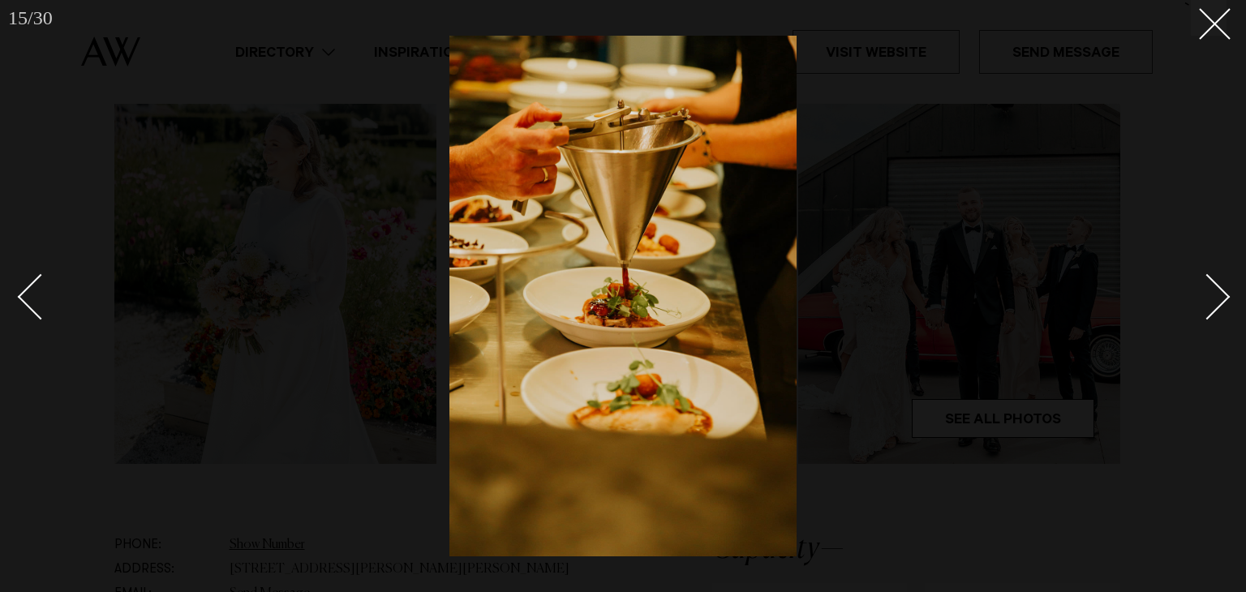
click at [1221, 296] on div "Next slide" at bounding box center [1208, 297] width 46 height 46
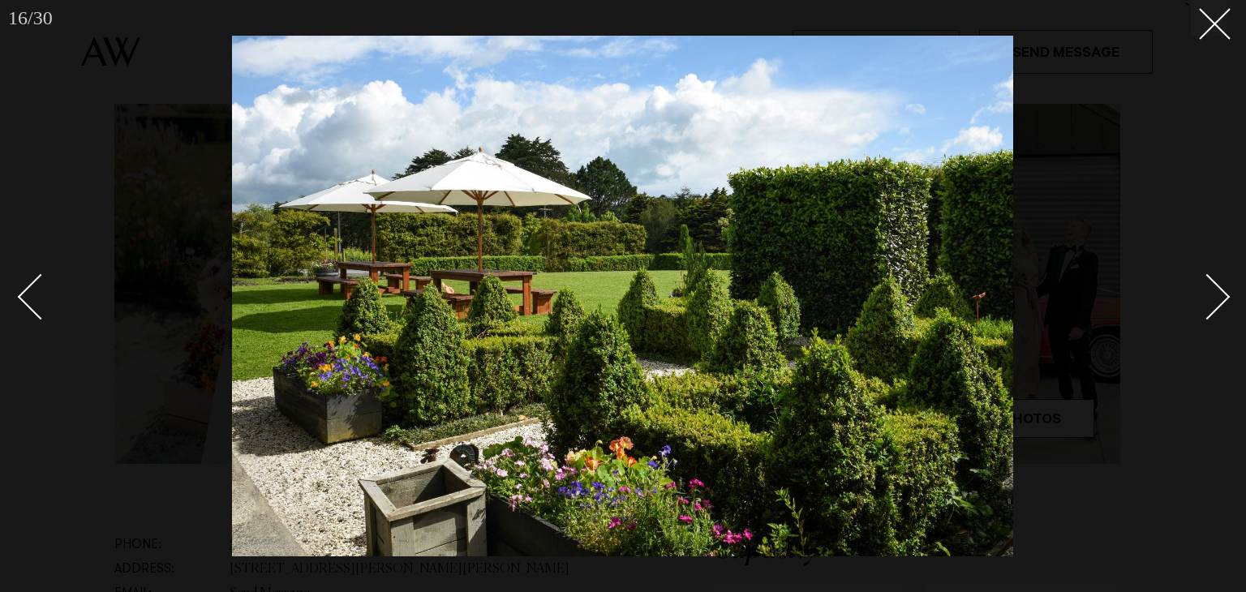
click at [1221, 296] on div "Next slide" at bounding box center [1208, 297] width 46 height 46
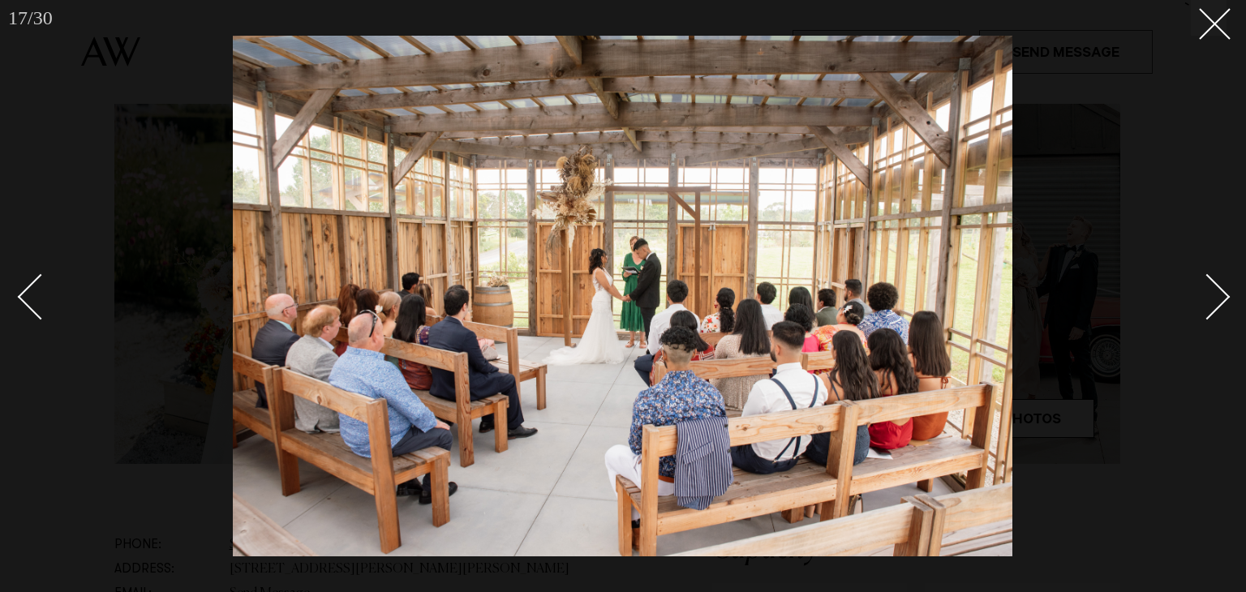
click at [1221, 296] on div "Next slide" at bounding box center [1208, 297] width 46 height 46
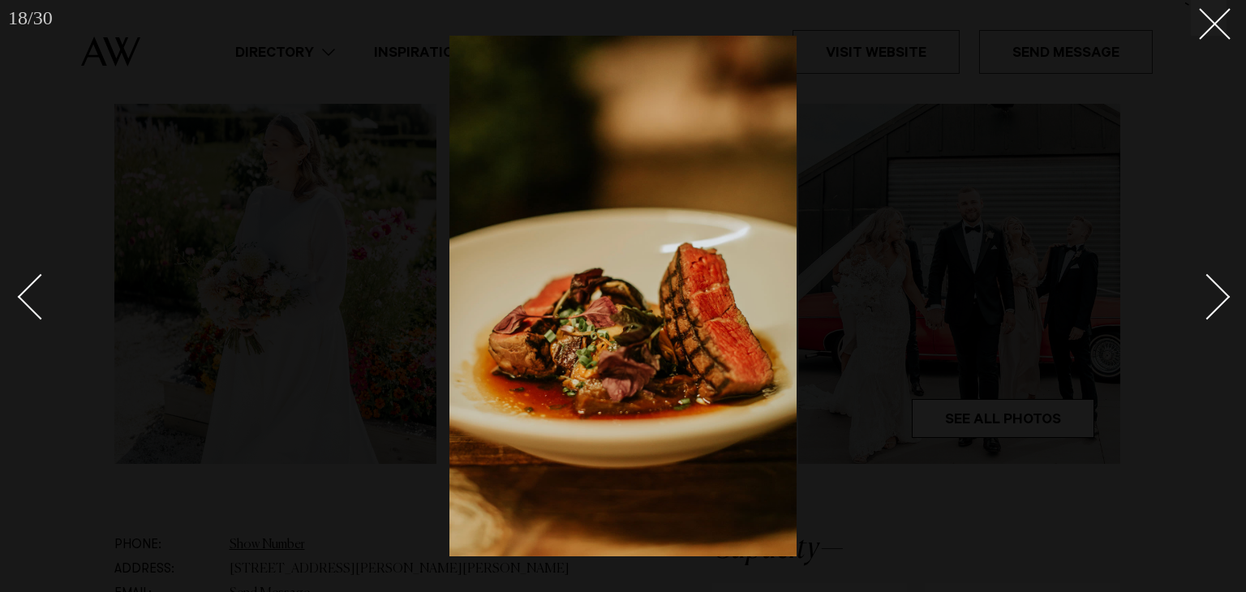
click at [1221, 296] on div "Next slide" at bounding box center [1208, 297] width 46 height 46
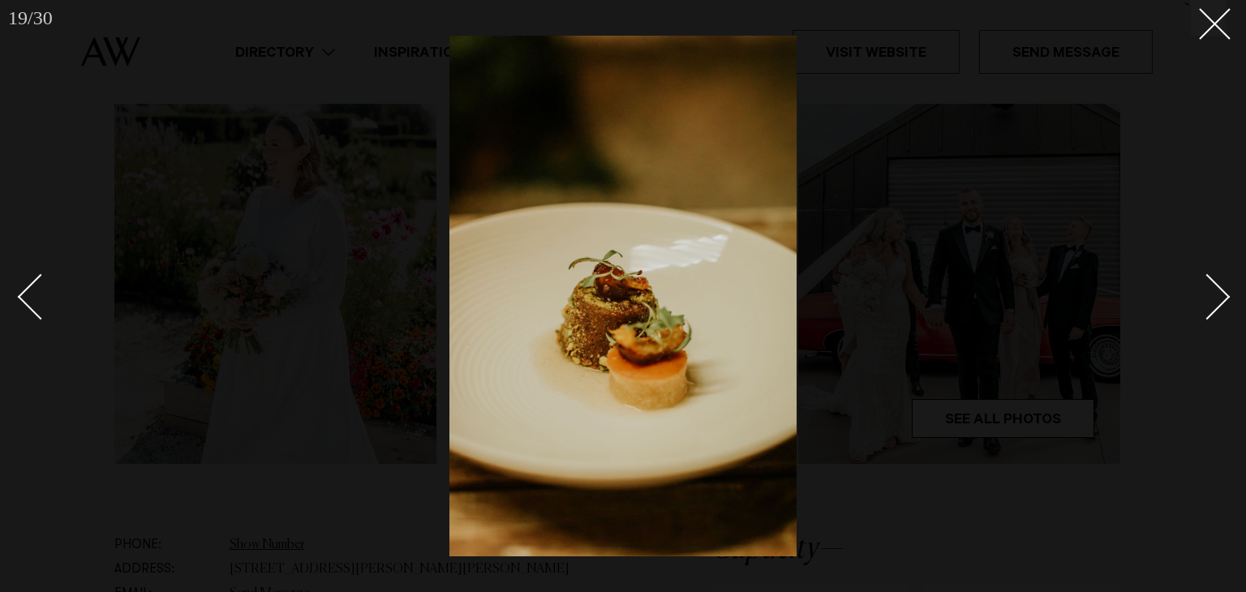
click at [1221, 296] on div "Next slide" at bounding box center [1208, 297] width 46 height 46
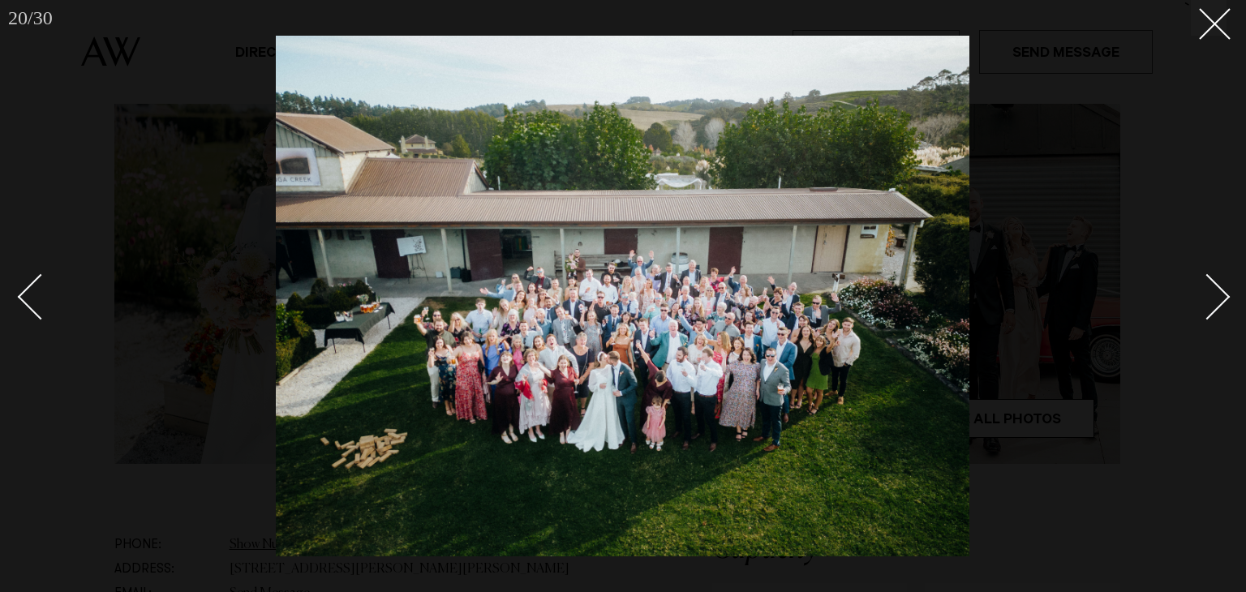
click at [1221, 296] on div "Next slide" at bounding box center [1208, 297] width 46 height 46
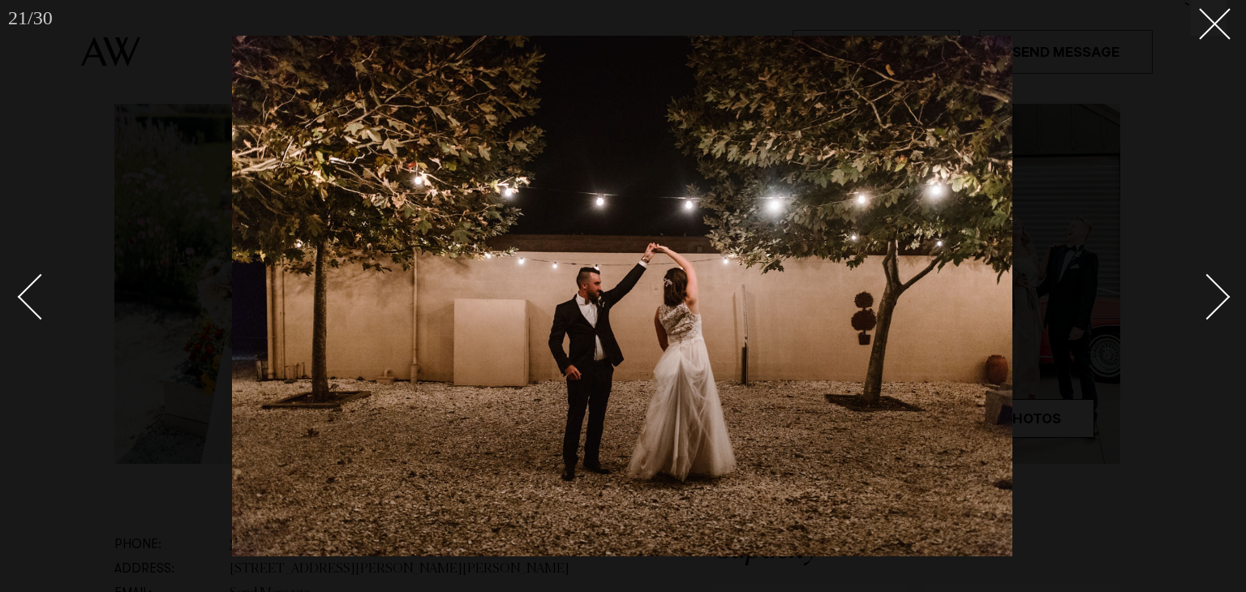
click at [1221, 296] on div "Next slide" at bounding box center [1208, 297] width 46 height 46
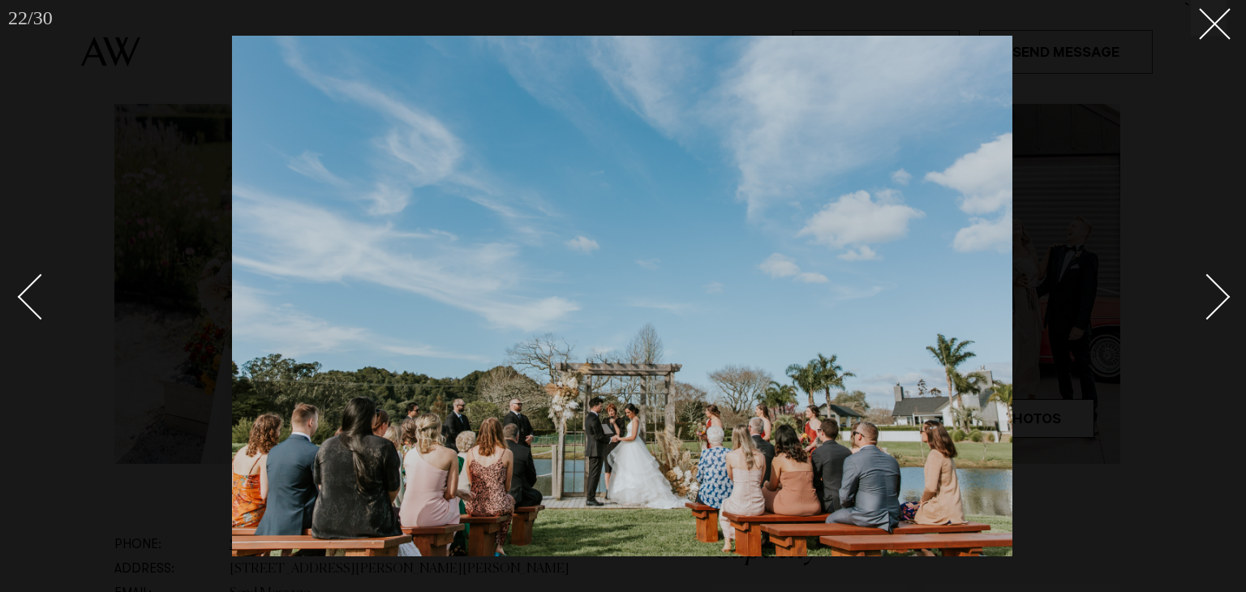
click at [1221, 296] on div "Next slide" at bounding box center [1208, 297] width 46 height 46
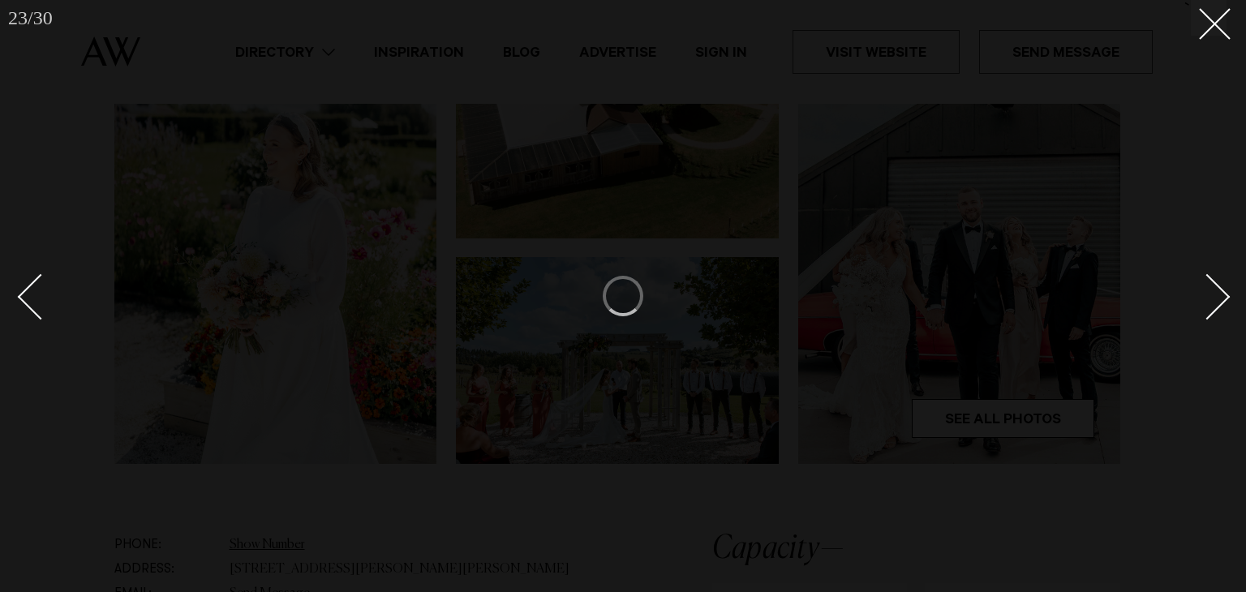
click at [1220, 42] on div at bounding box center [623, 296] width 1246 height 592
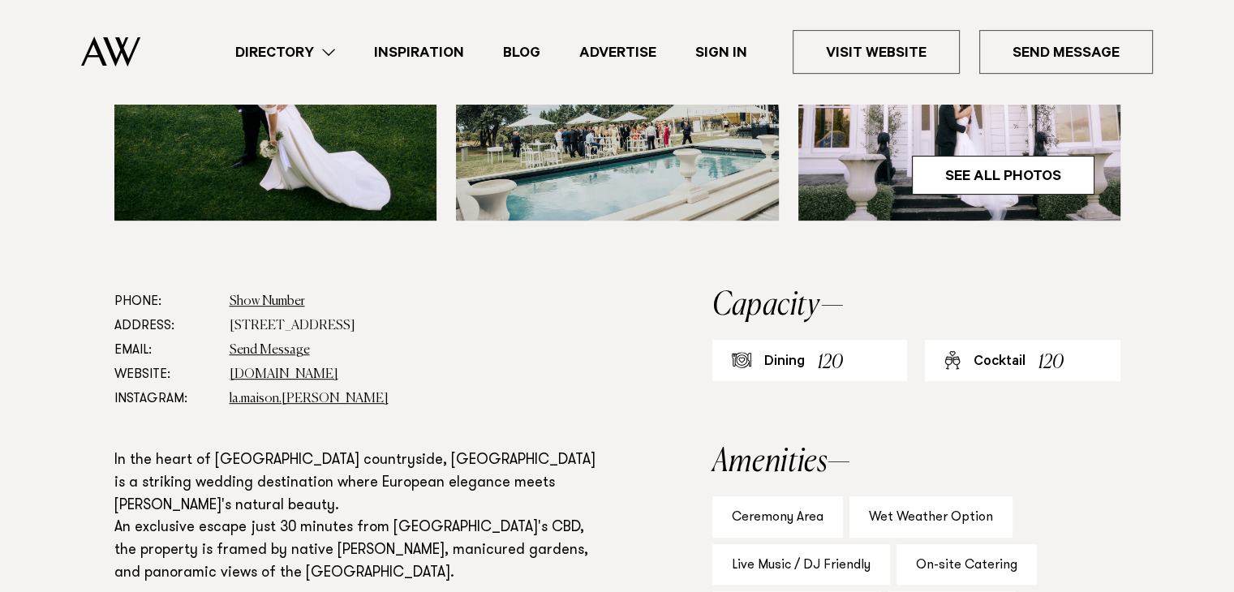
scroll to position [487, 0]
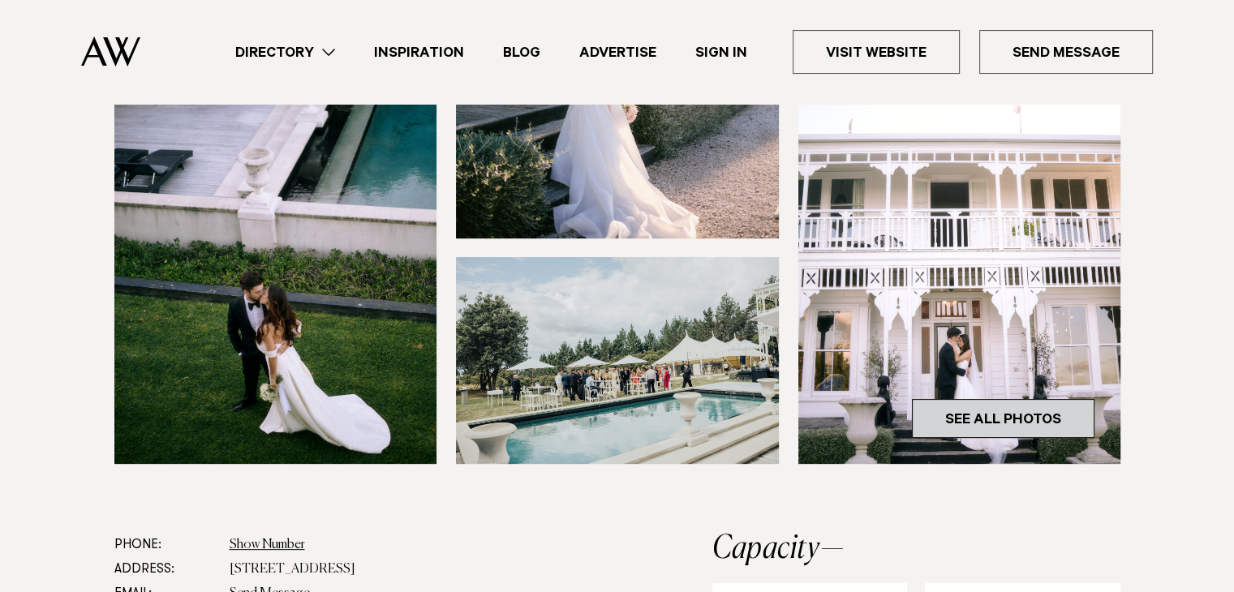
click at [975, 411] on link "See All Photos" at bounding box center [1003, 418] width 183 height 39
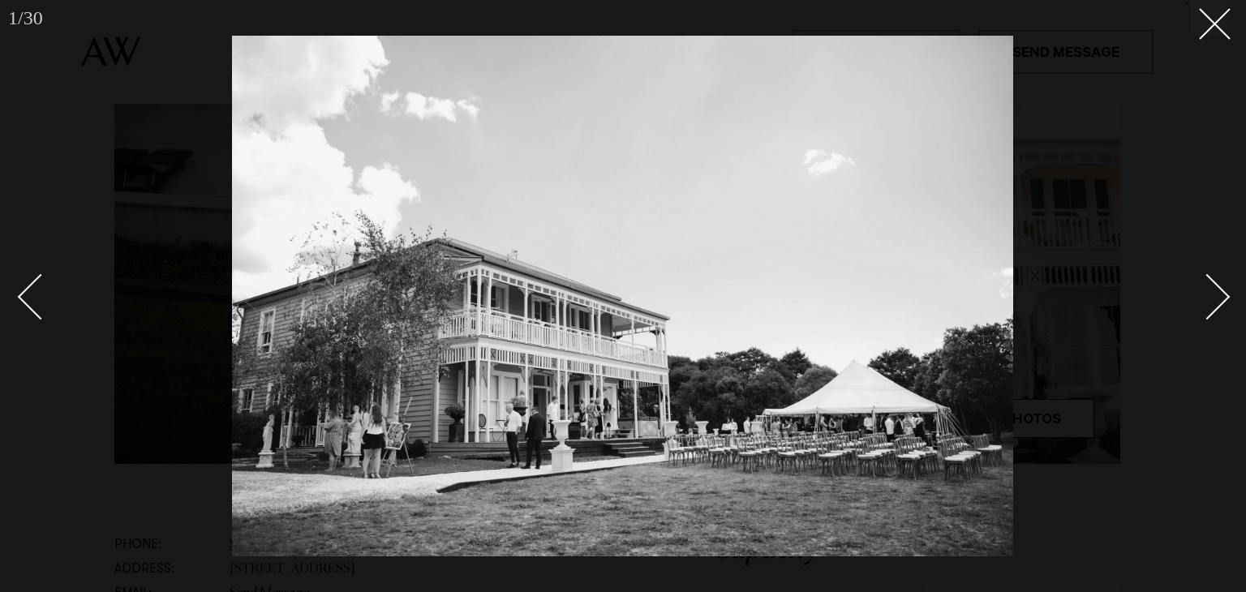
click at [1233, 290] on div at bounding box center [623, 296] width 1246 height 592
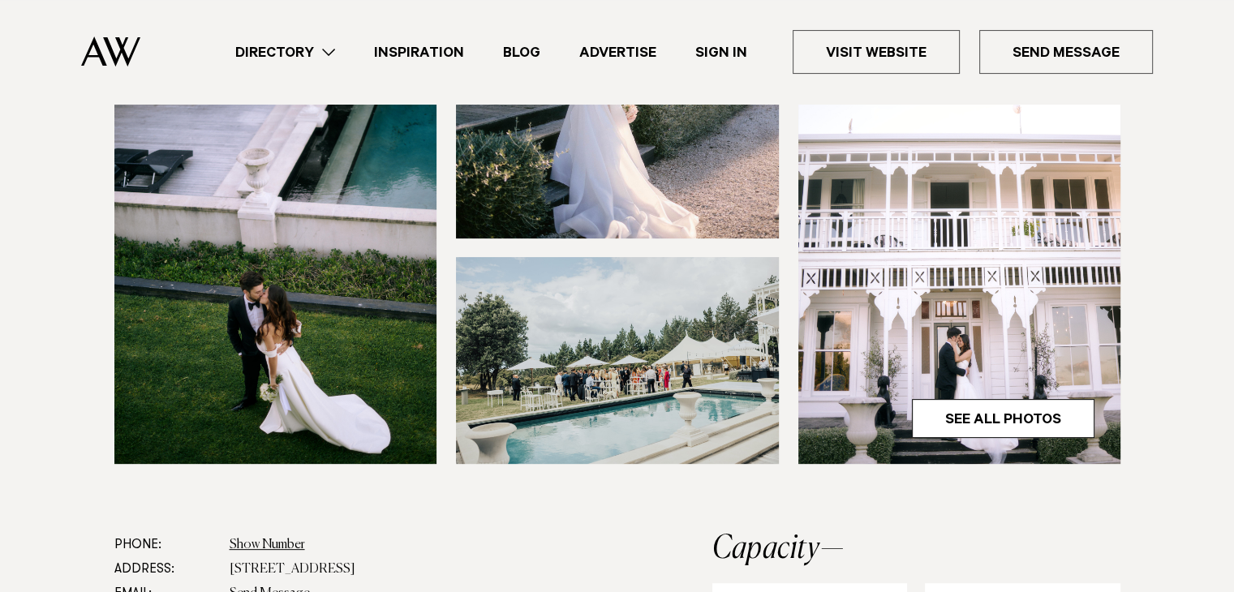
click at [1220, 301] on section at bounding box center [617, 169] width 1234 height 728
click at [550, 291] on img at bounding box center [617, 360] width 323 height 207
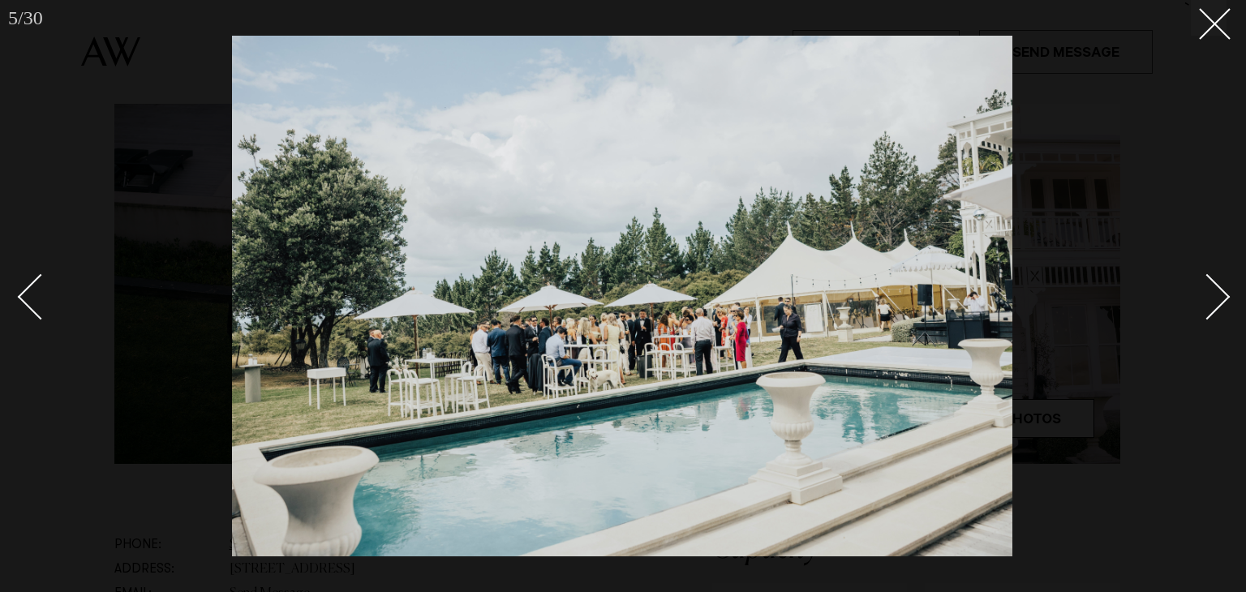
click at [1216, 301] on div "Next slide" at bounding box center [1208, 297] width 46 height 46
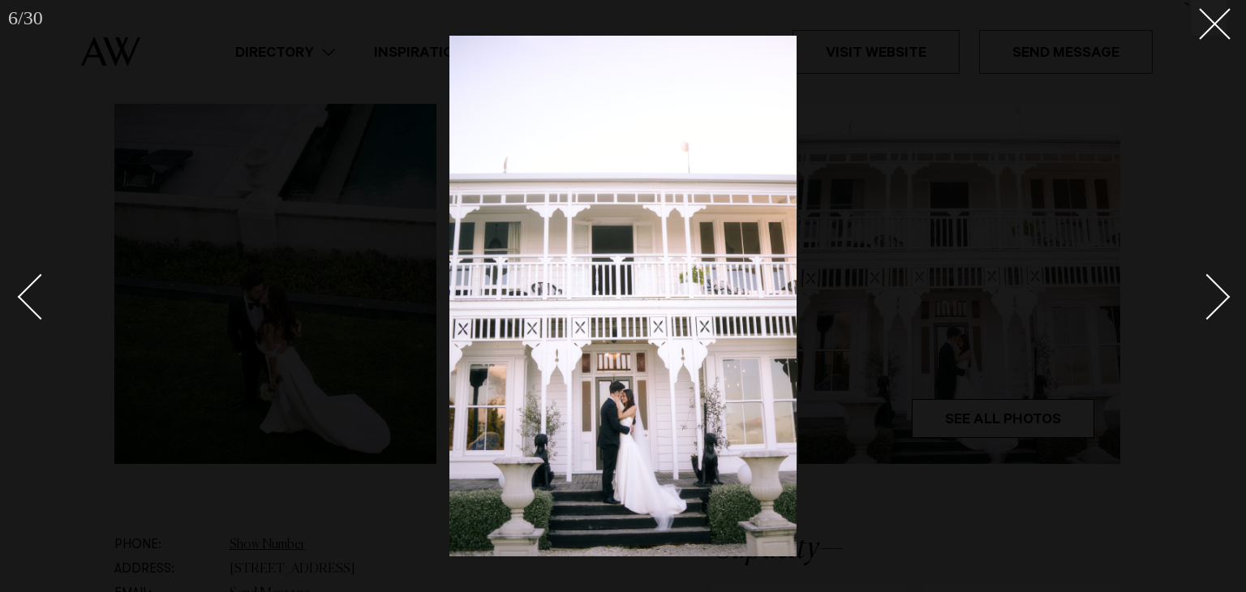
click at [1214, 302] on div "Next slide" at bounding box center [1208, 297] width 46 height 46
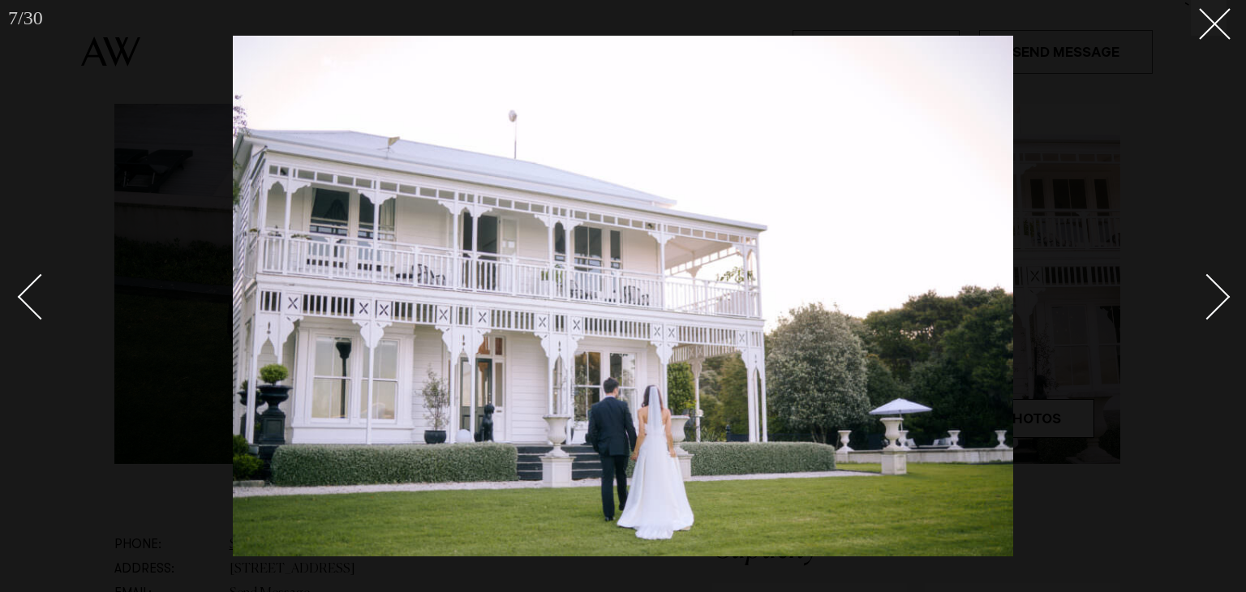
click at [1214, 302] on div "Next slide" at bounding box center [1208, 297] width 46 height 46
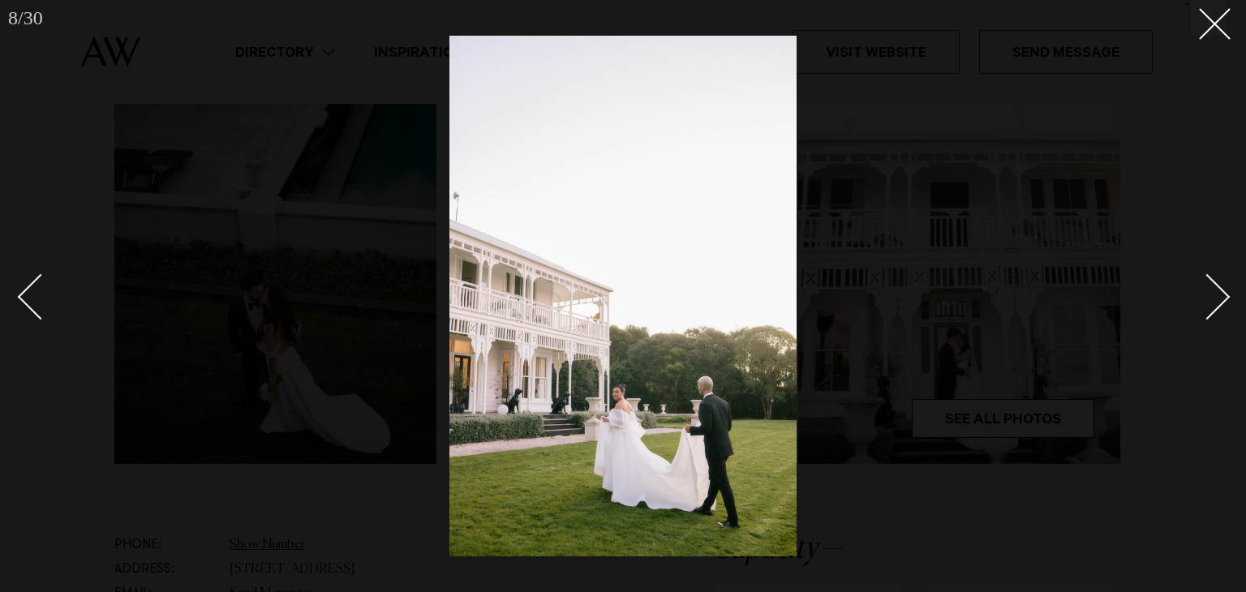
click at [1214, 302] on div "Next slide" at bounding box center [1208, 297] width 46 height 46
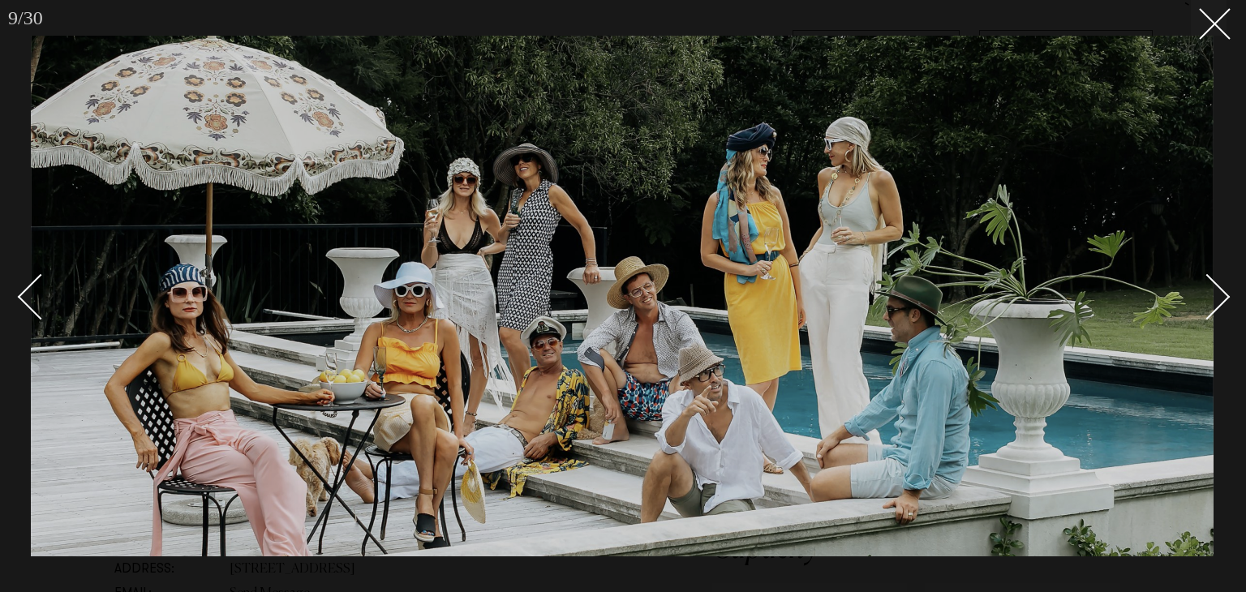
click at [1214, 302] on div "Next slide" at bounding box center [1208, 297] width 46 height 46
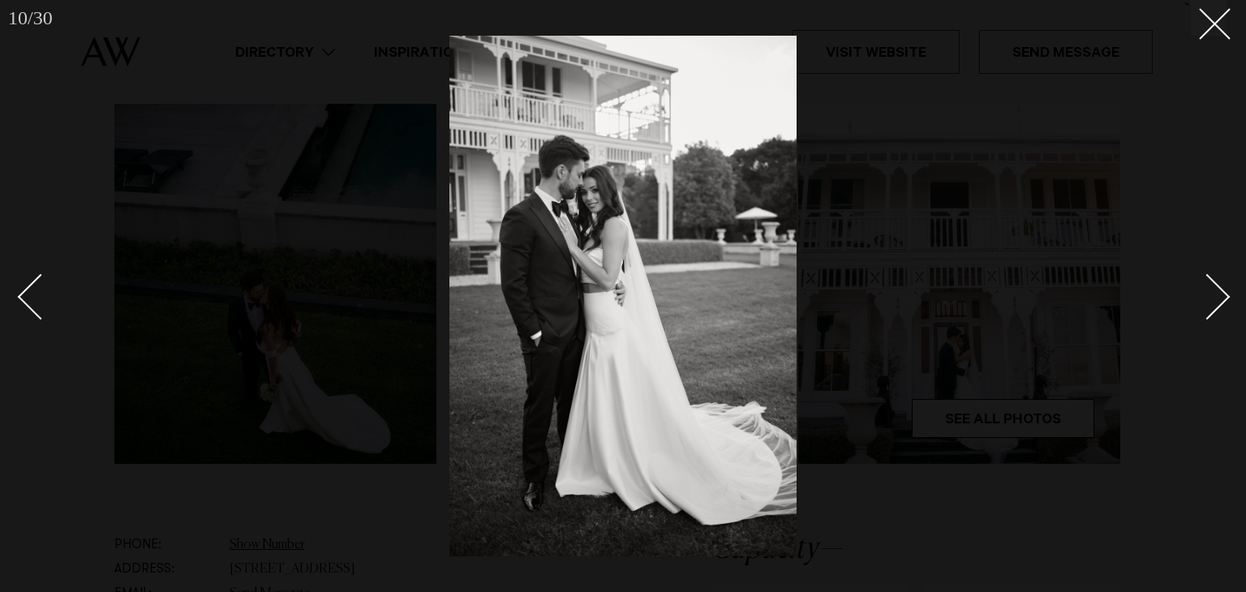
click at [17, 298] on div at bounding box center [623, 296] width 1246 height 592
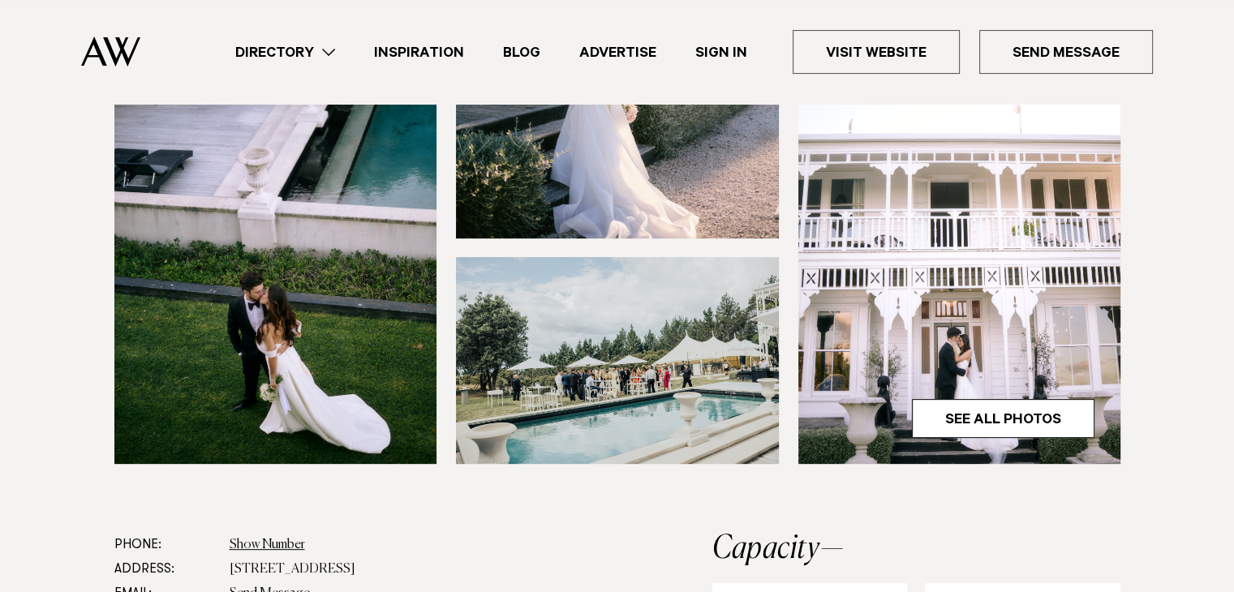
click at [568, 348] on img at bounding box center [617, 360] width 323 height 207
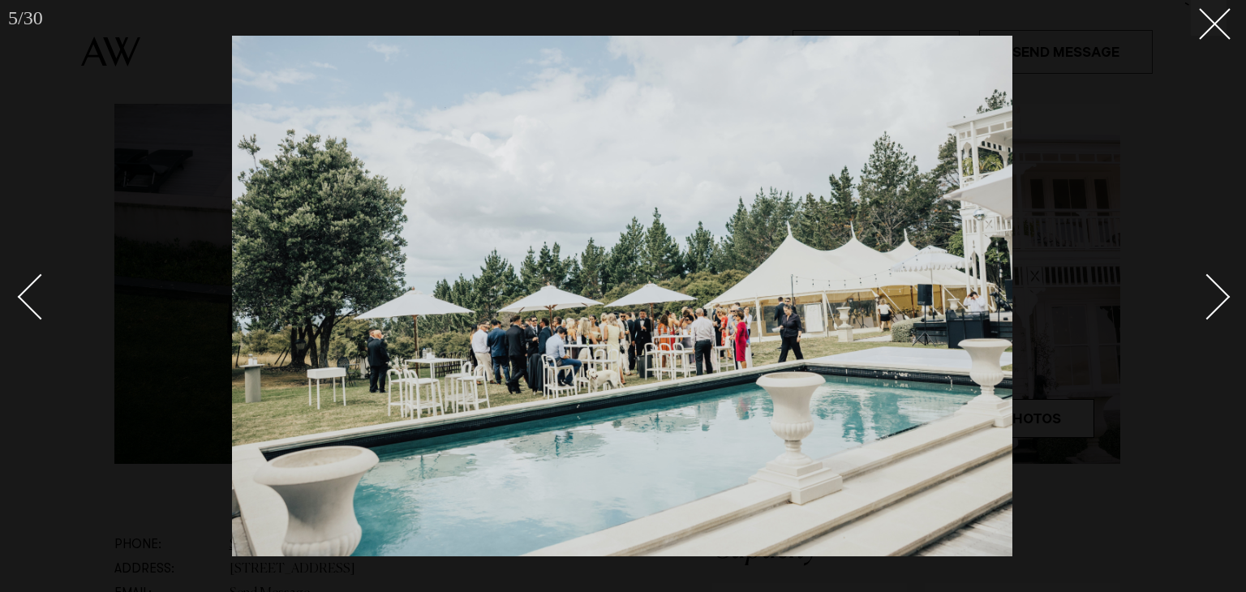
click at [1213, 301] on div "Next slide" at bounding box center [1208, 297] width 46 height 46
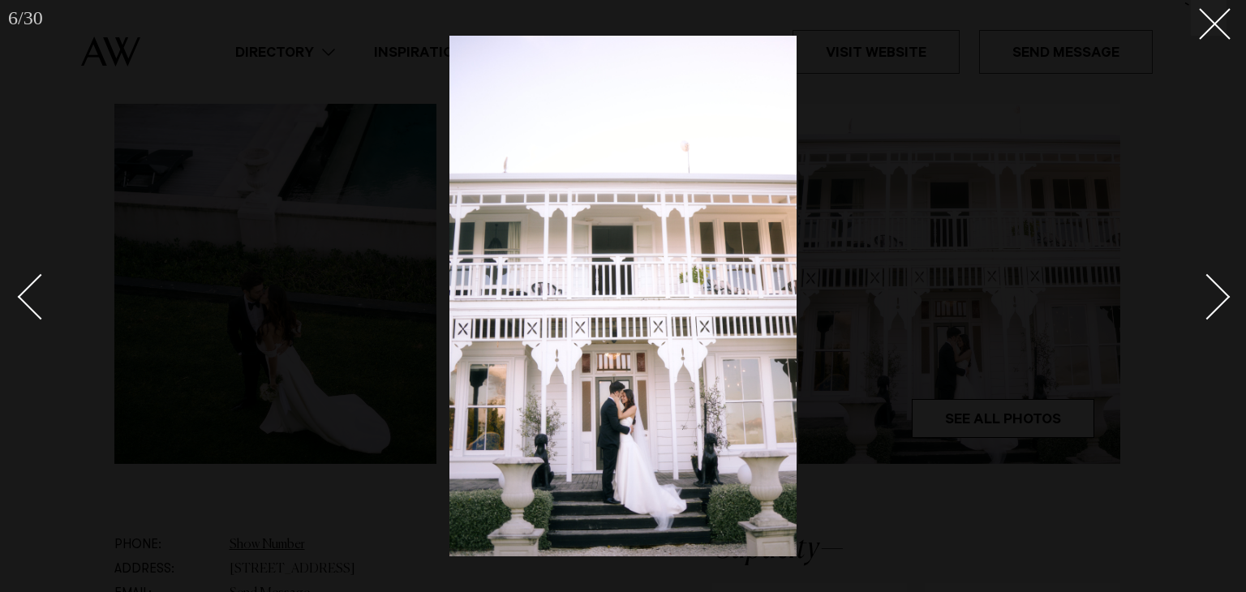
click at [1213, 301] on div "Next slide" at bounding box center [1208, 297] width 46 height 46
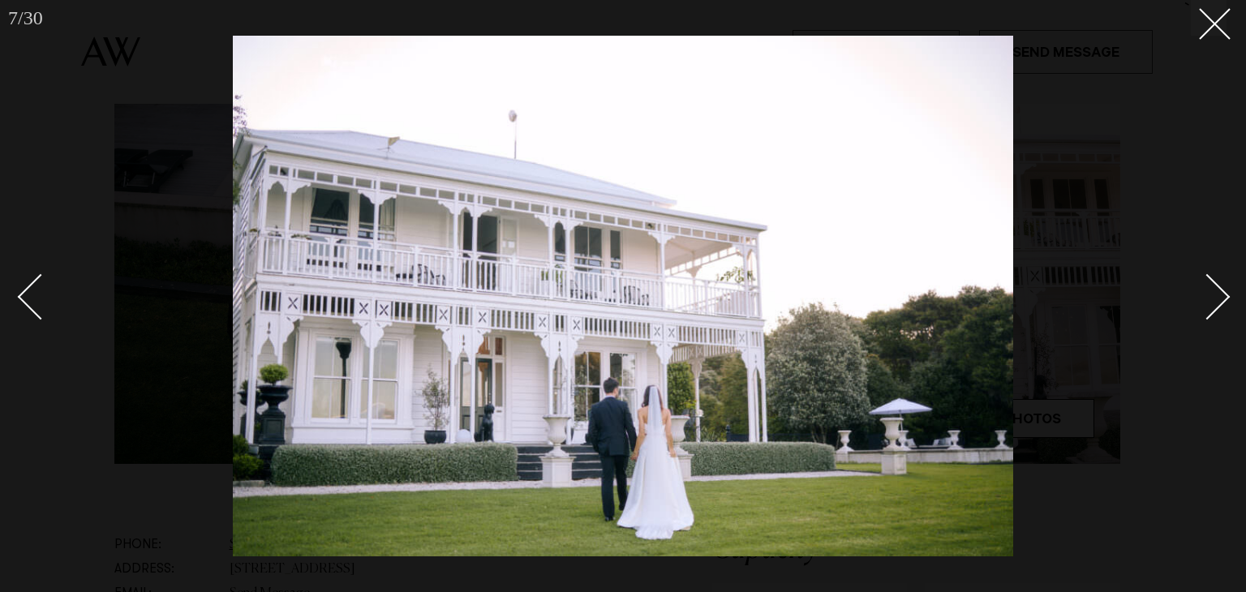
click at [1213, 301] on div "Next slide" at bounding box center [1208, 297] width 46 height 46
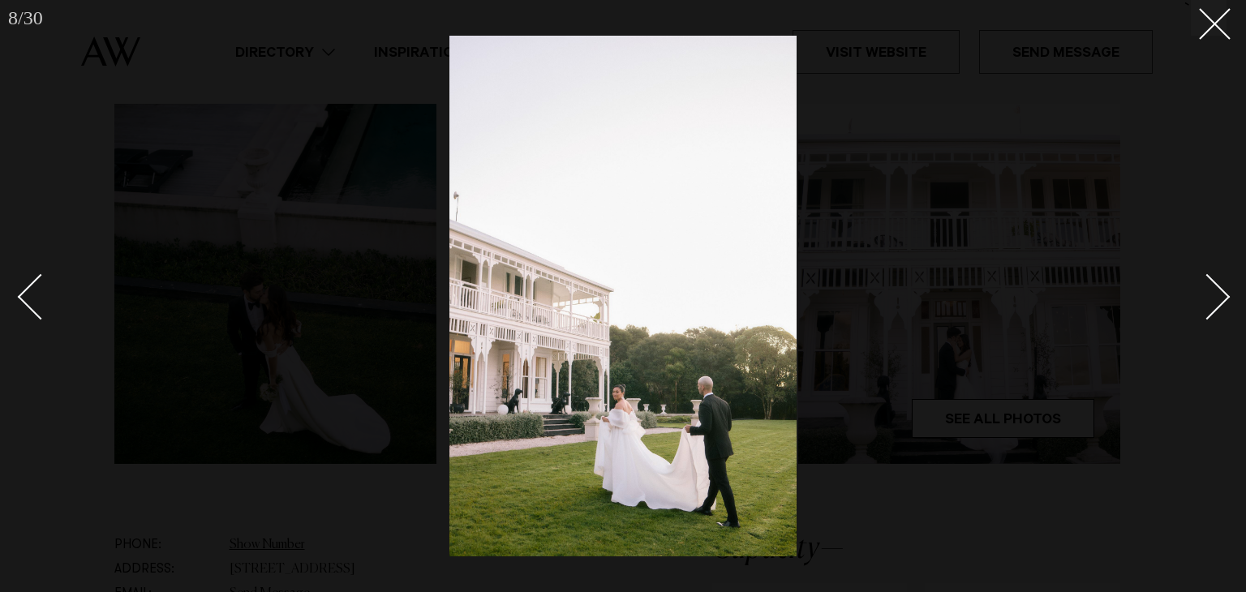
click at [1213, 301] on div "Next slide" at bounding box center [1208, 297] width 46 height 46
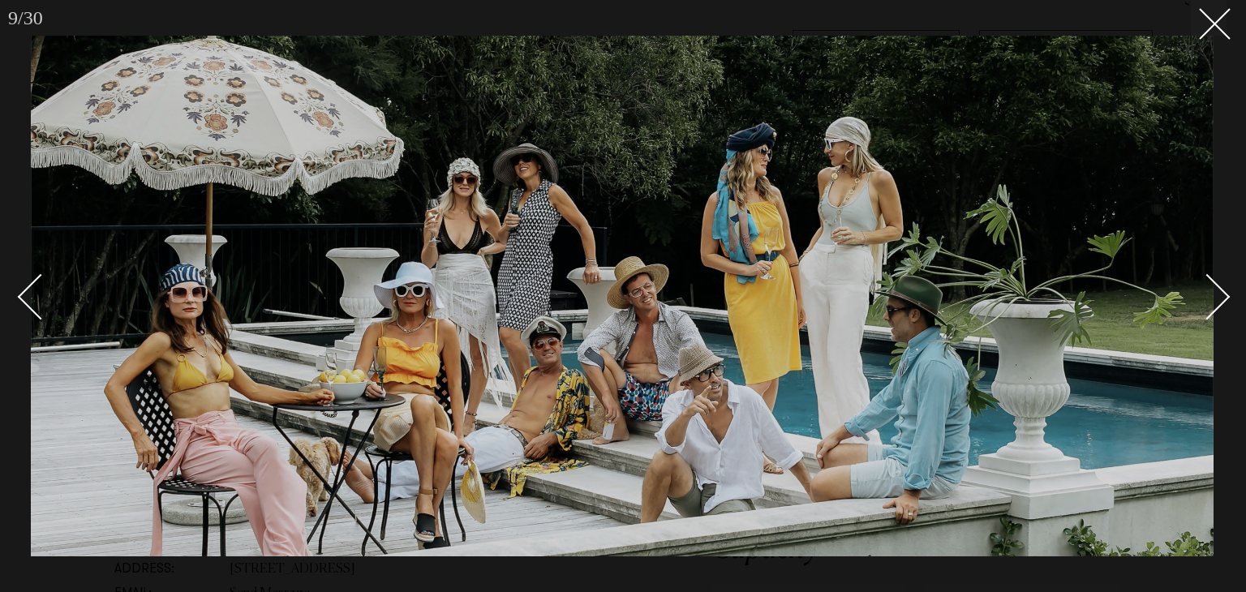
click at [1224, 291] on div "Next slide" at bounding box center [1208, 297] width 46 height 46
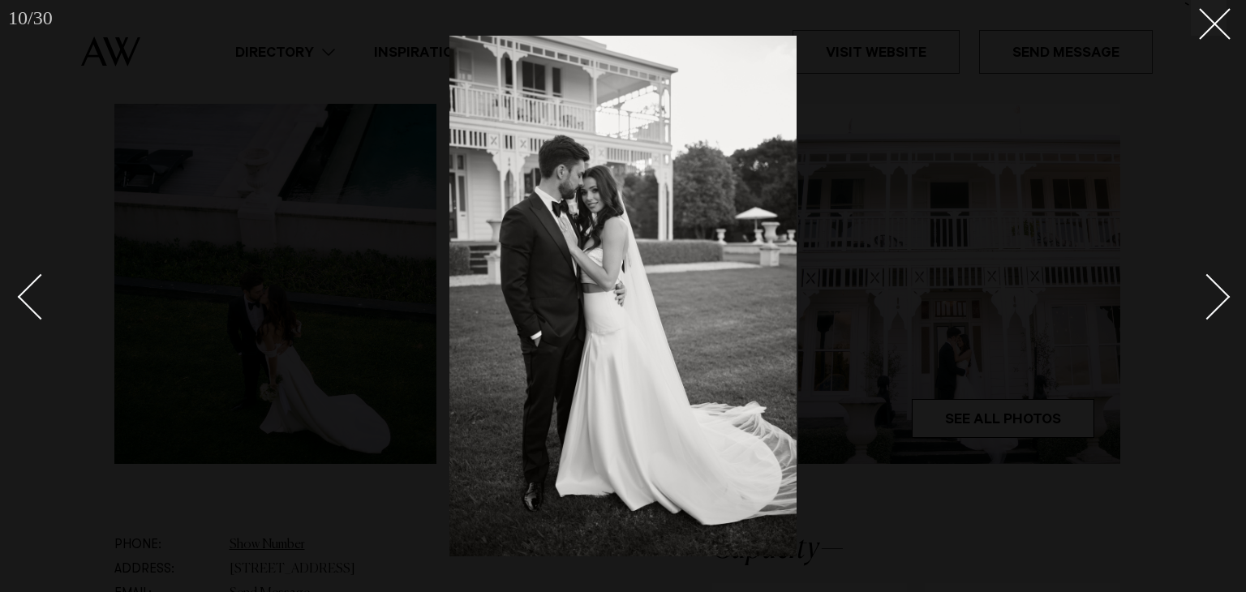
click at [1224, 291] on div "Next slide" at bounding box center [1208, 297] width 46 height 46
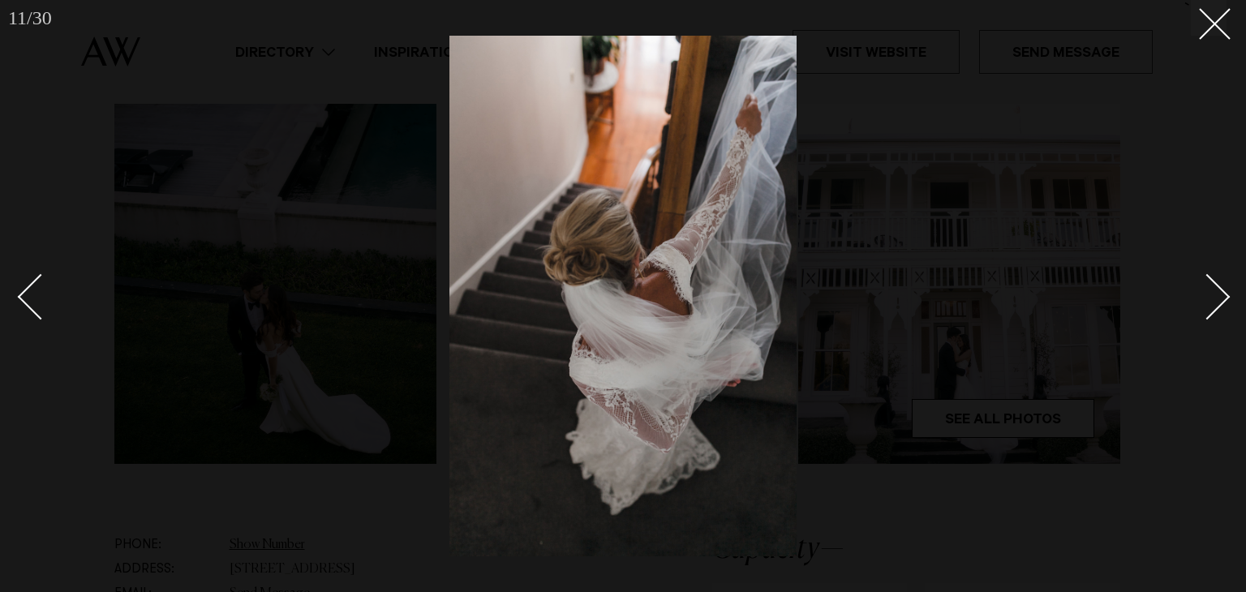
click at [1224, 292] on div "Next slide" at bounding box center [1208, 297] width 46 height 46
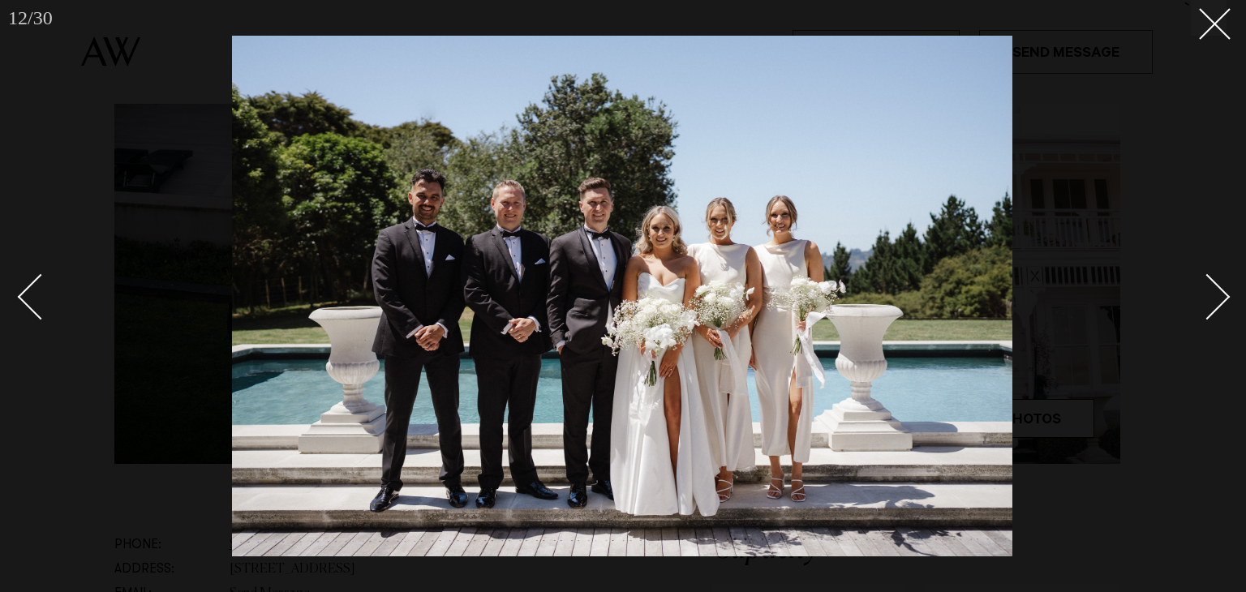
click at [1224, 292] on div "Next slide" at bounding box center [1208, 297] width 46 height 46
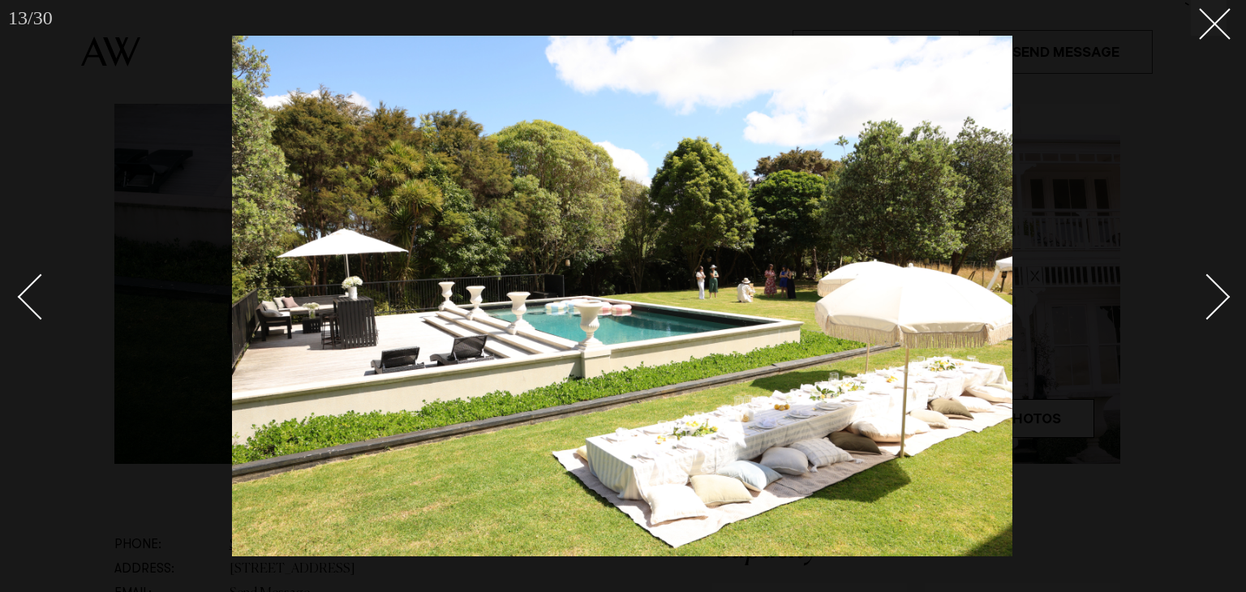
click at [1220, 304] on div "Next slide" at bounding box center [1208, 297] width 46 height 46
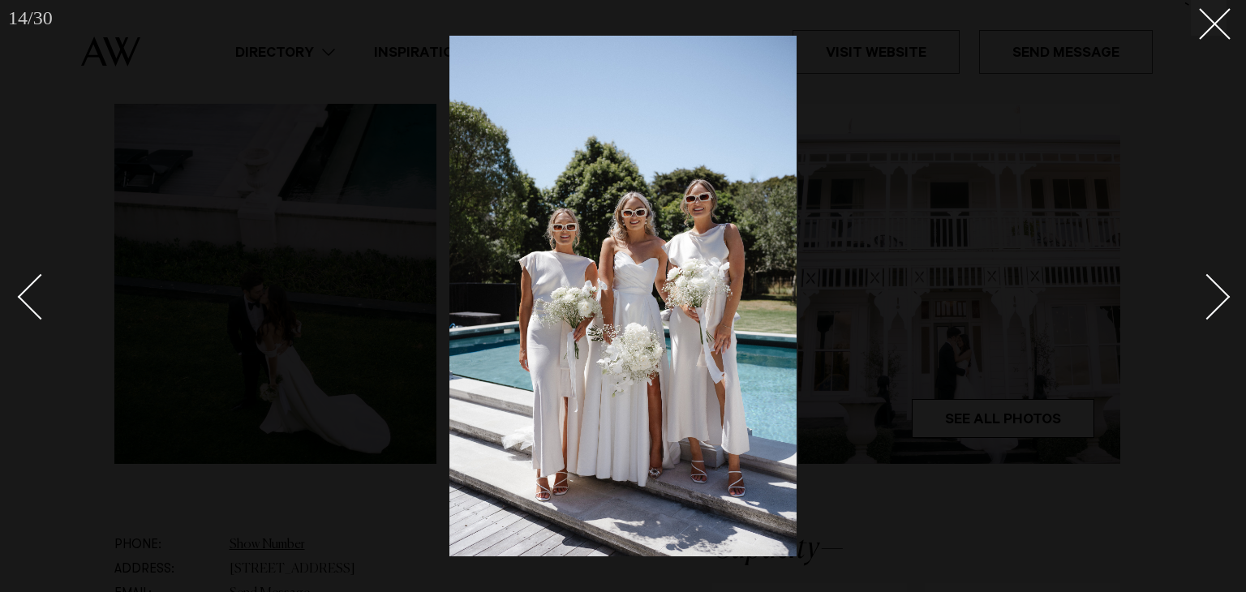
click at [1220, 304] on div "Next slide" at bounding box center [1208, 297] width 46 height 46
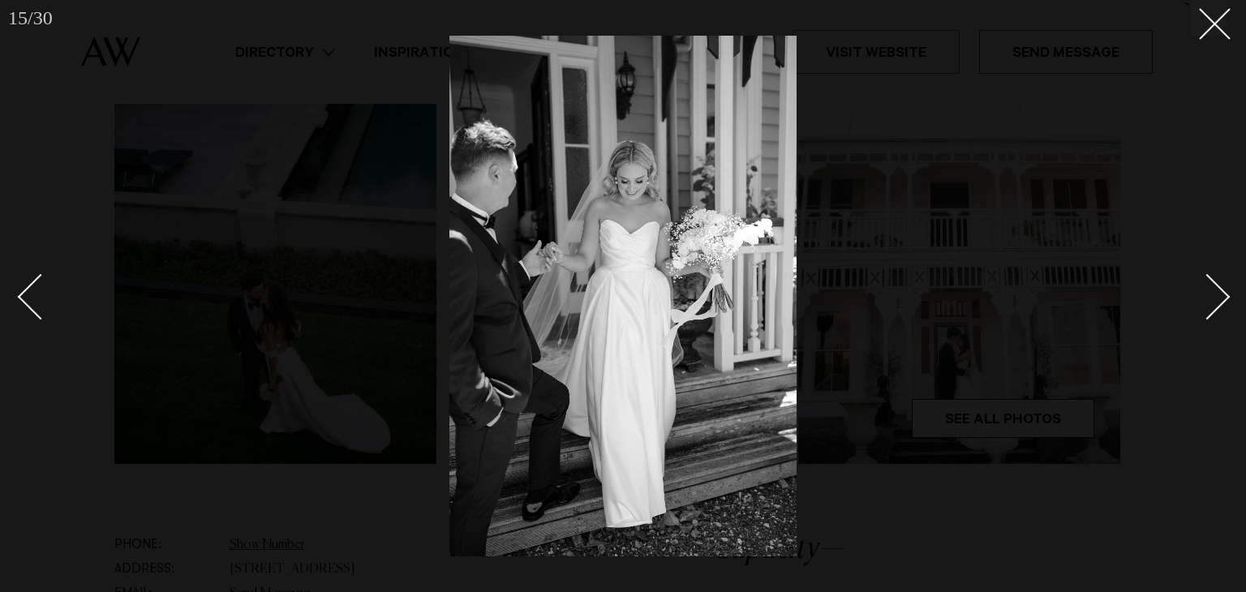
click at [1220, 304] on div "Next slide" at bounding box center [1208, 297] width 46 height 46
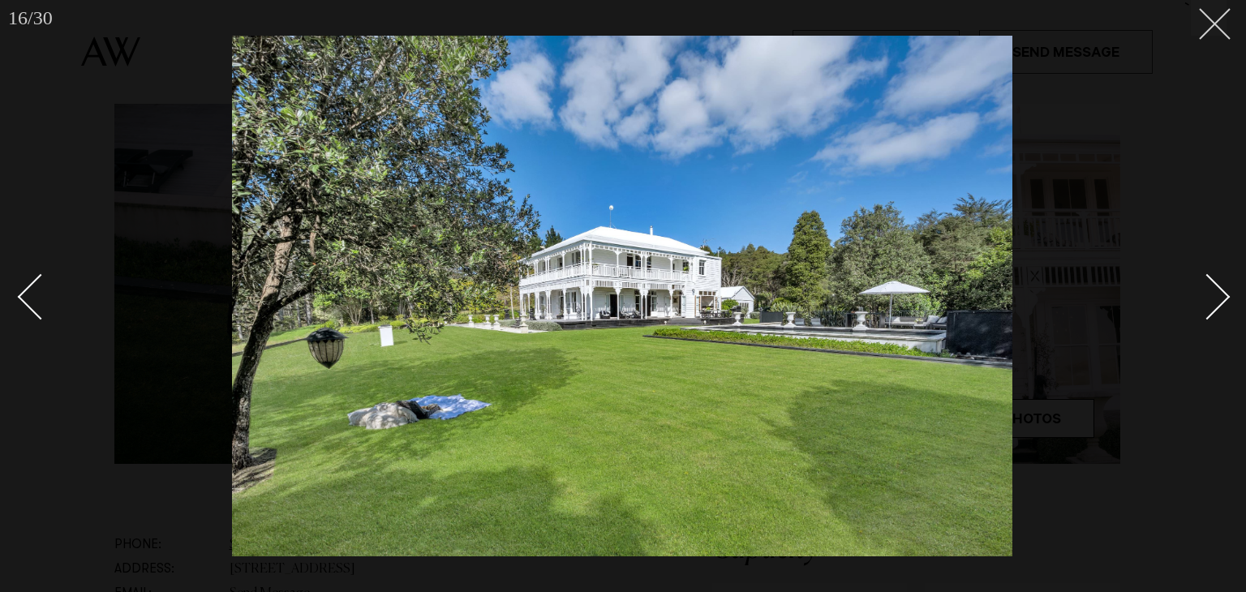
click at [1218, 18] on icon at bounding box center [1208, 17] width 19 height 19
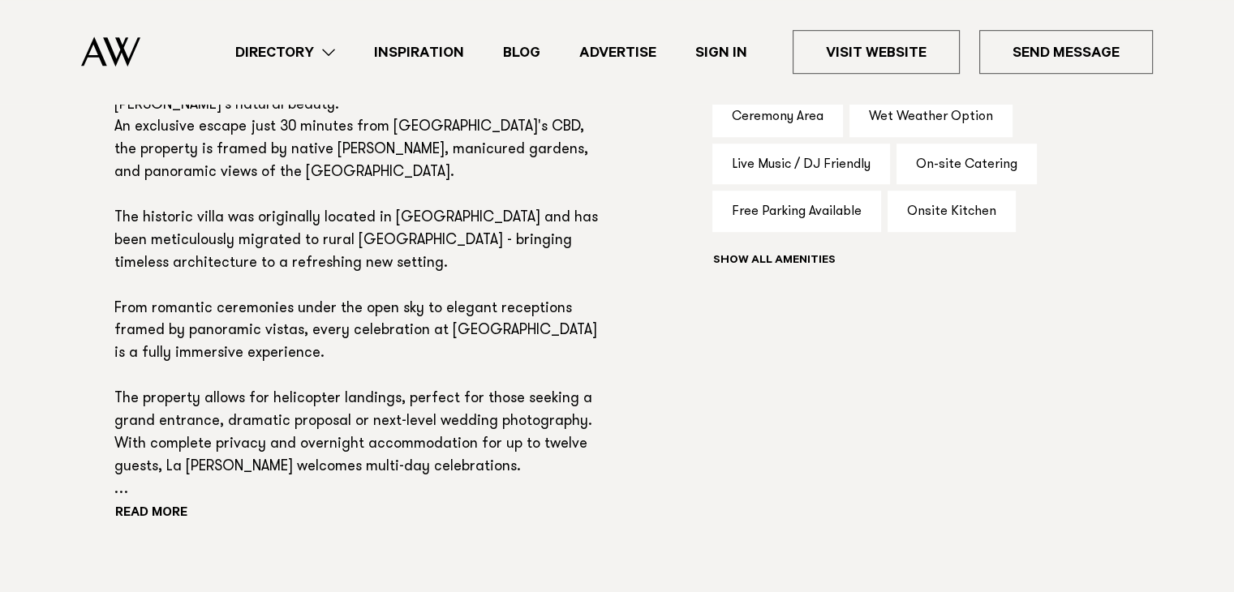
scroll to position [1217, 0]
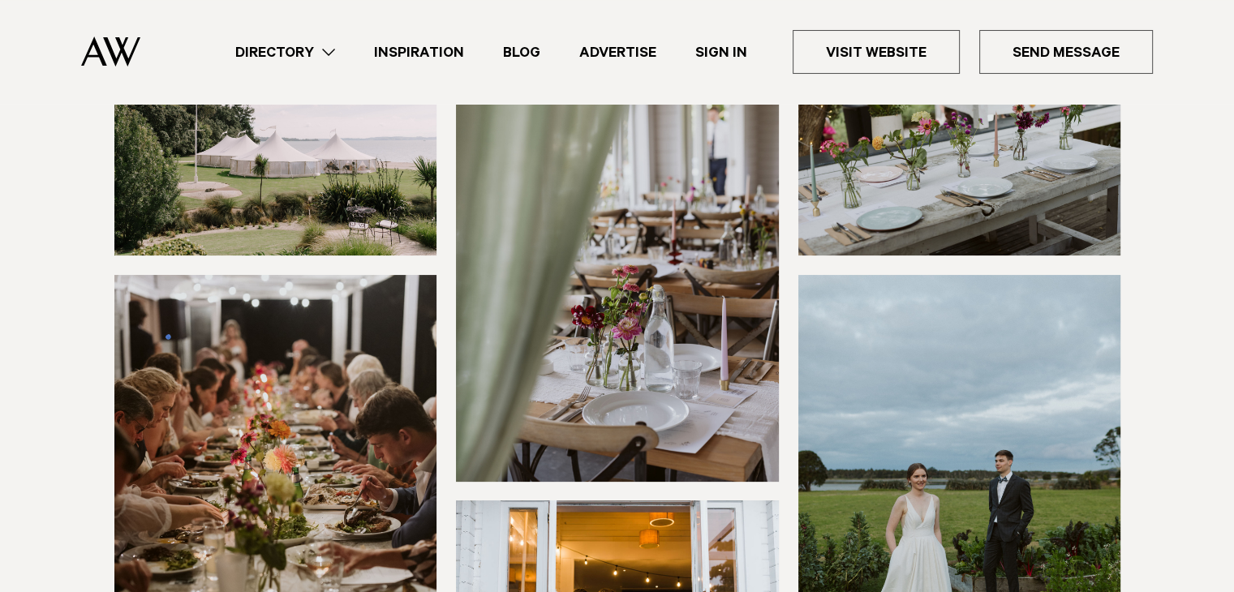
scroll to position [487, 0]
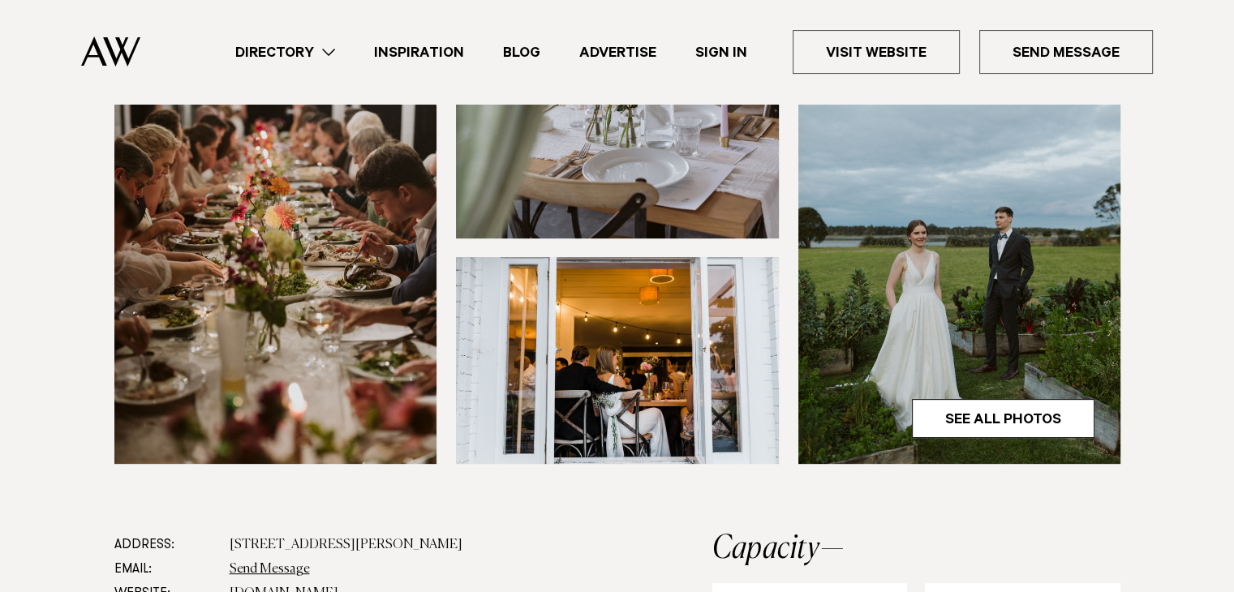
click at [1018, 397] on img at bounding box center [959, 248] width 323 height 432
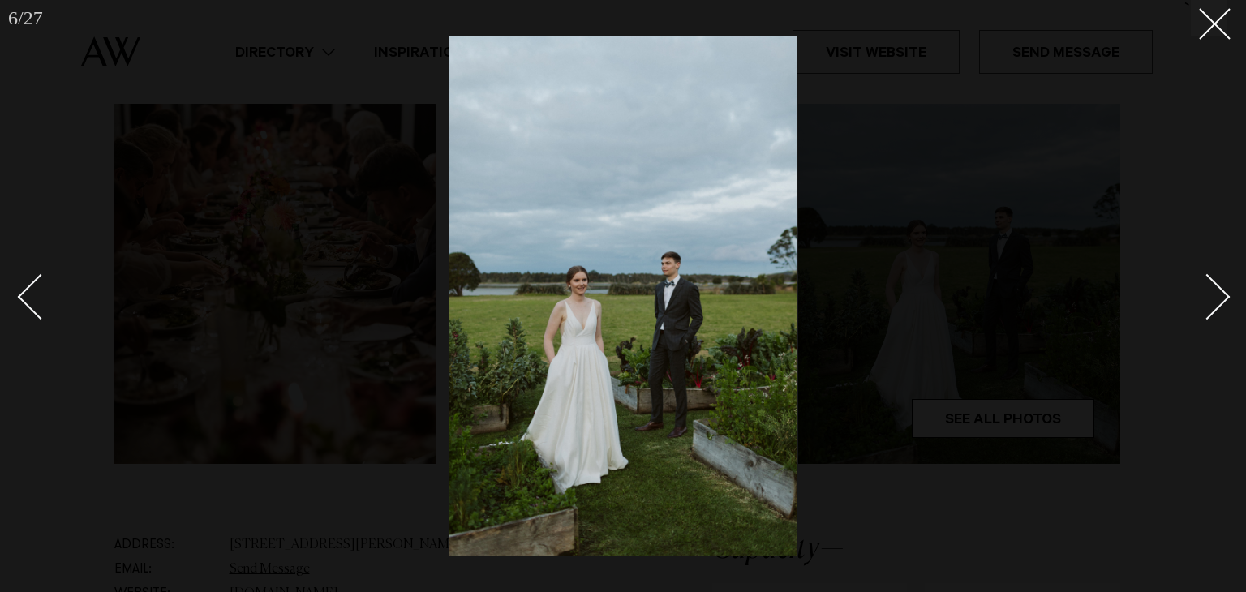
click at [1228, 291] on div at bounding box center [623, 296] width 1246 height 592
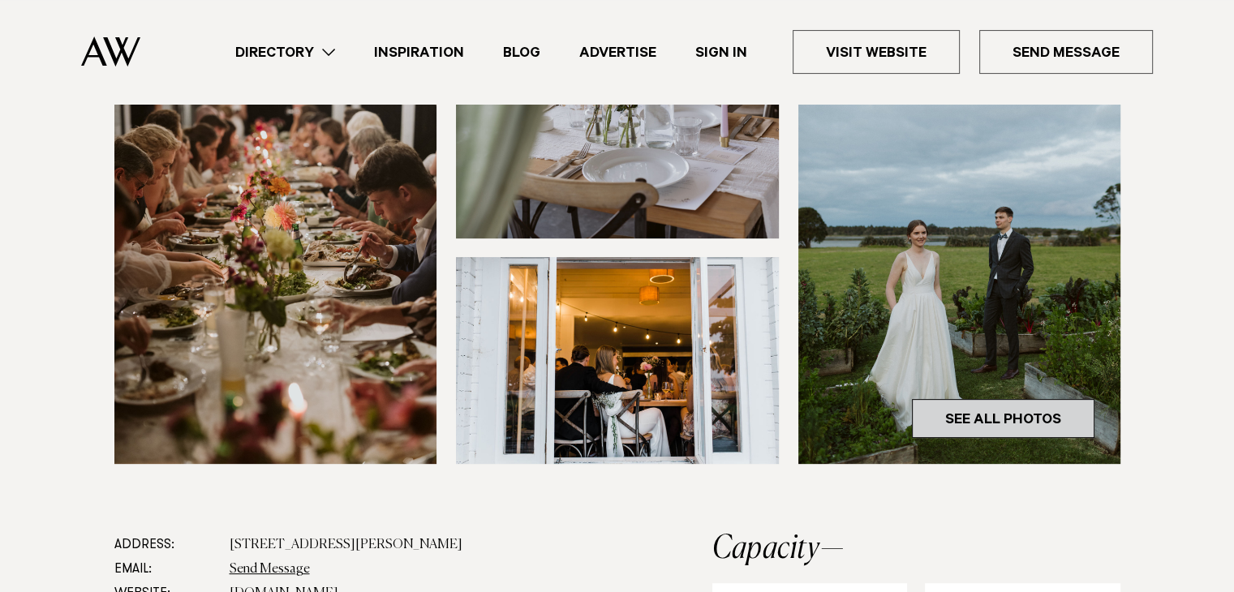
click at [975, 431] on link "See All Photos" at bounding box center [1003, 418] width 183 height 39
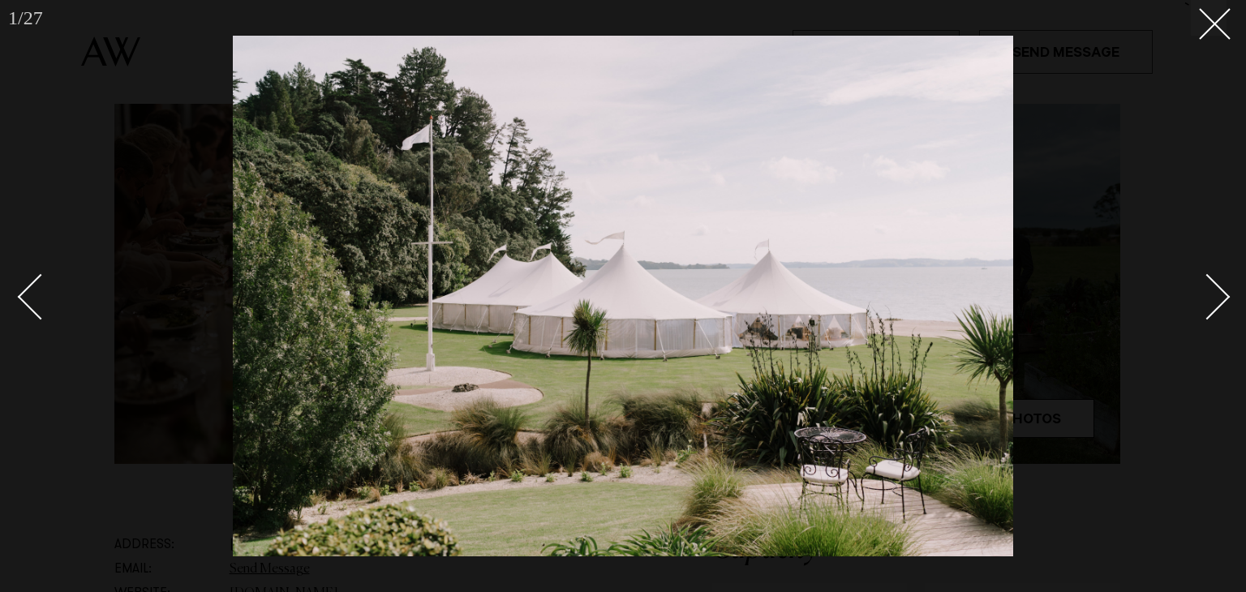
click at [1224, 306] on link at bounding box center [1198, 296] width 57 height 81
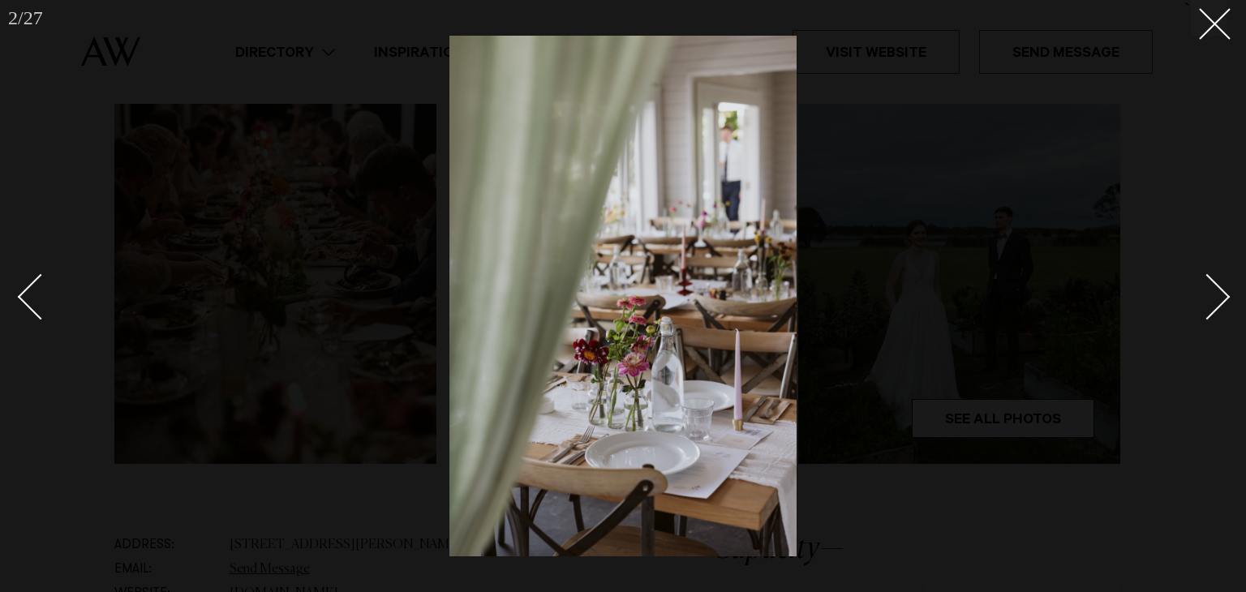
click at [1217, 299] on div "Next slide" at bounding box center [1208, 297] width 46 height 46
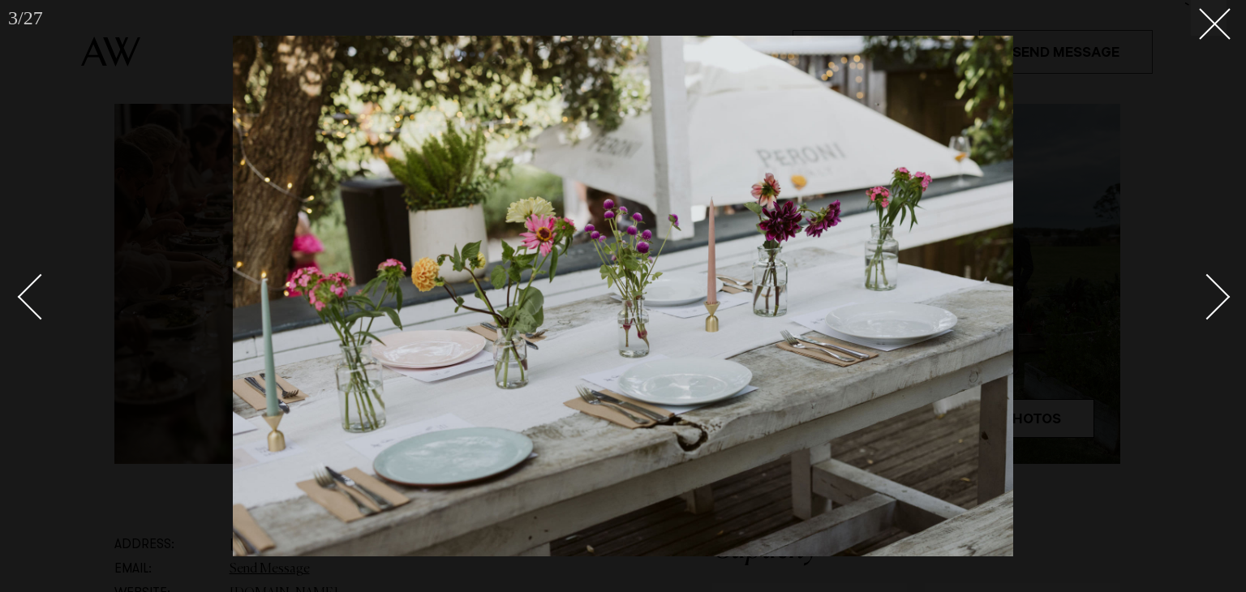
click at [1217, 299] on div "Next slide" at bounding box center [1208, 297] width 46 height 46
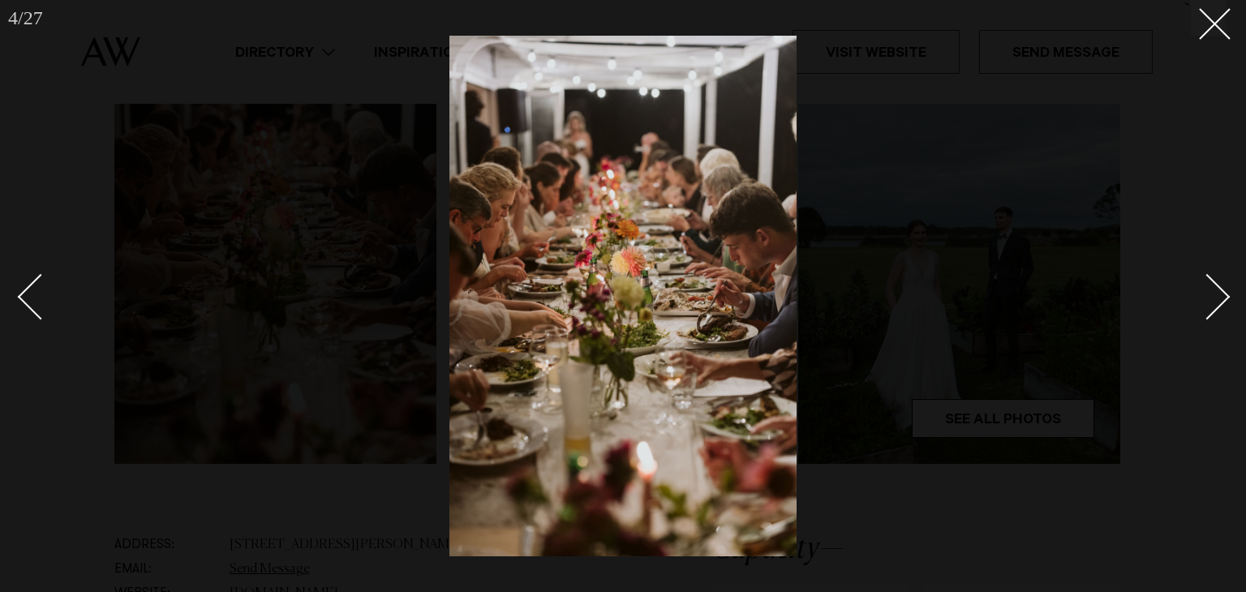
click at [1217, 299] on div "Next slide" at bounding box center [1208, 297] width 46 height 46
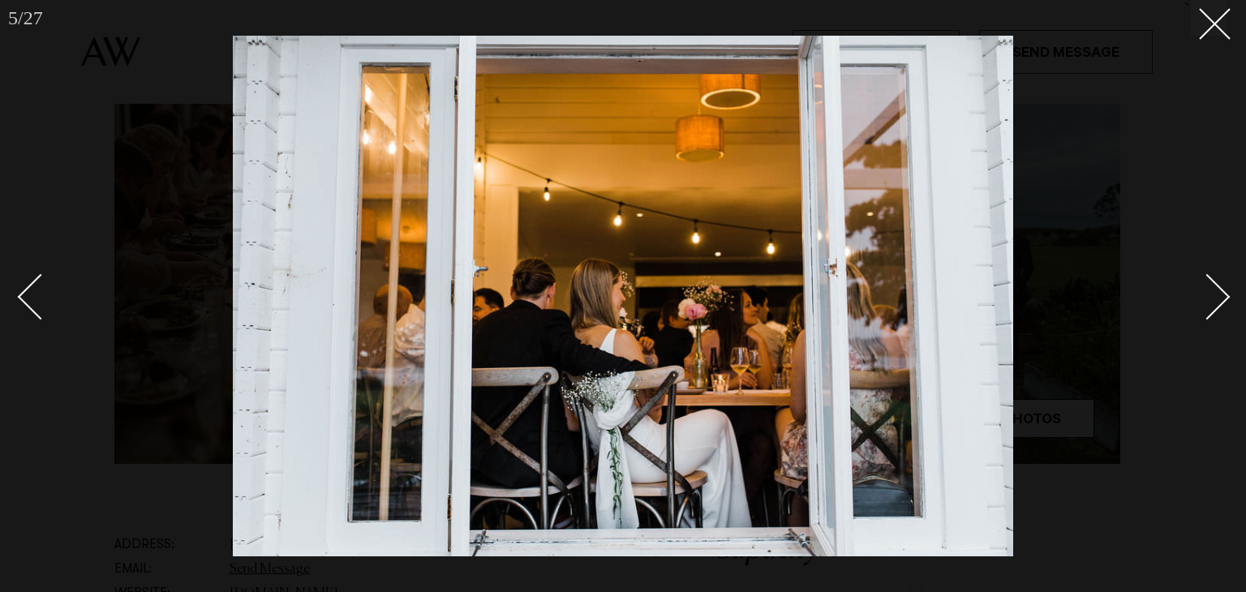
click at [1217, 299] on div "Next slide" at bounding box center [1208, 297] width 46 height 46
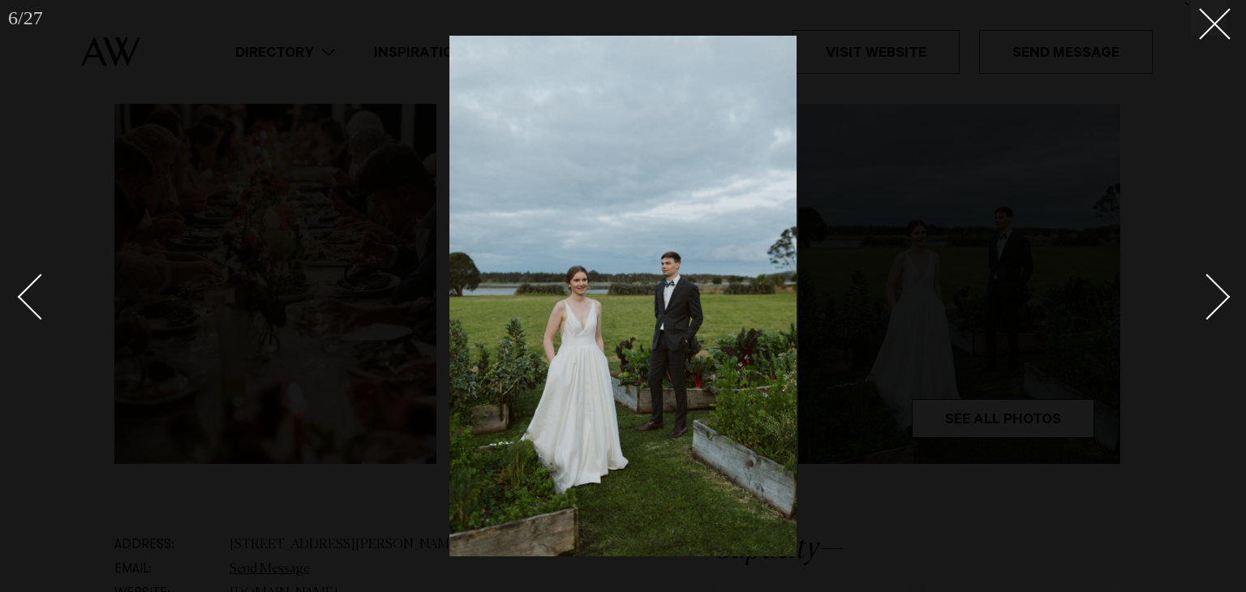
click at [1217, 299] on div "Next slide" at bounding box center [1208, 297] width 46 height 46
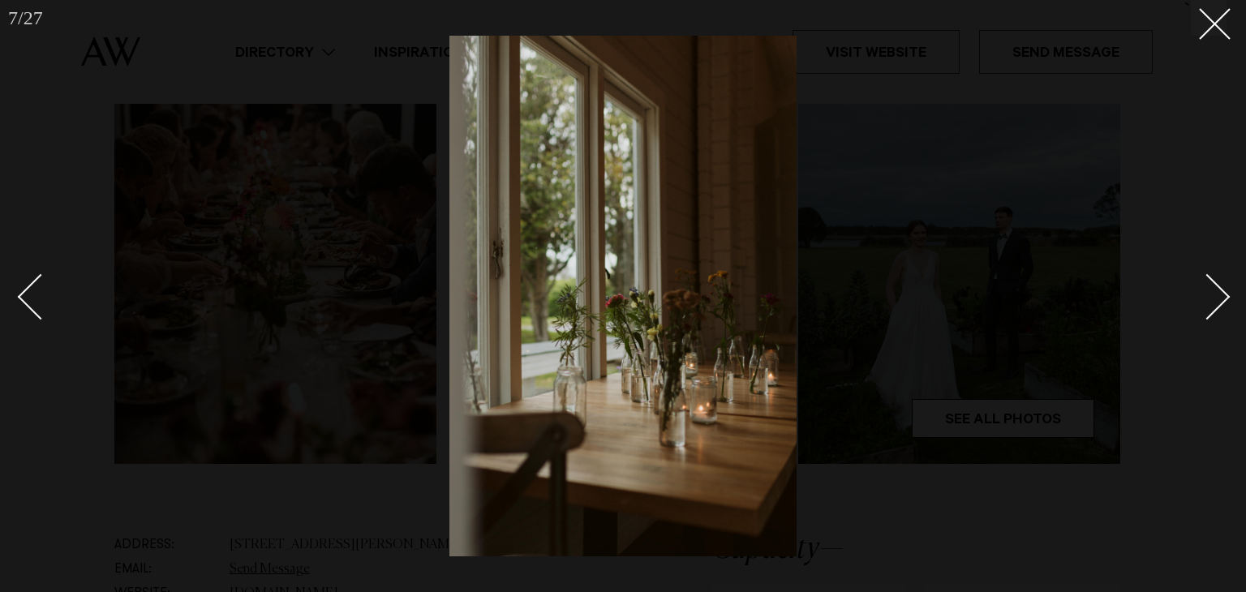
click at [1217, 299] on div "Next slide" at bounding box center [1208, 297] width 46 height 46
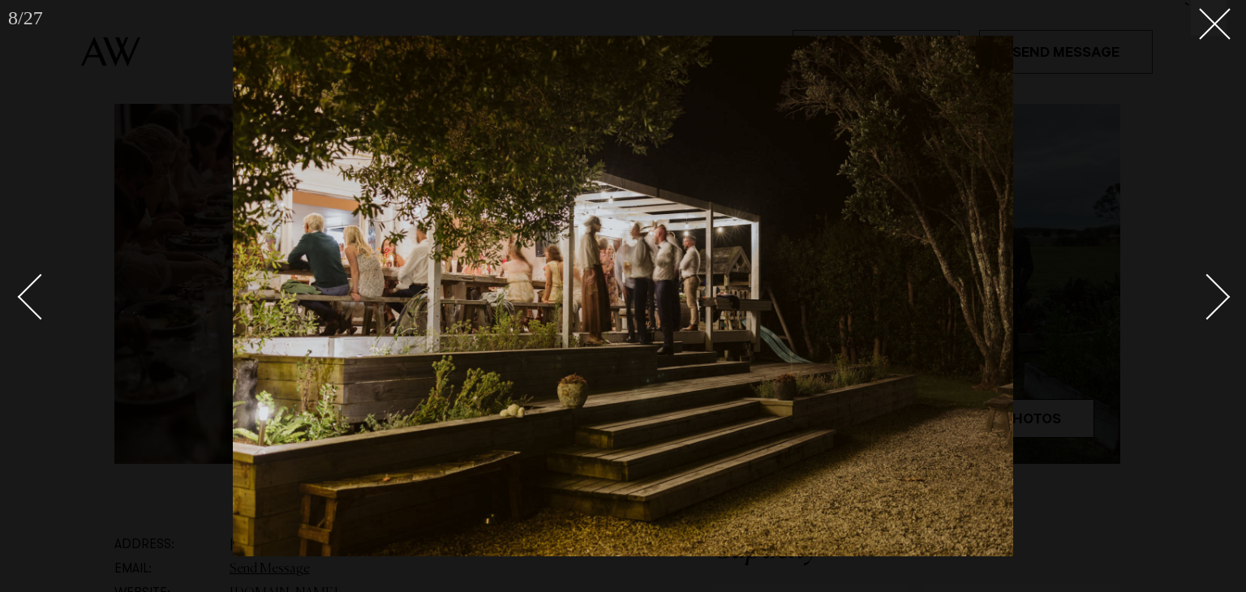
click at [1217, 299] on div "Next slide" at bounding box center [1208, 297] width 46 height 46
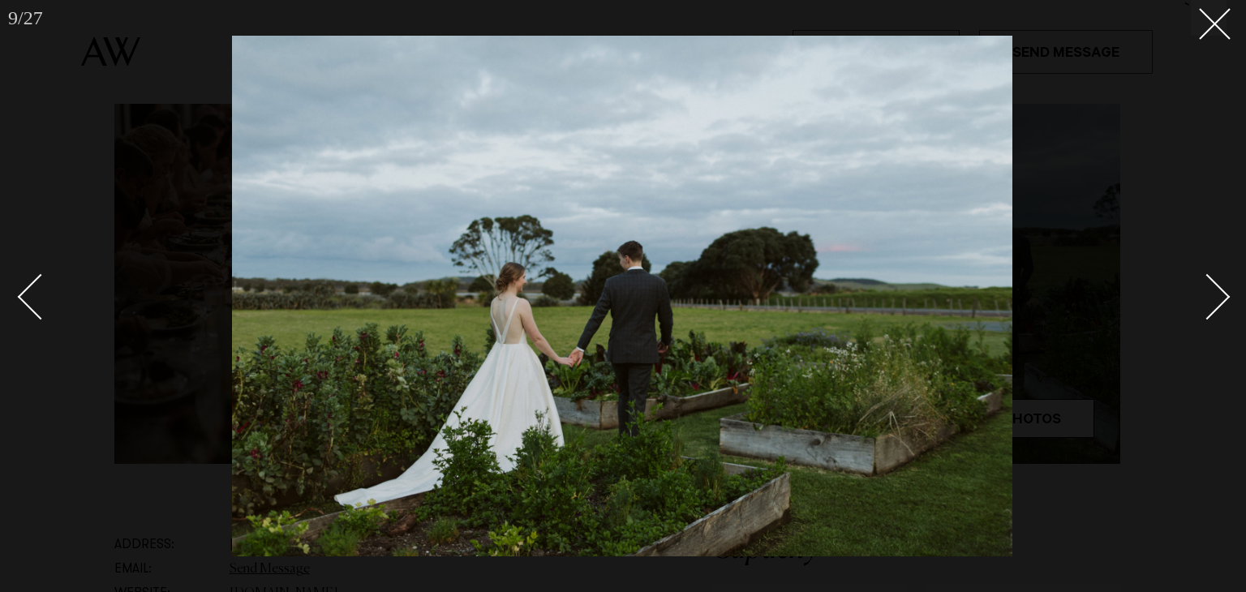
click at [1217, 299] on div "Next slide" at bounding box center [1208, 297] width 46 height 46
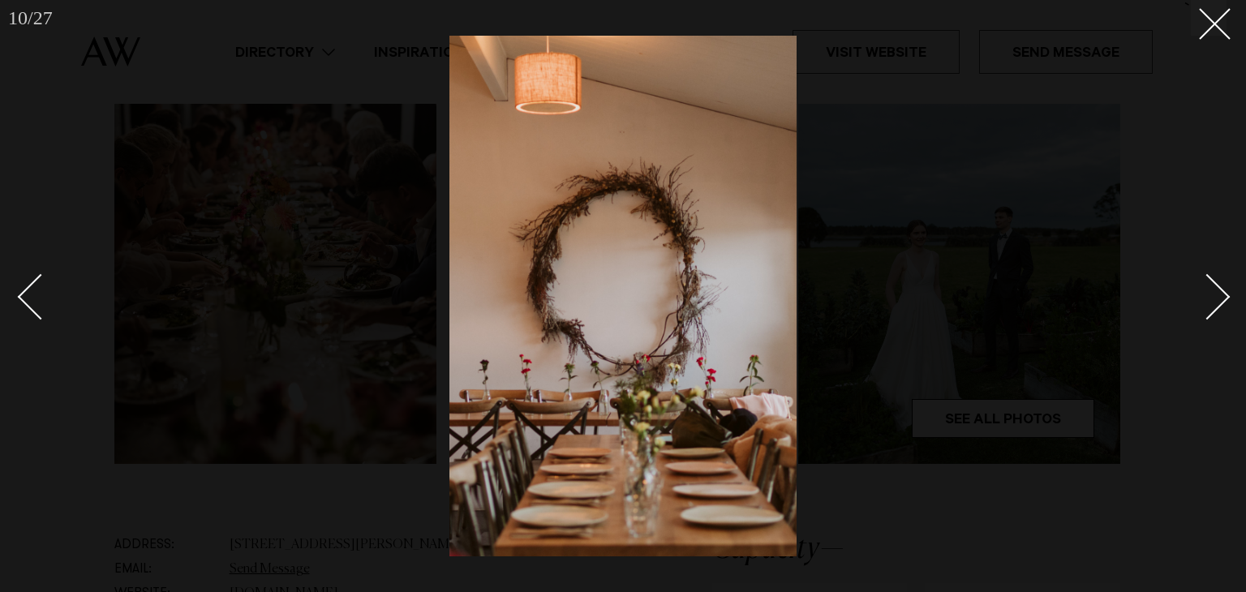
click at [1217, 299] on div "Next slide" at bounding box center [1208, 297] width 46 height 46
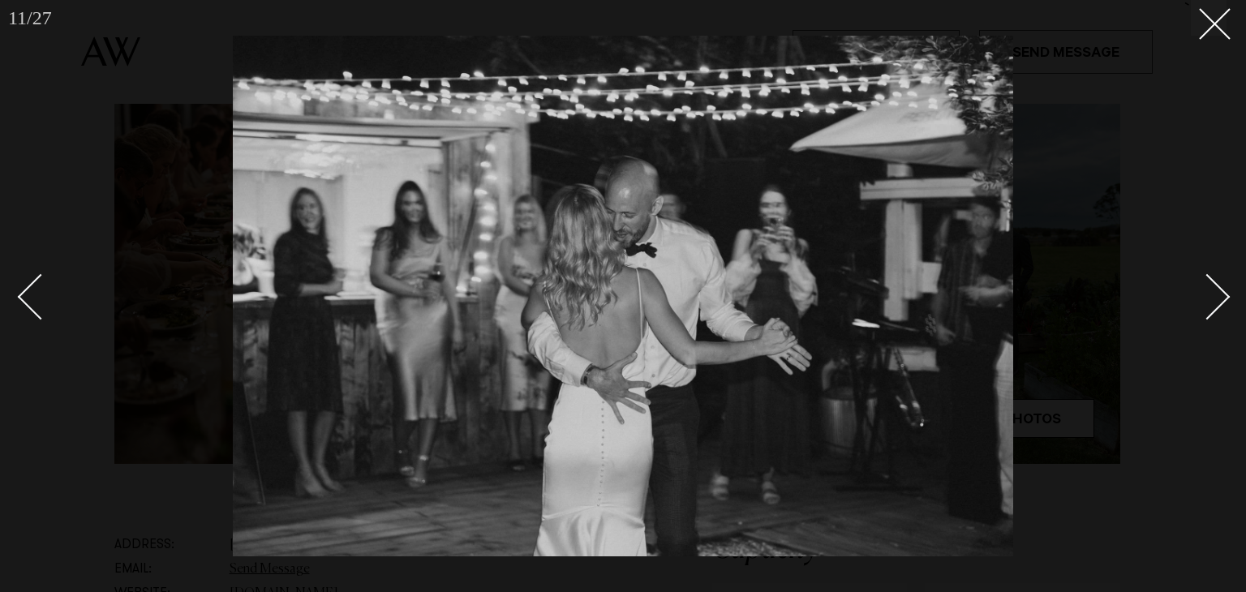
click at [1217, 299] on div "Next slide" at bounding box center [1208, 297] width 46 height 46
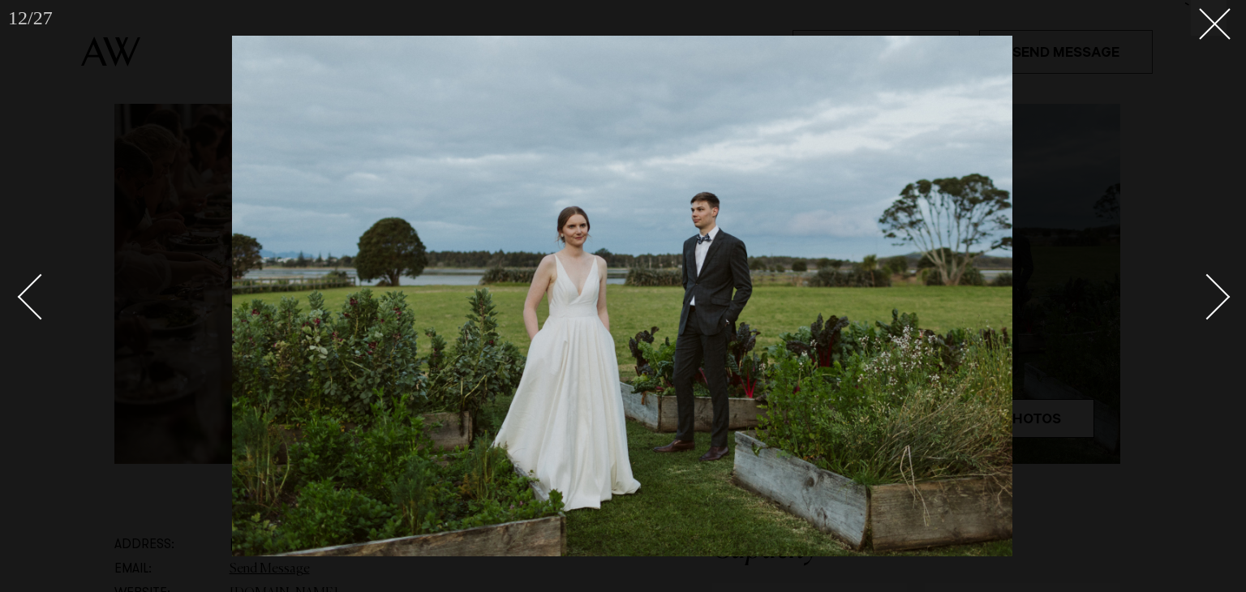
click at [1217, 299] on div "Next slide" at bounding box center [1208, 297] width 46 height 46
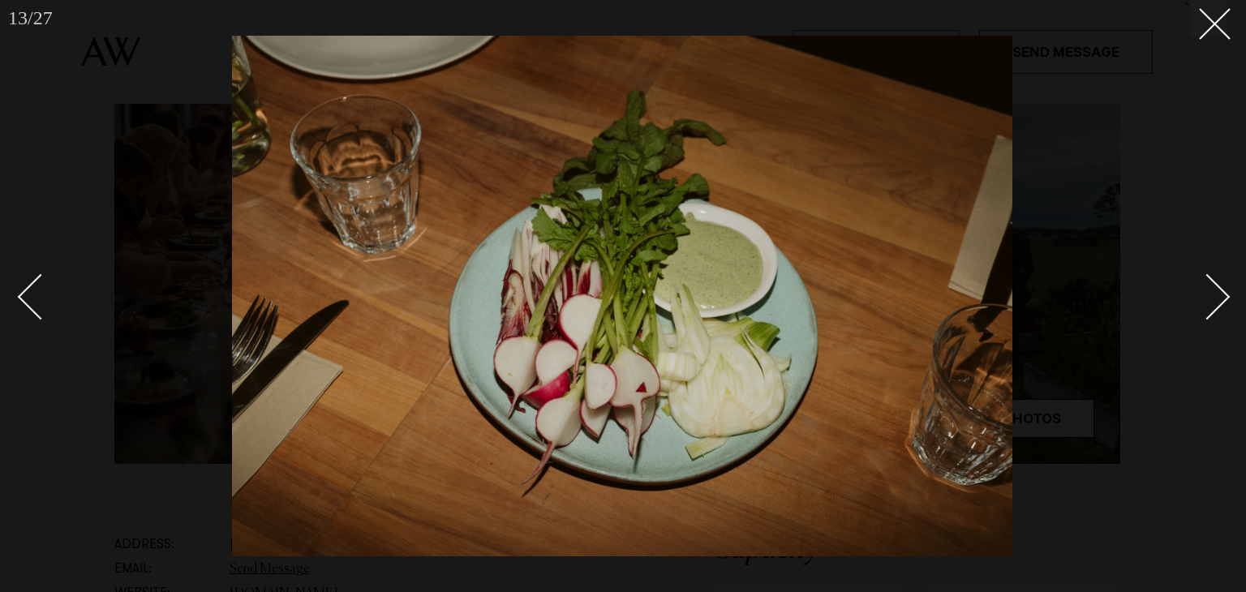
click at [1217, 299] on div "Next slide" at bounding box center [1208, 297] width 46 height 46
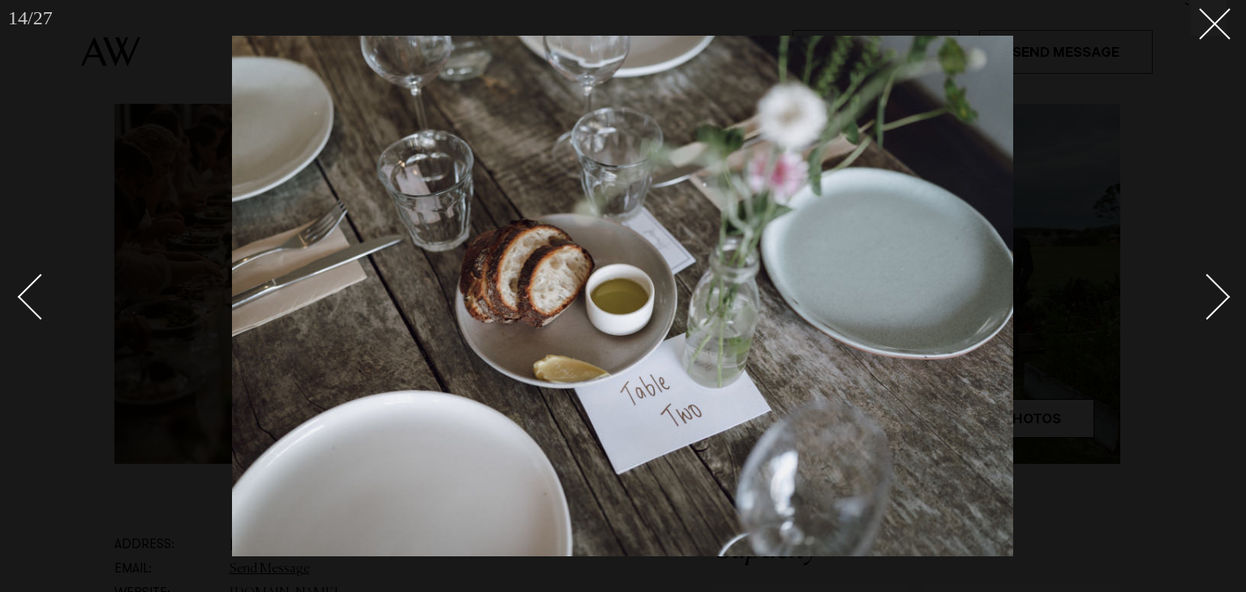
click at [1217, 302] on div "Next slide" at bounding box center [1208, 297] width 46 height 46
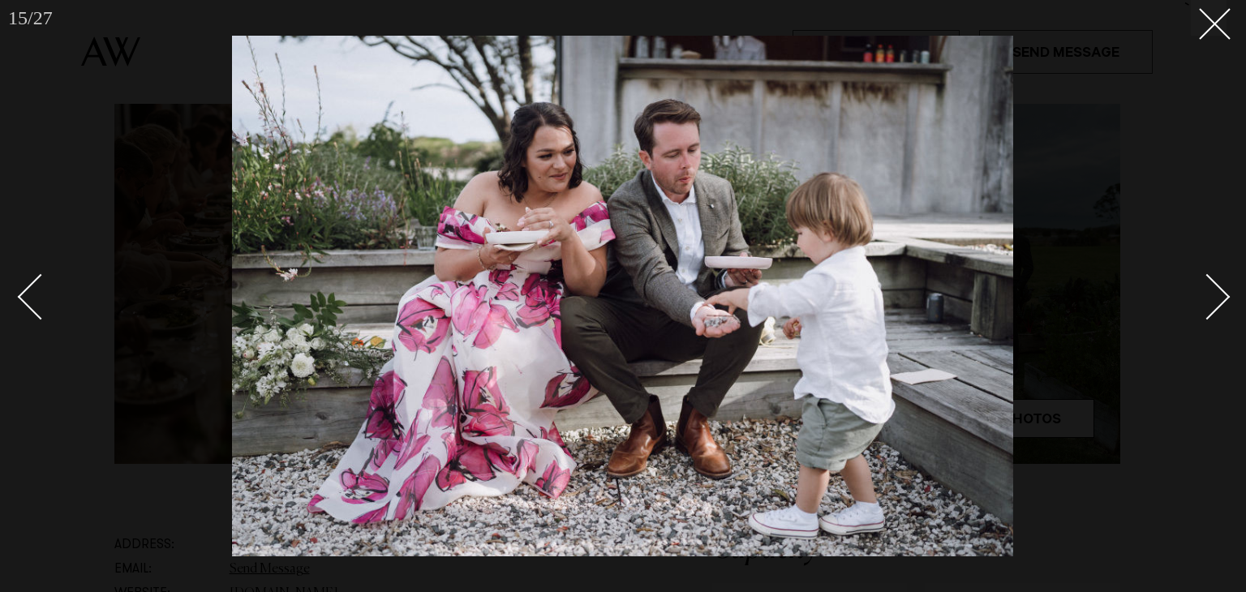
click at [1221, 295] on div "Next slide" at bounding box center [1208, 297] width 46 height 46
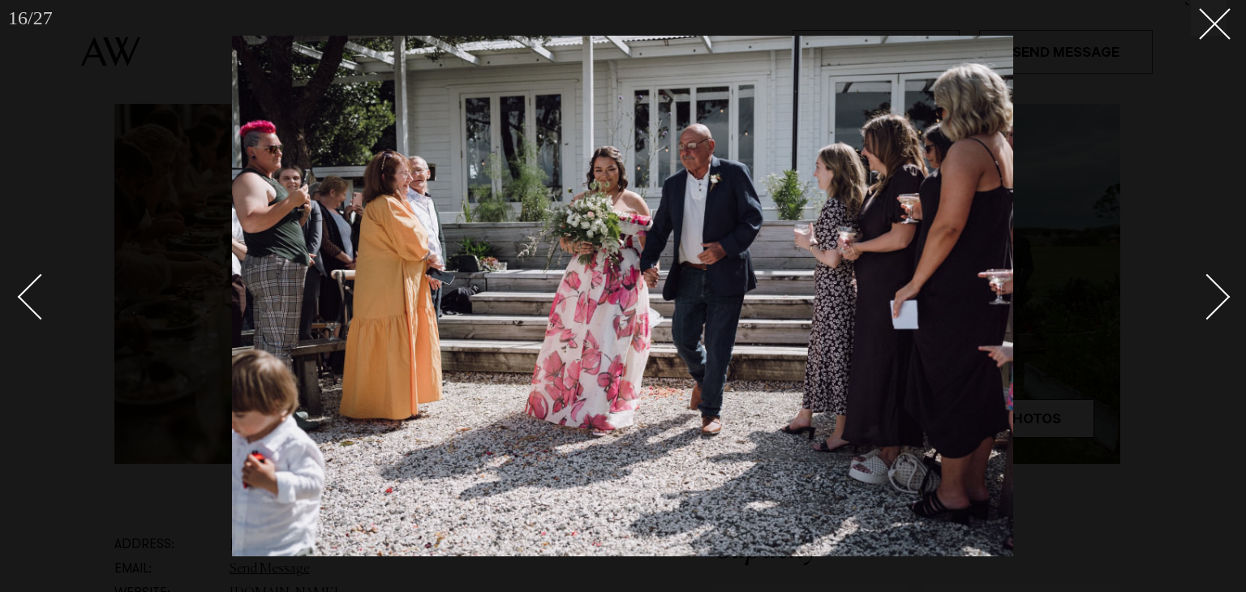
click at [1221, 295] on div "Next slide" at bounding box center [1208, 297] width 46 height 46
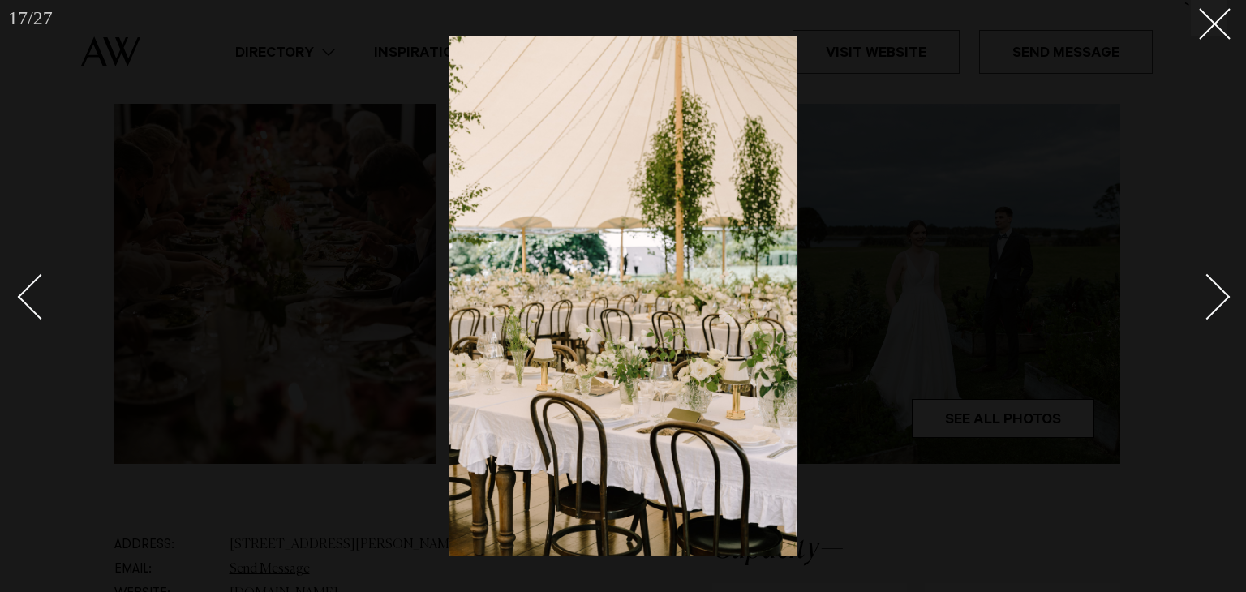
click at [1221, 295] on div "Next slide" at bounding box center [1208, 297] width 46 height 46
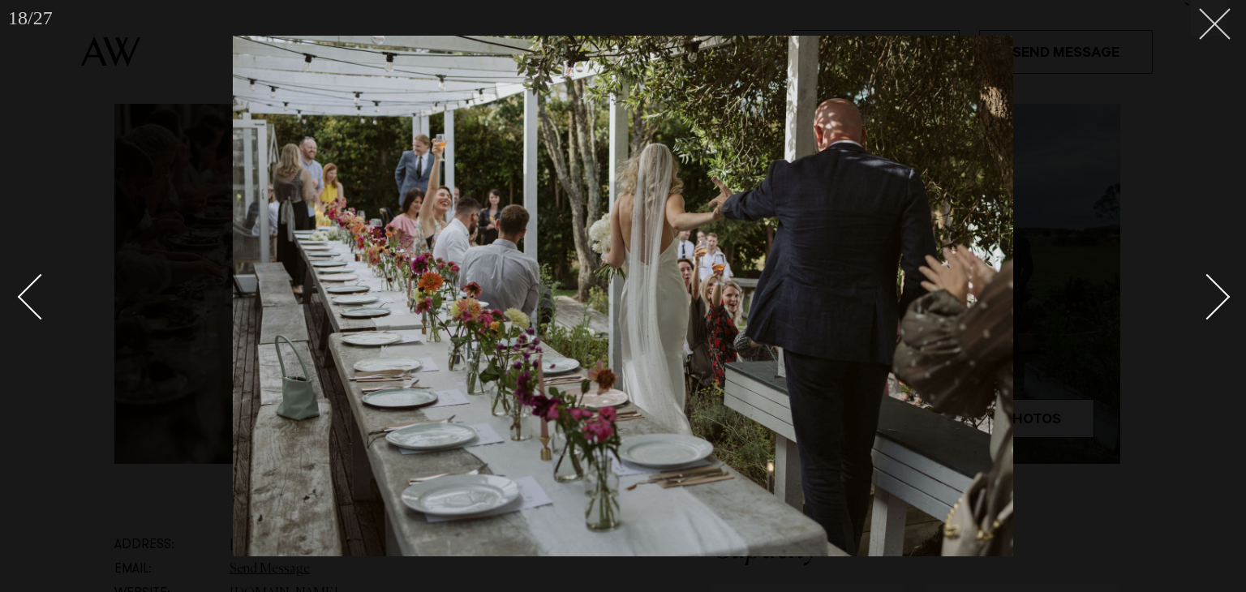
click at [1211, 28] on button at bounding box center [1209, 18] width 36 height 36
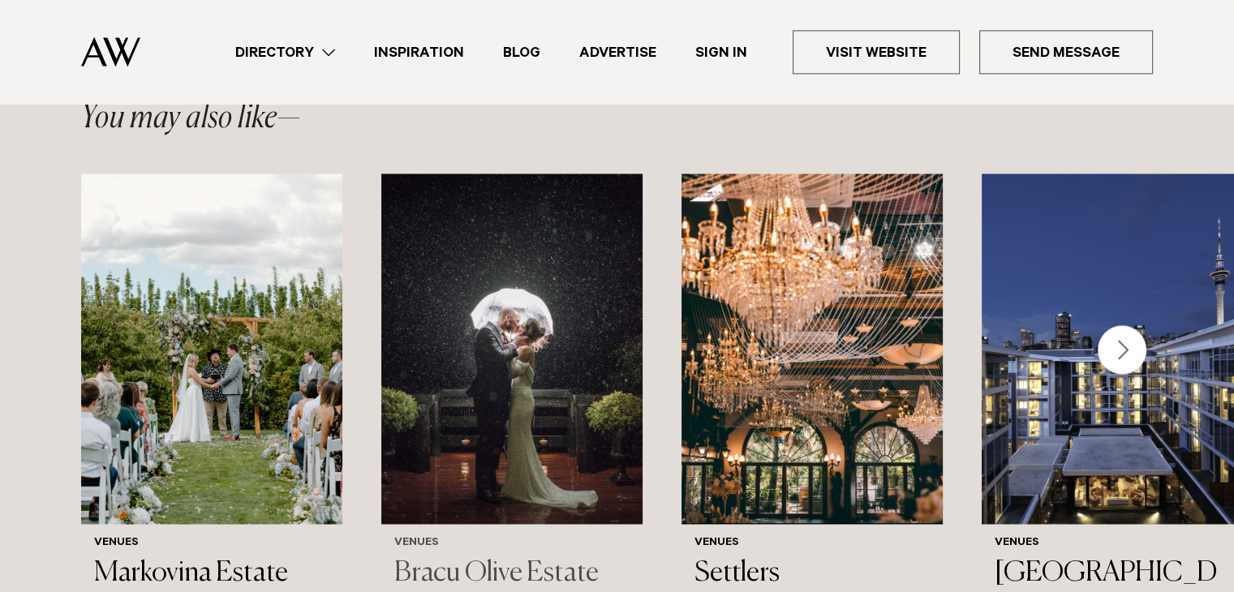
scroll to position [2515, 0]
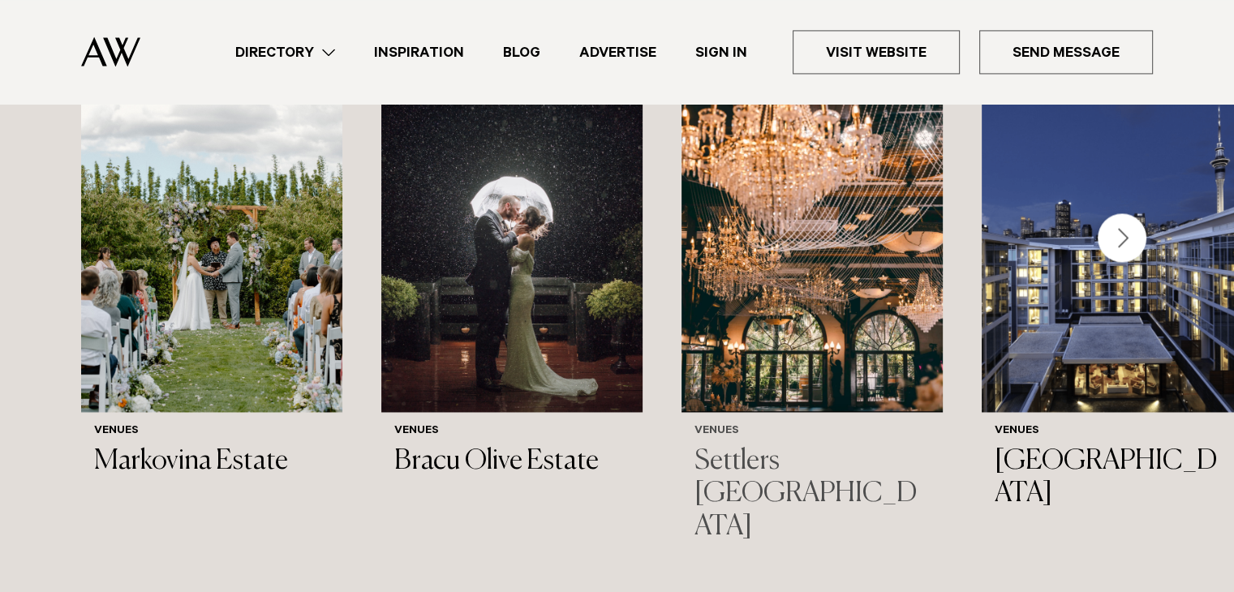
click at [837, 286] on img "3 / 44" at bounding box center [812, 237] width 261 height 351
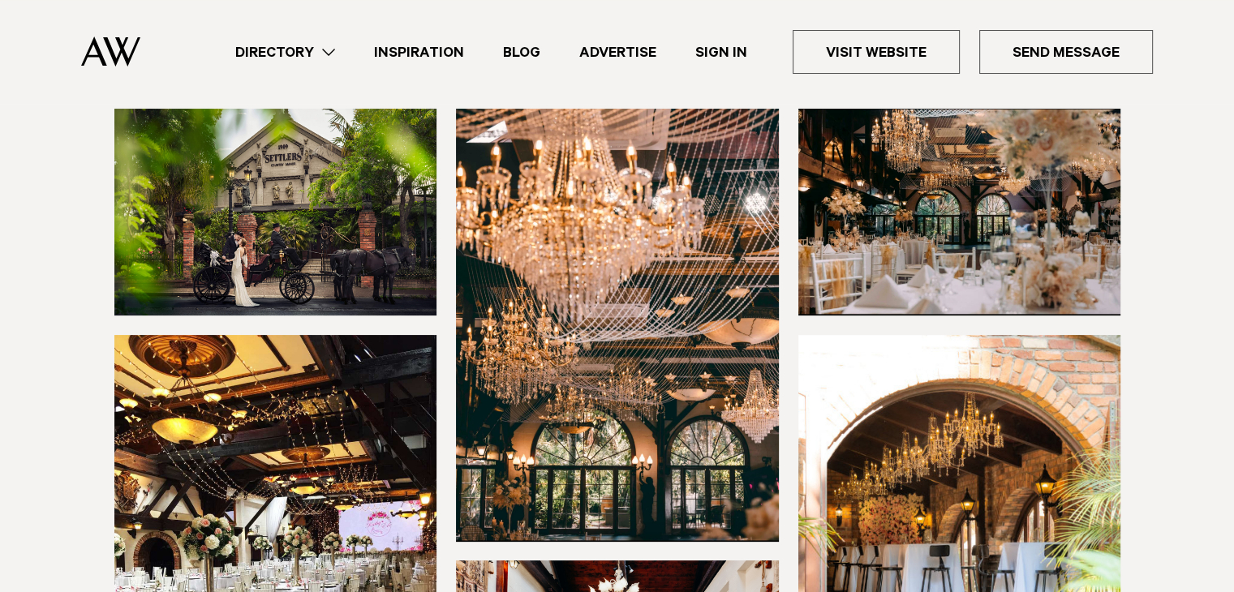
scroll to position [81, 0]
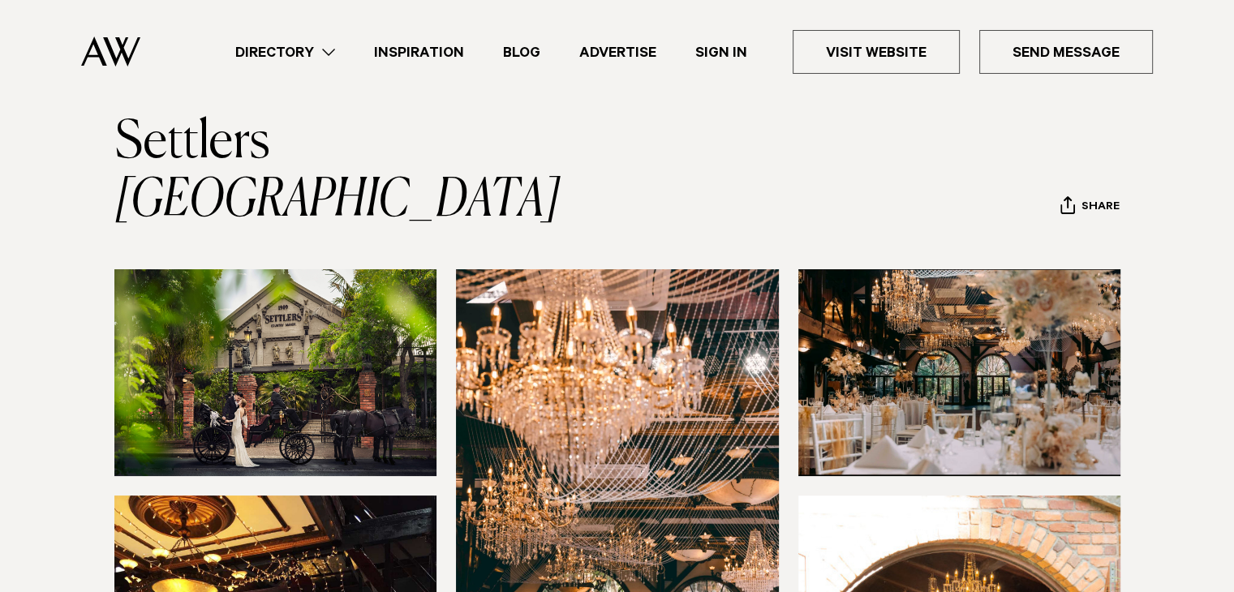
click at [276, 327] on img at bounding box center [275, 372] width 323 height 207
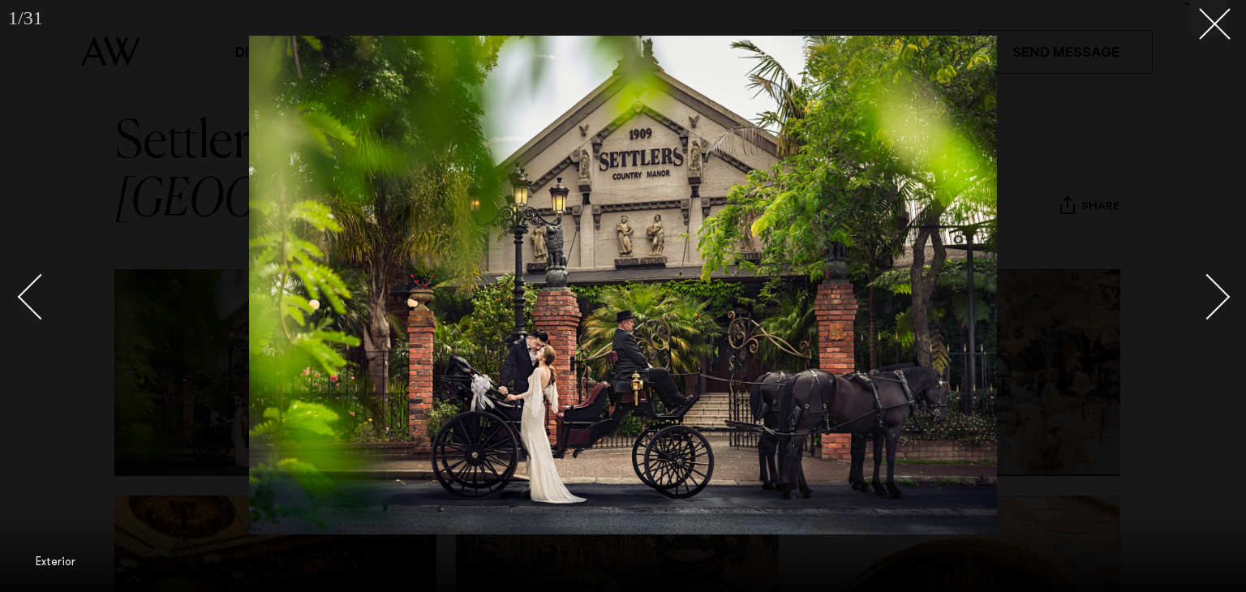
click at [1215, 290] on div "Next slide" at bounding box center [1208, 297] width 46 height 46
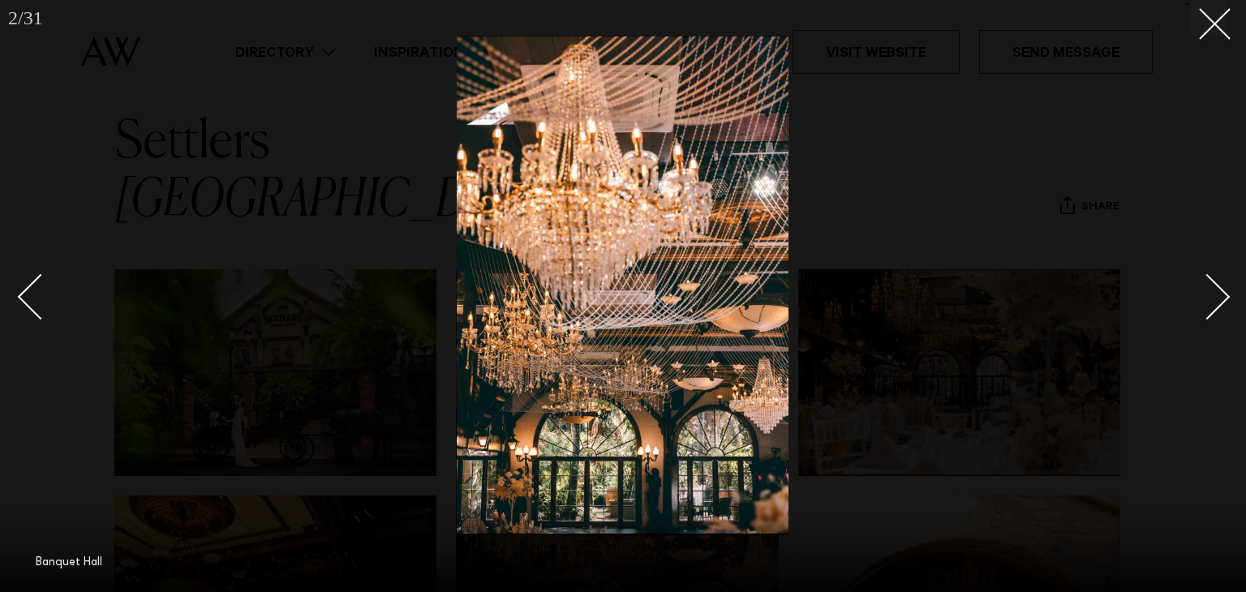
click at [1214, 290] on div "Next slide" at bounding box center [1208, 297] width 46 height 46
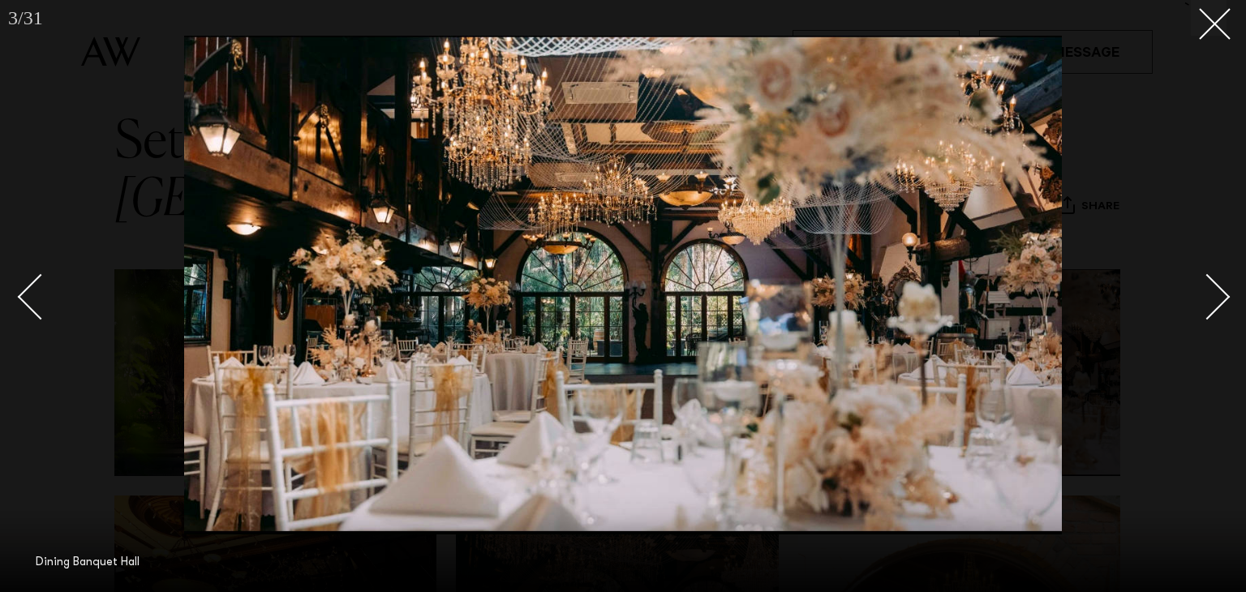
click at [1214, 290] on div "Next slide" at bounding box center [1208, 297] width 46 height 46
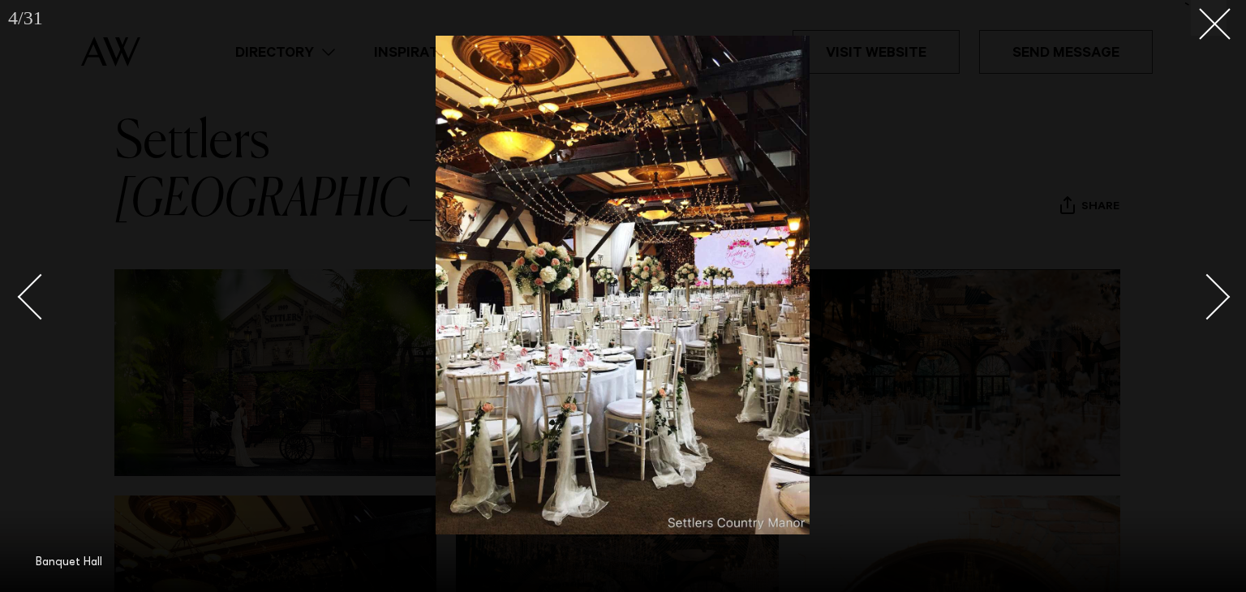
click at [1214, 290] on div "Next slide" at bounding box center [1208, 297] width 46 height 46
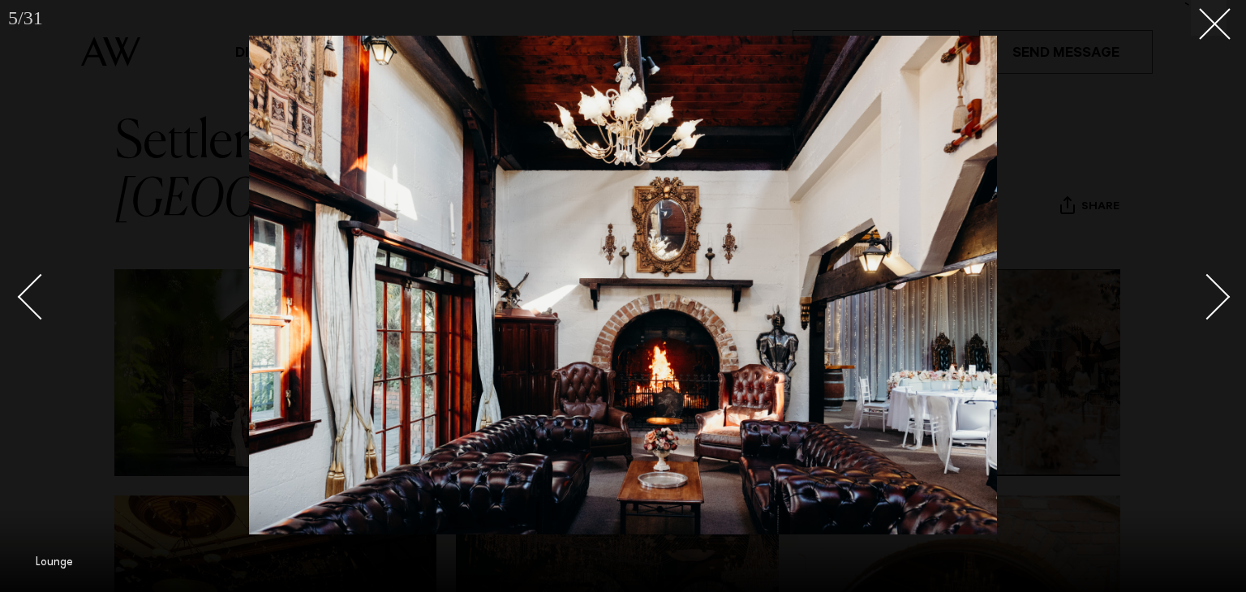
click at [1214, 290] on div "Next slide" at bounding box center [1208, 297] width 46 height 46
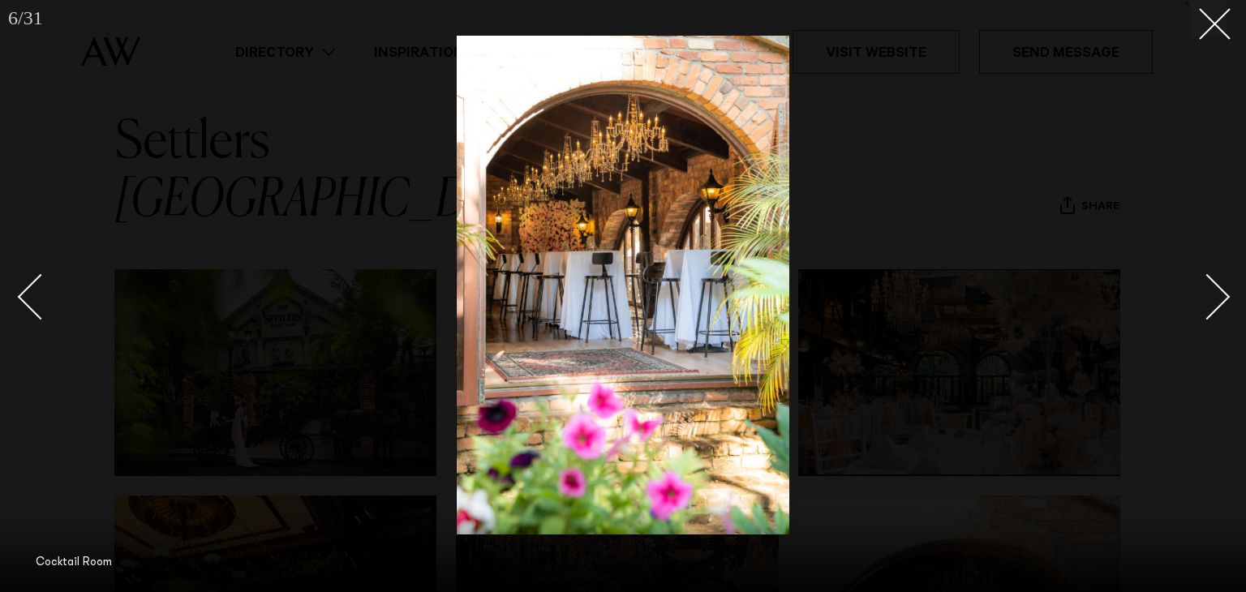
click at [1214, 290] on div "Next slide" at bounding box center [1208, 297] width 46 height 46
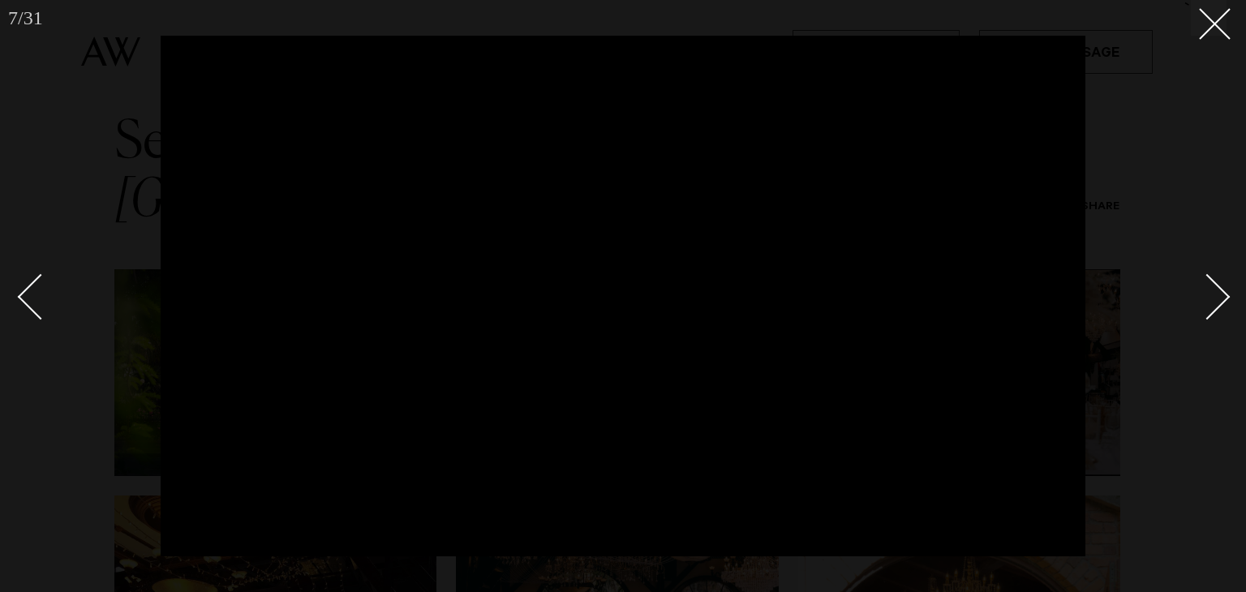
click at [1220, 290] on div "Next slide" at bounding box center [1208, 297] width 46 height 46
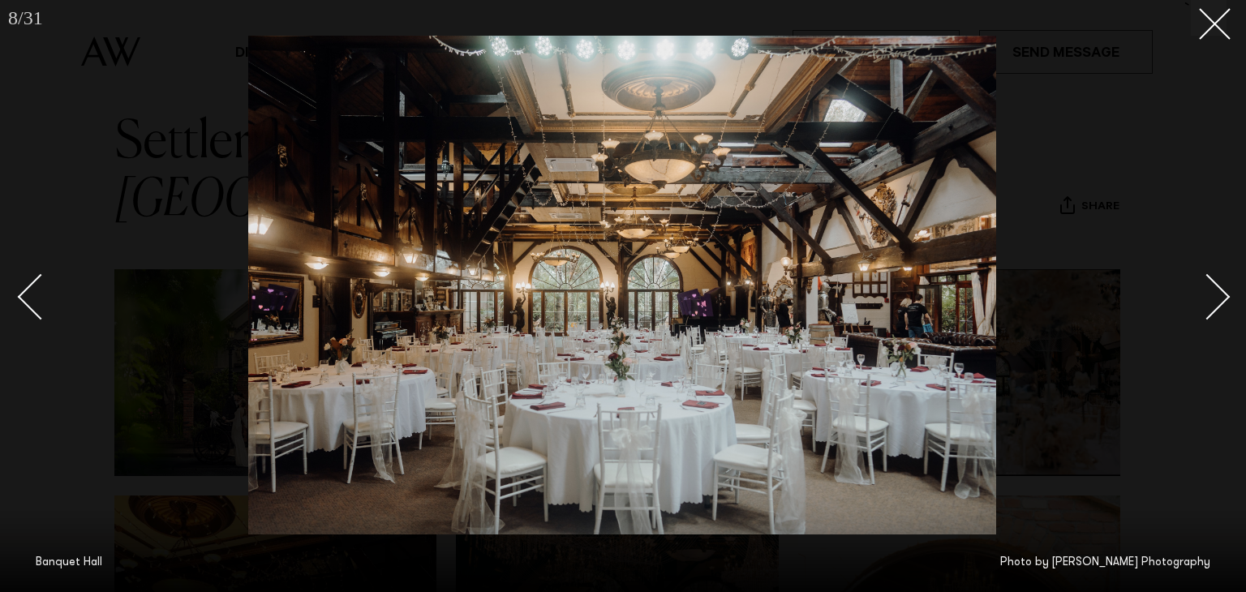
click at [1219, 295] on div "Next slide" at bounding box center [1208, 297] width 46 height 46
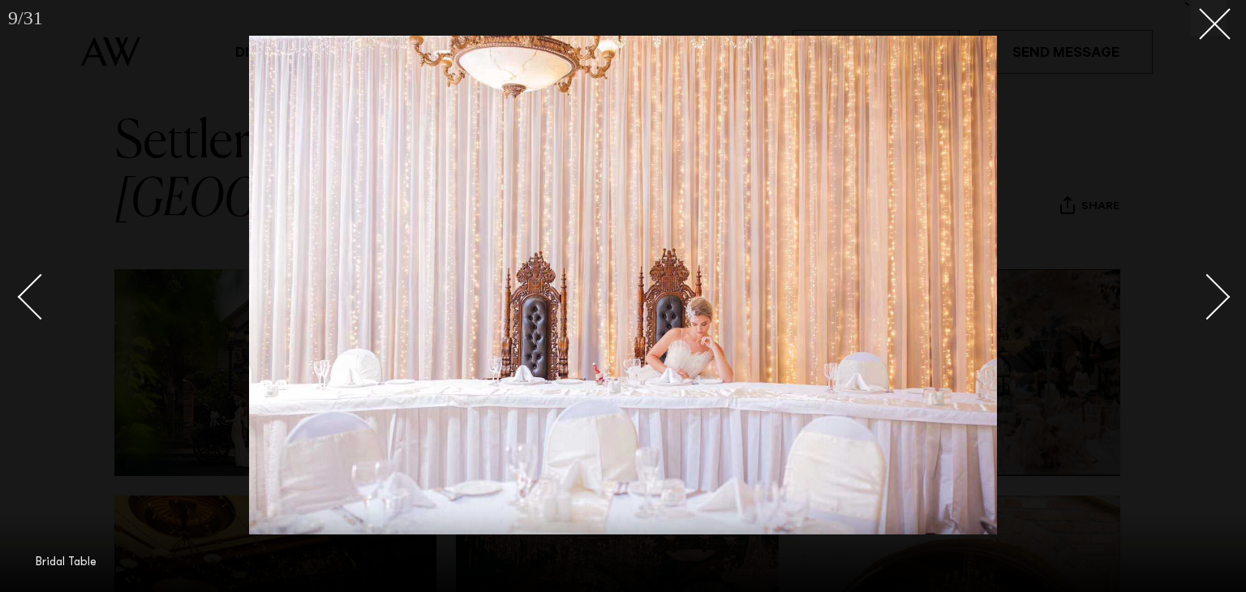
click at [1219, 295] on div "Next slide" at bounding box center [1208, 297] width 46 height 46
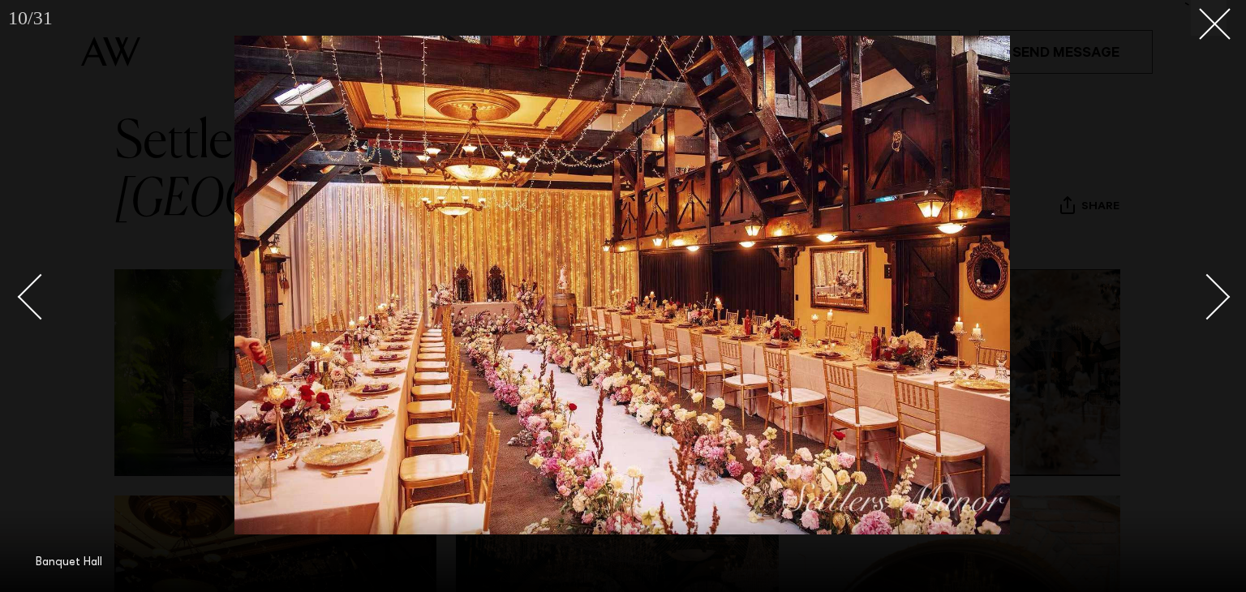
click at [1219, 295] on div "Next slide" at bounding box center [1208, 297] width 46 height 46
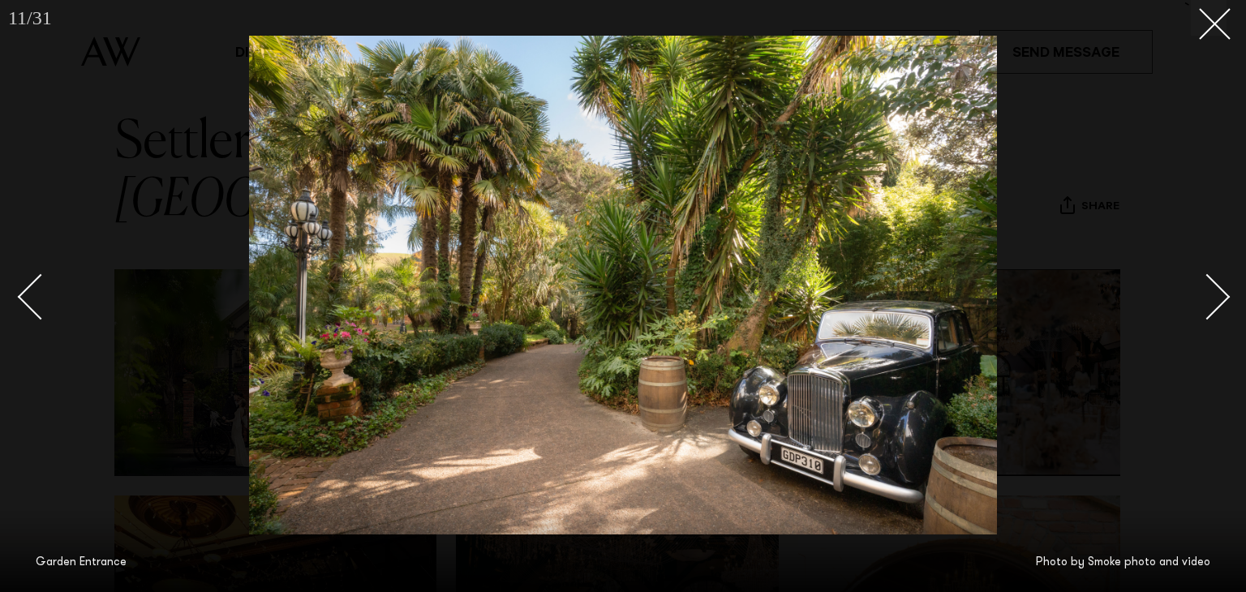
click at [1219, 295] on div "Next slide" at bounding box center [1208, 297] width 46 height 46
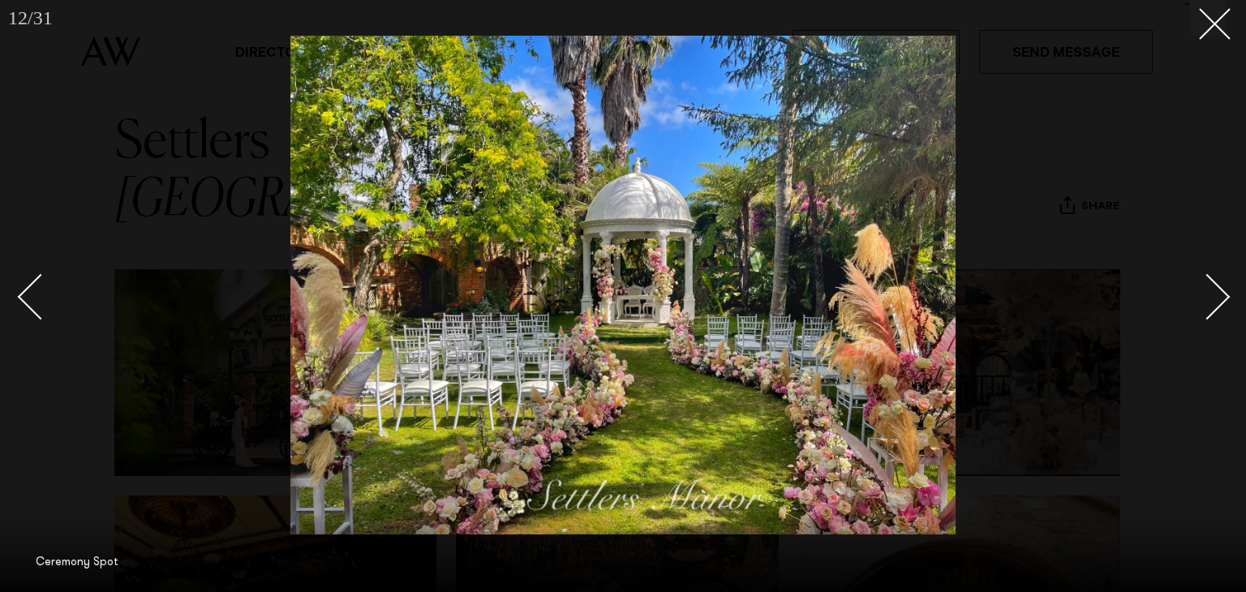
click at [1219, 299] on div "Next slide" at bounding box center [1208, 297] width 46 height 46
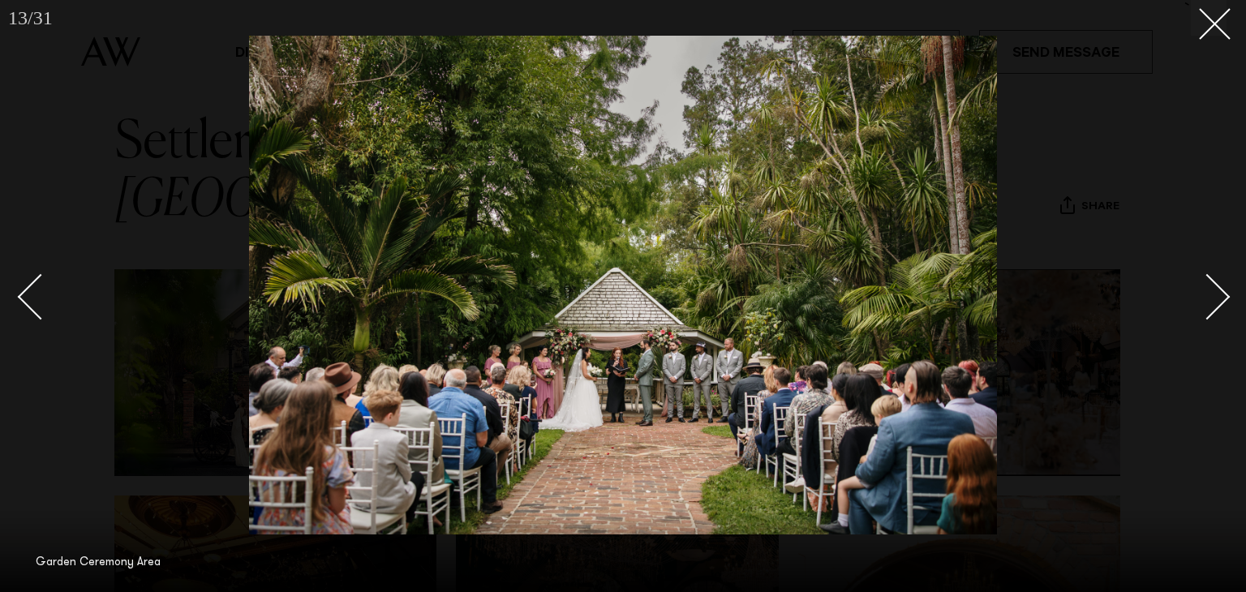
click at [1219, 299] on div "Next slide" at bounding box center [1208, 297] width 46 height 46
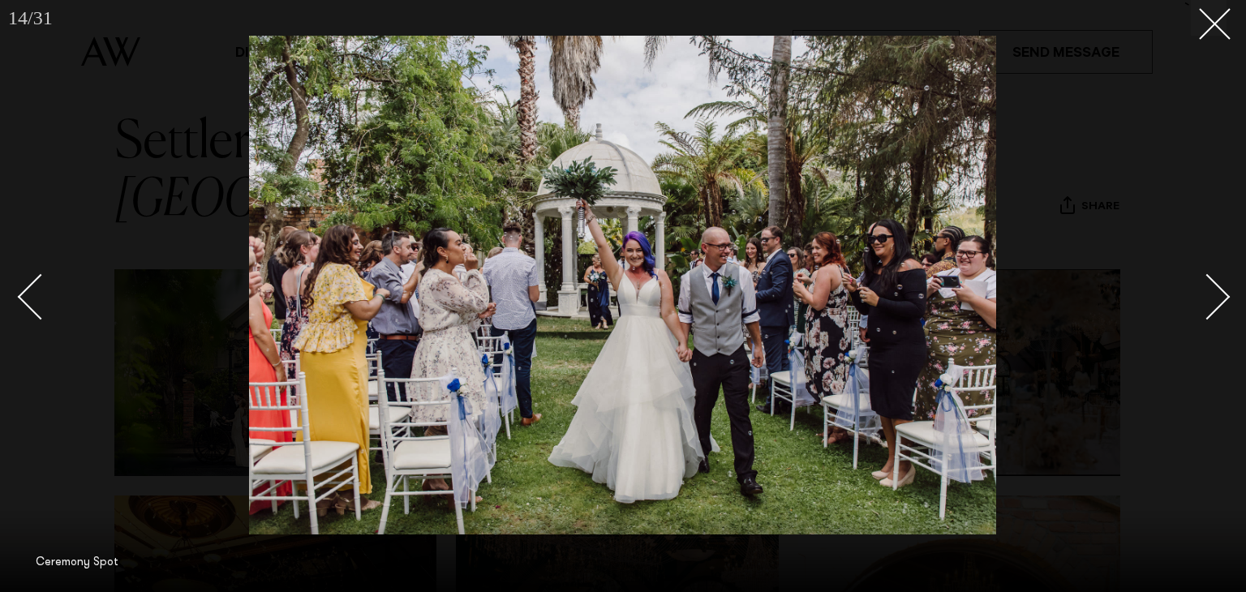
click at [1219, 299] on div "Next slide" at bounding box center [1208, 297] width 46 height 46
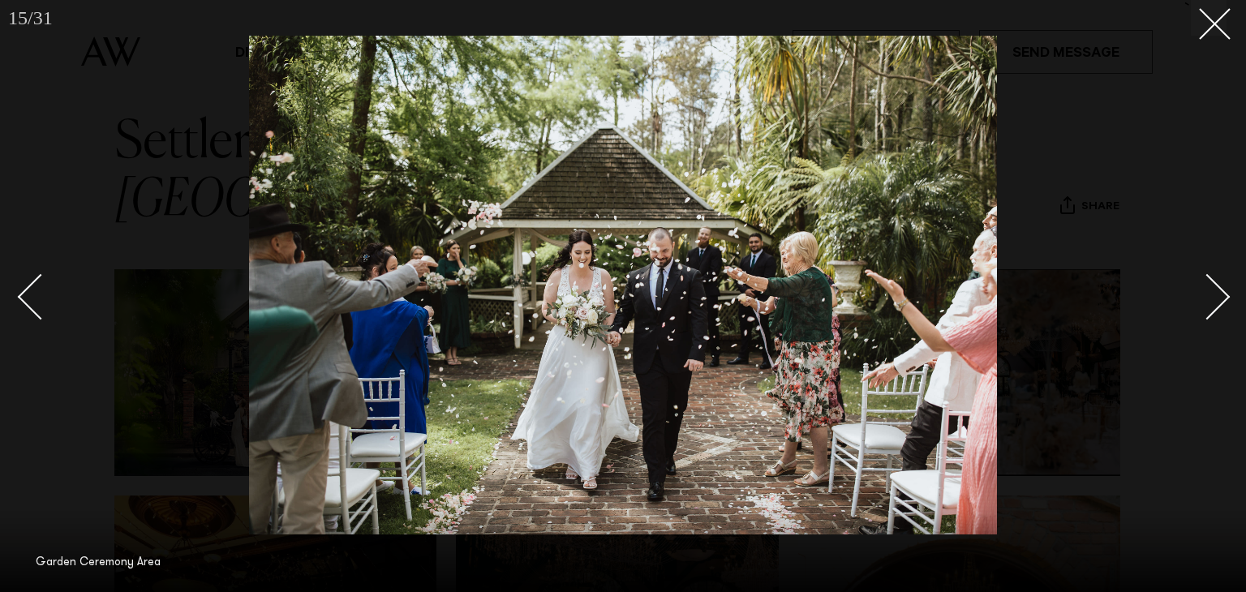
click at [1219, 299] on div "Next slide" at bounding box center [1208, 297] width 46 height 46
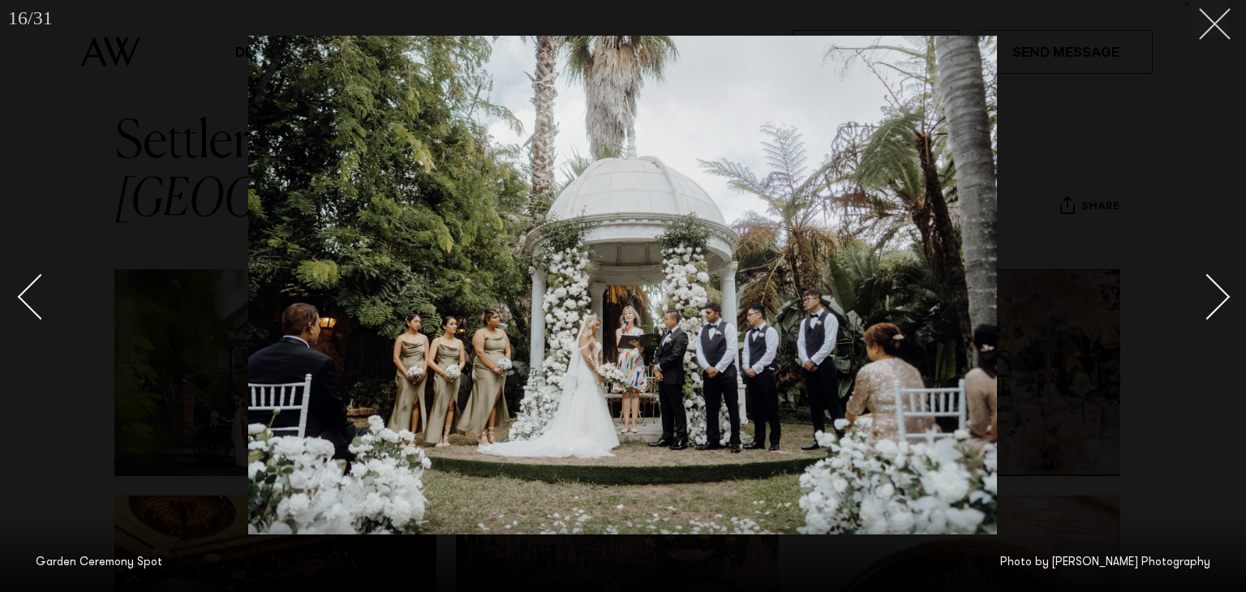
click at [1211, 24] on icon at bounding box center [1208, 17] width 19 height 19
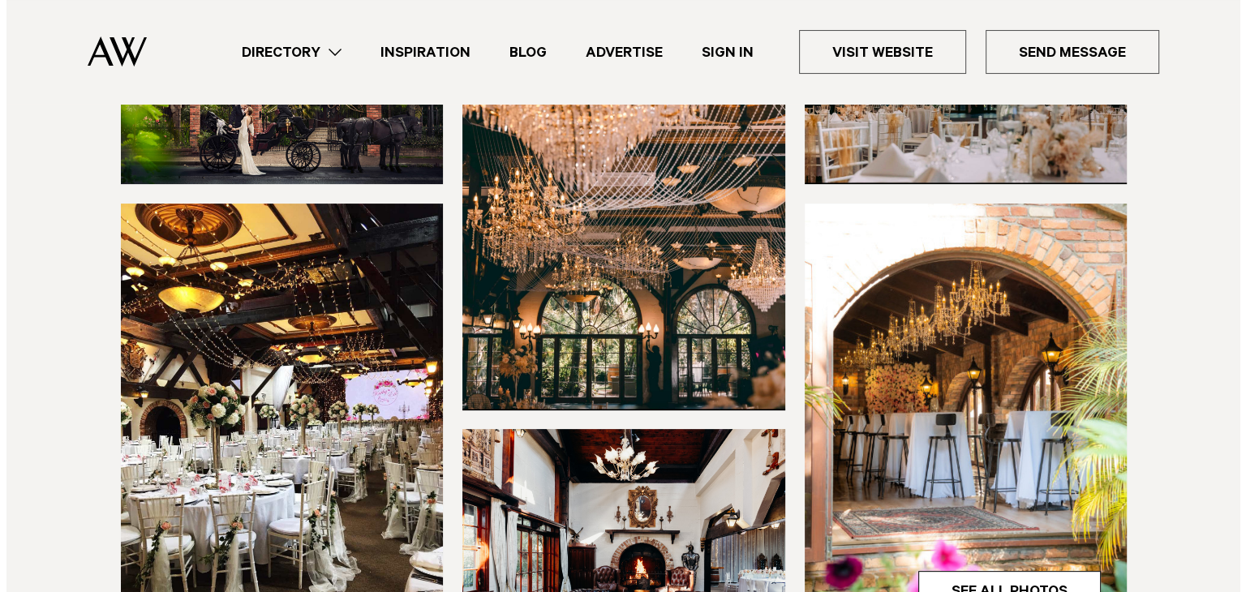
scroll to position [487, 0]
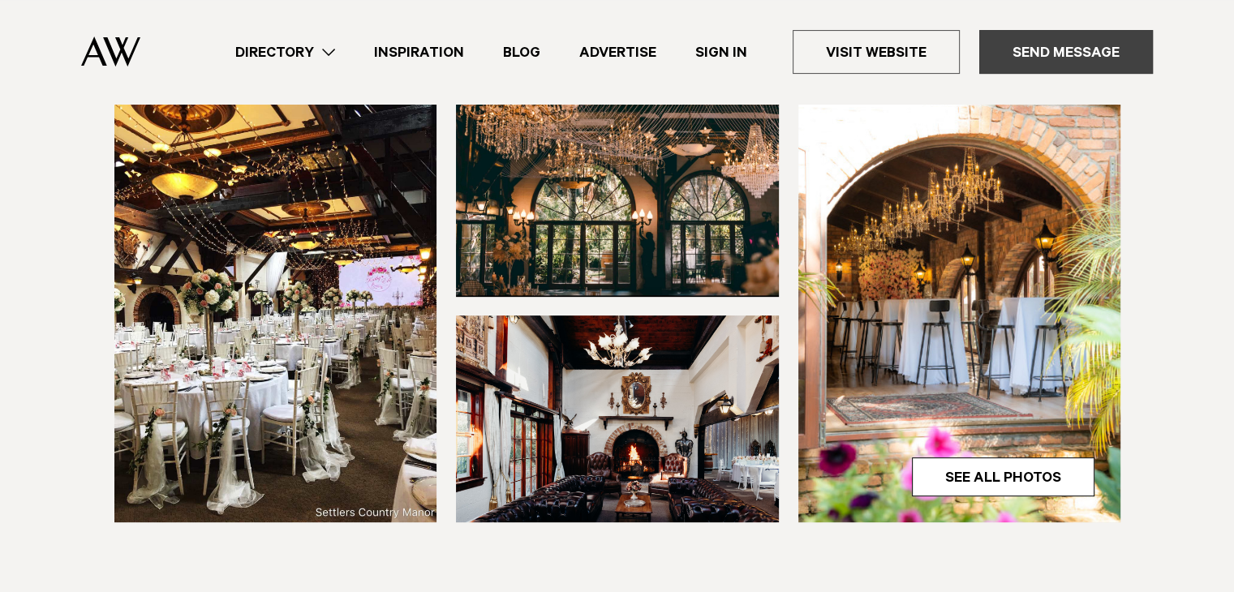
click at [1076, 67] on link "Send Message" at bounding box center [1066, 52] width 174 height 44
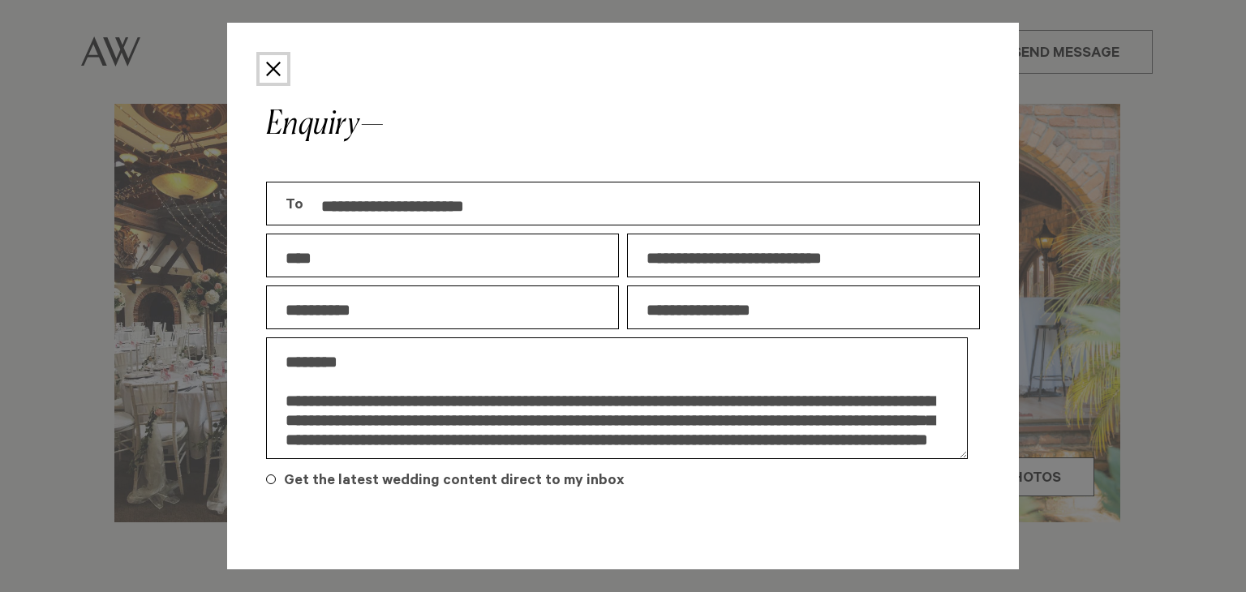
click at [269, 73] on button "Close" at bounding box center [274, 69] width 28 height 28
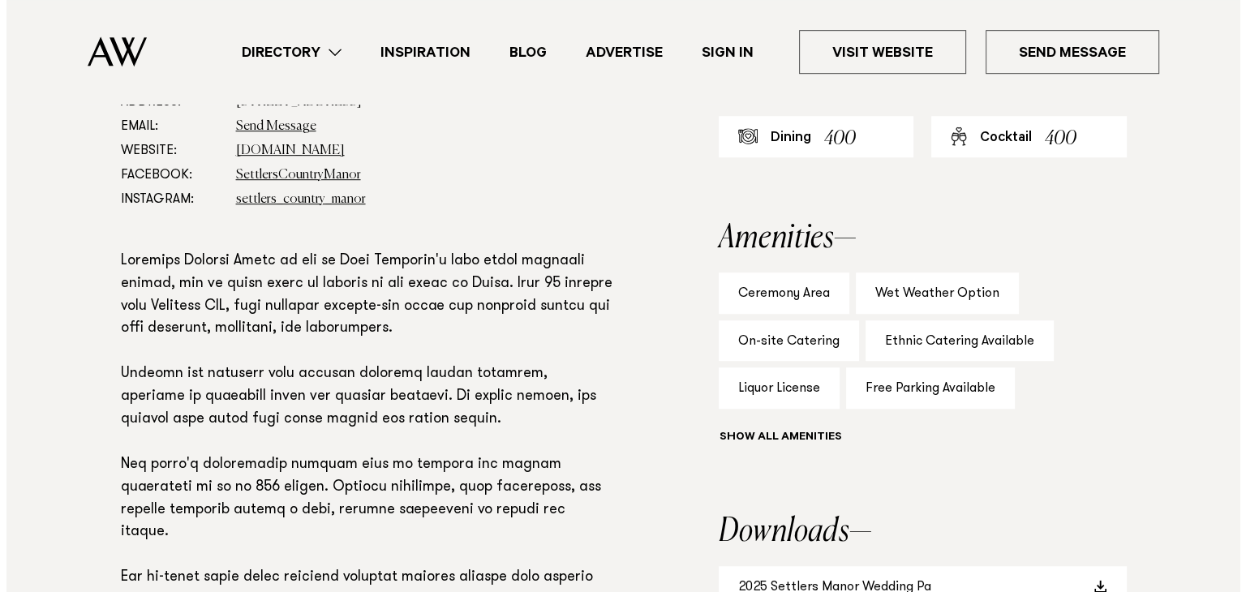
scroll to position [769, 0]
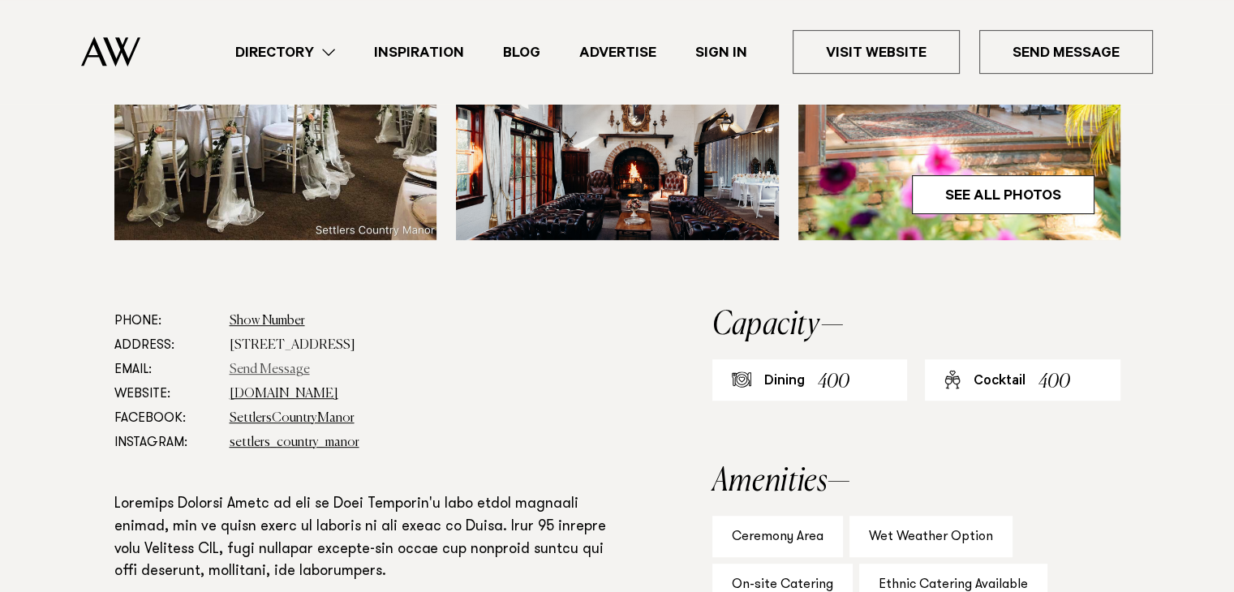
click at [260, 364] on link "Send Message" at bounding box center [270, 370] width 80 height 13
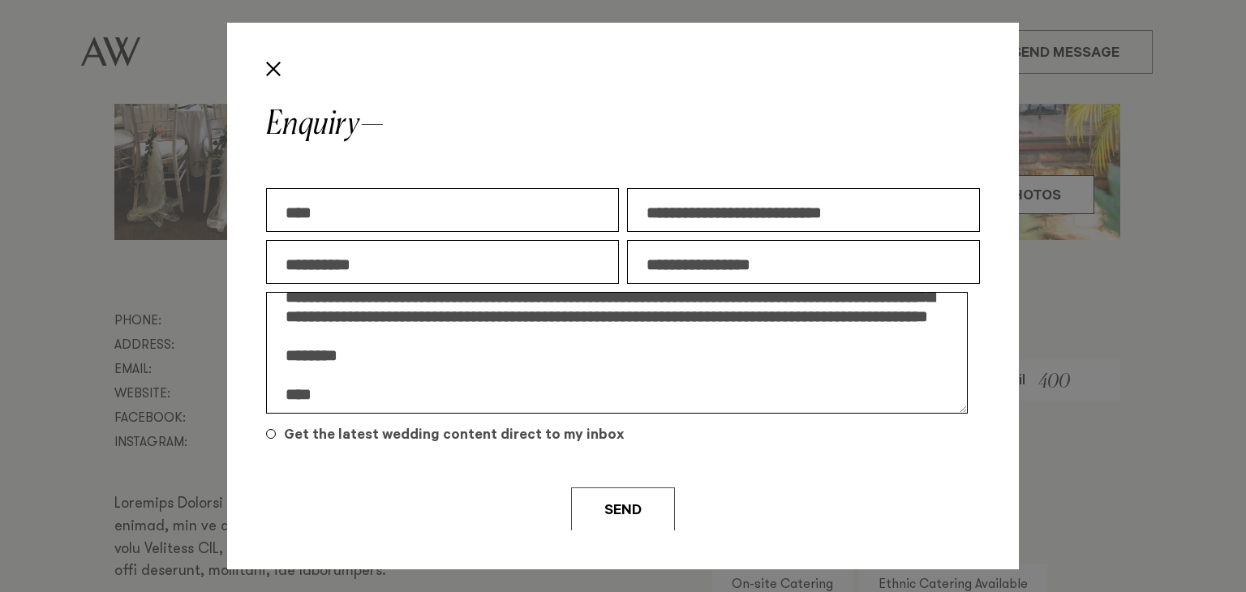
scroll to position [0, 0]
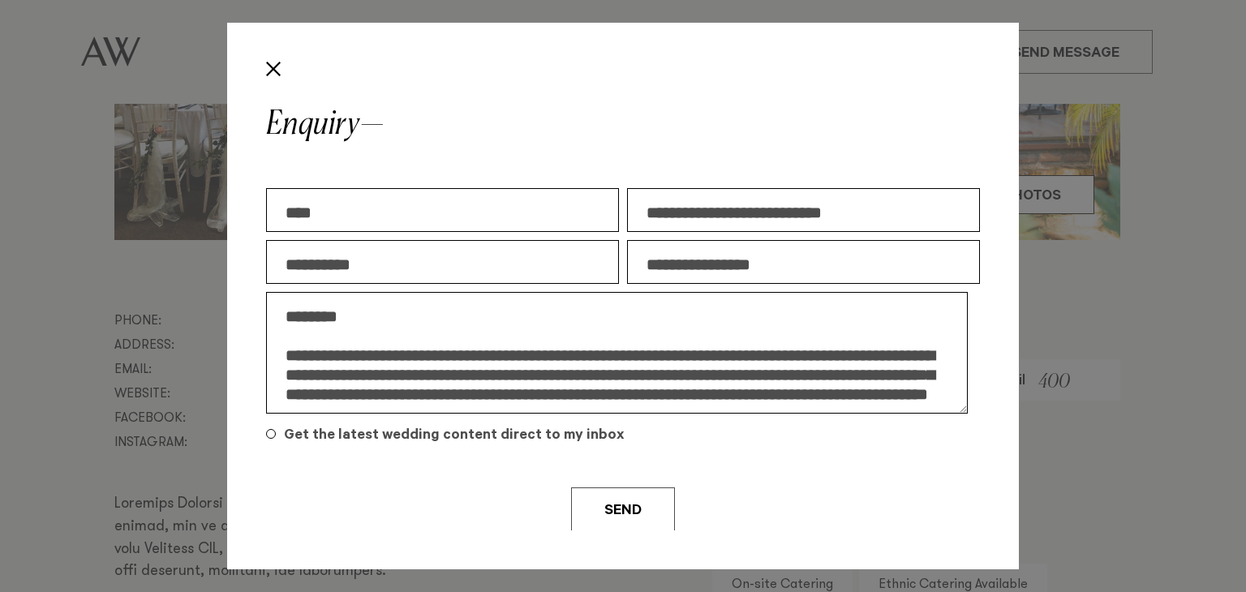
click at [793, 280] on input "**********" at bounding box center [803, 262] width 353 height 44
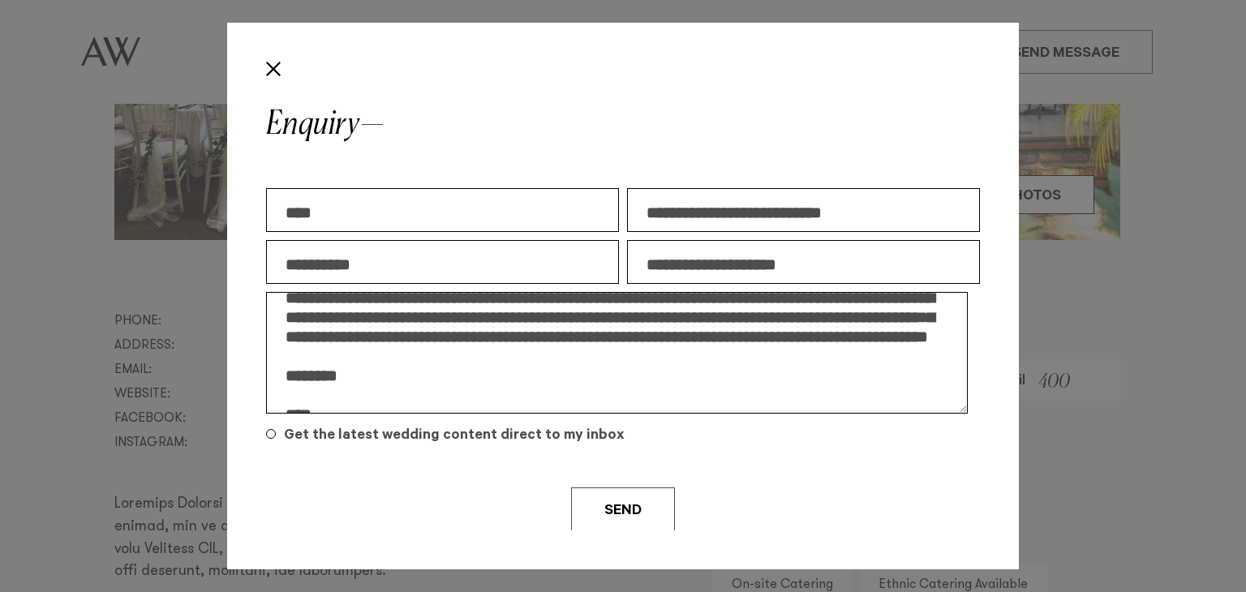
scroll to position [97, 0]
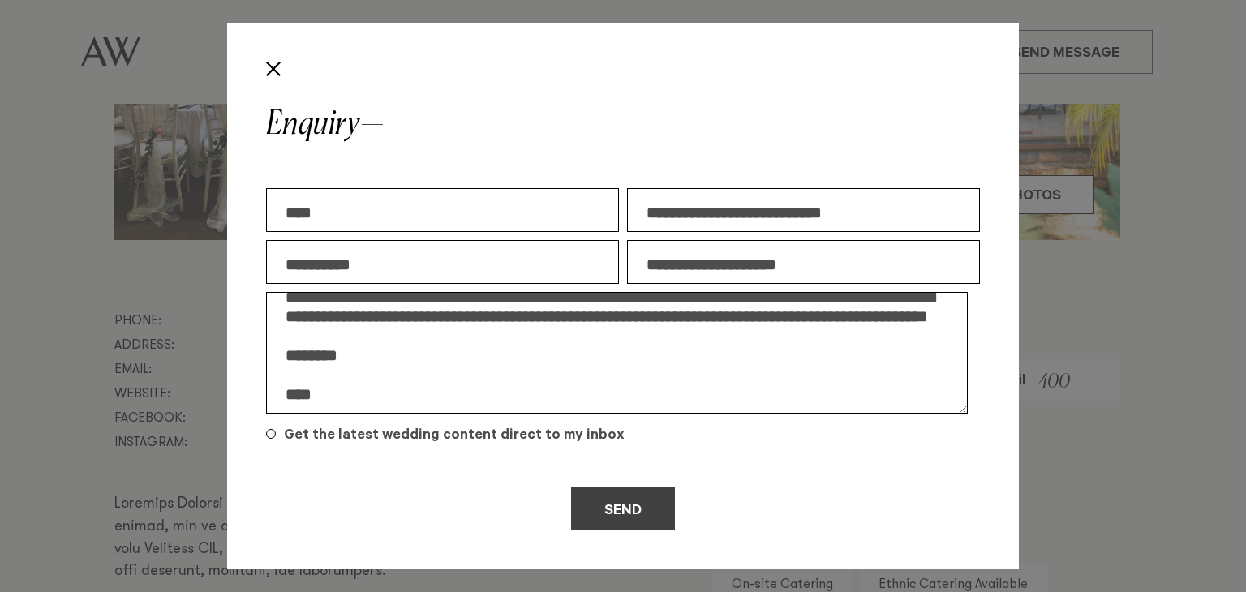
type input "**********"
click at [613, 497] on button "Send" at bounding box center [623, 510] width 104 height 44
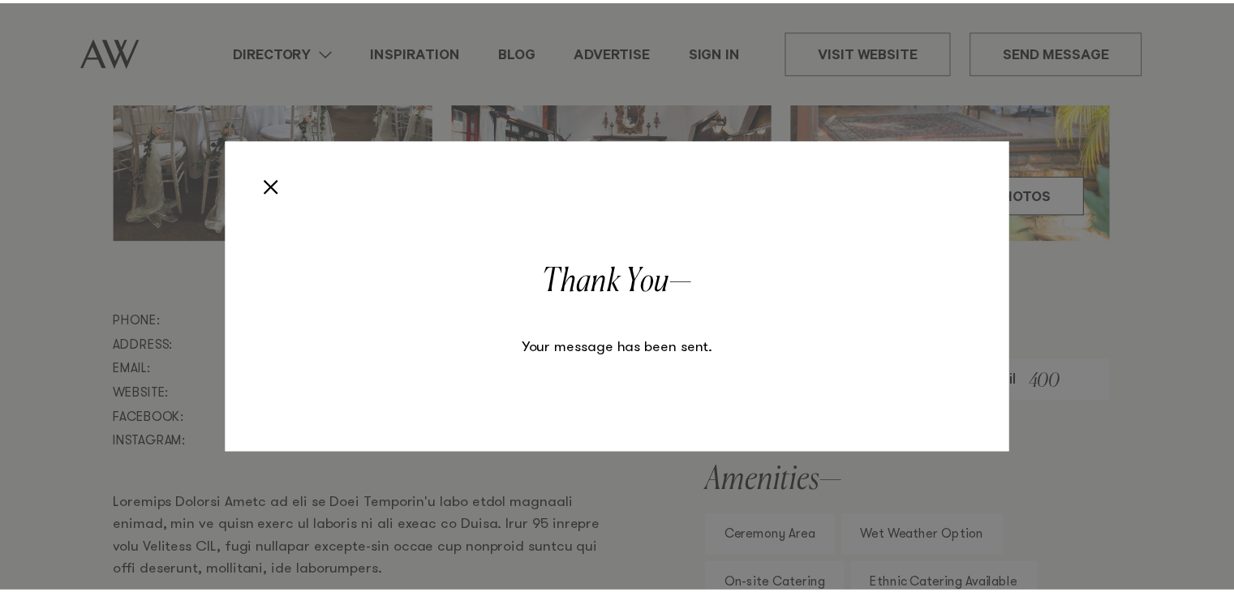
scroll to position [0, 0]
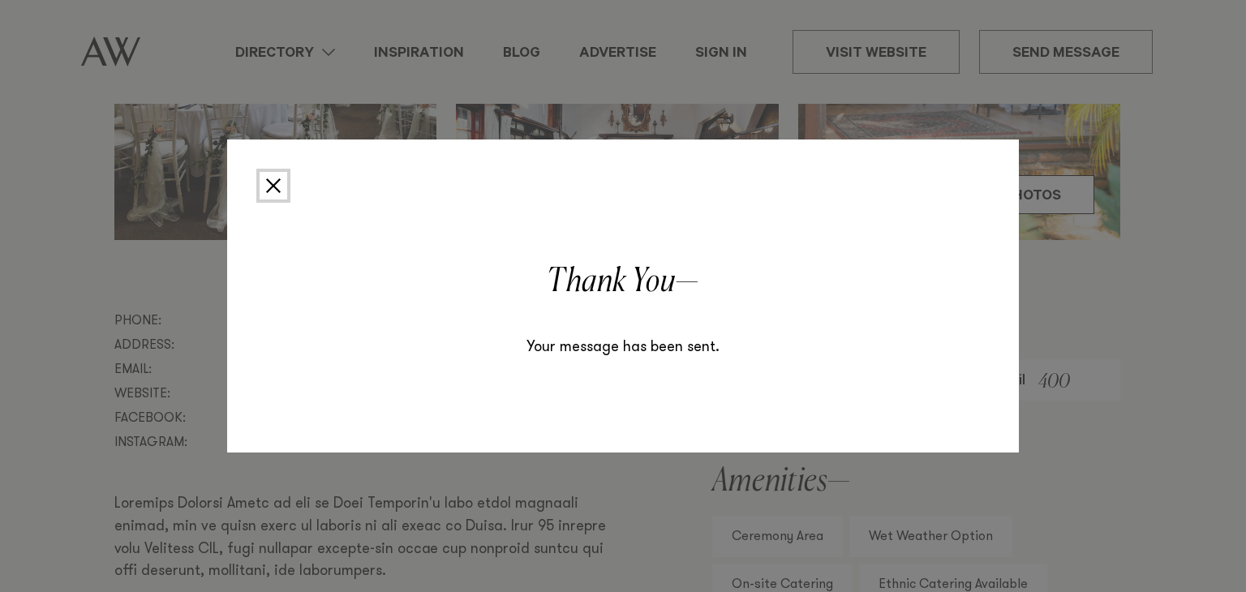
click at [263, 186] on button "Close" at bounding box center [274, 186] width 28 height 28
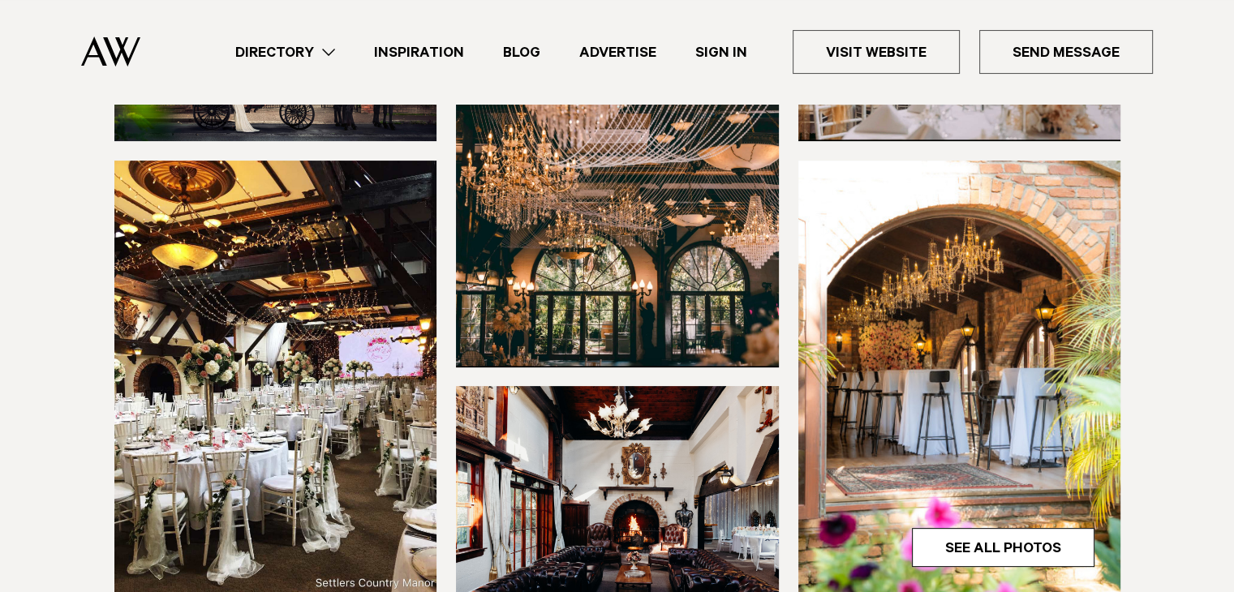
scroll to position [526, 0]
